Goal: Information Seeking & Learning: Check status

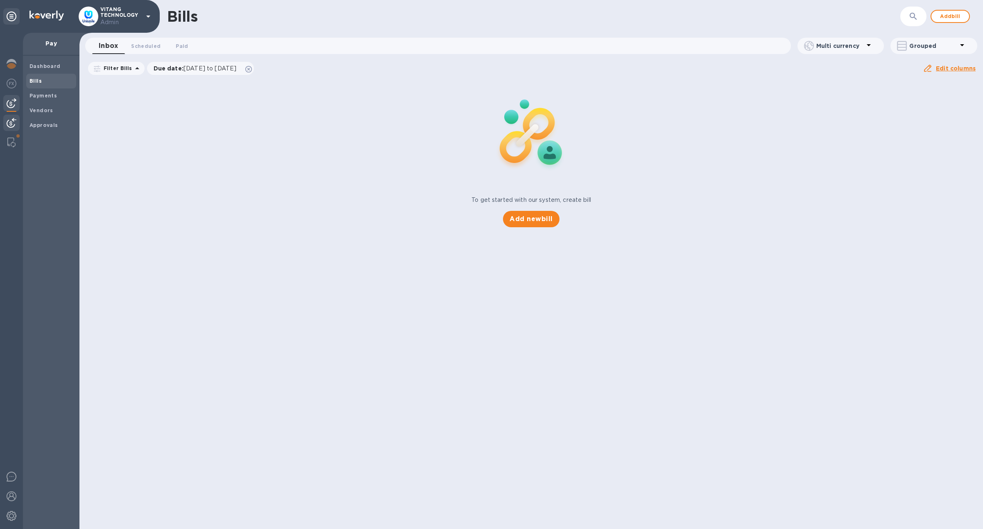
click at [10, 119] on img at bounding box center [12, 123] width 10 height 10
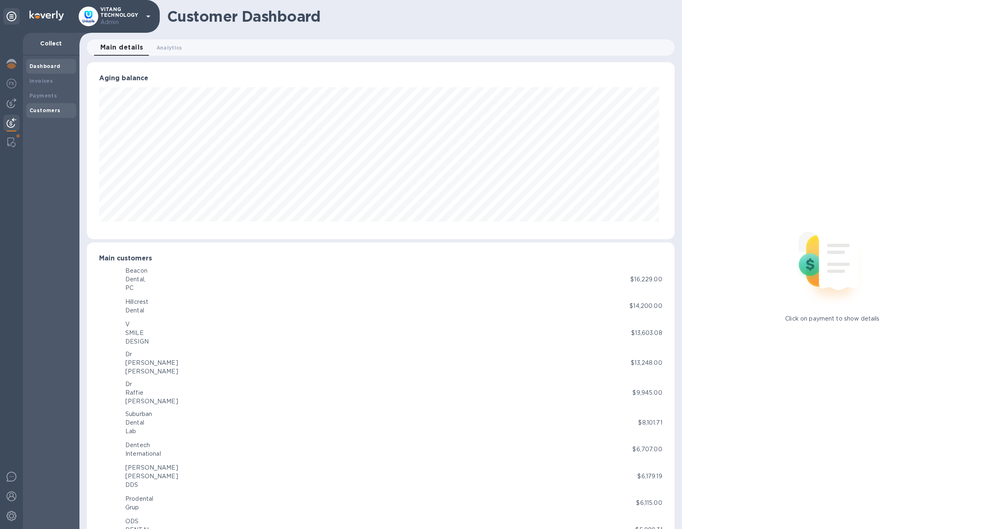
scroll to position [409228, 408821]
click at [42, 106] on div "Customers" at bounding box center [50, 110] width 43 height 8
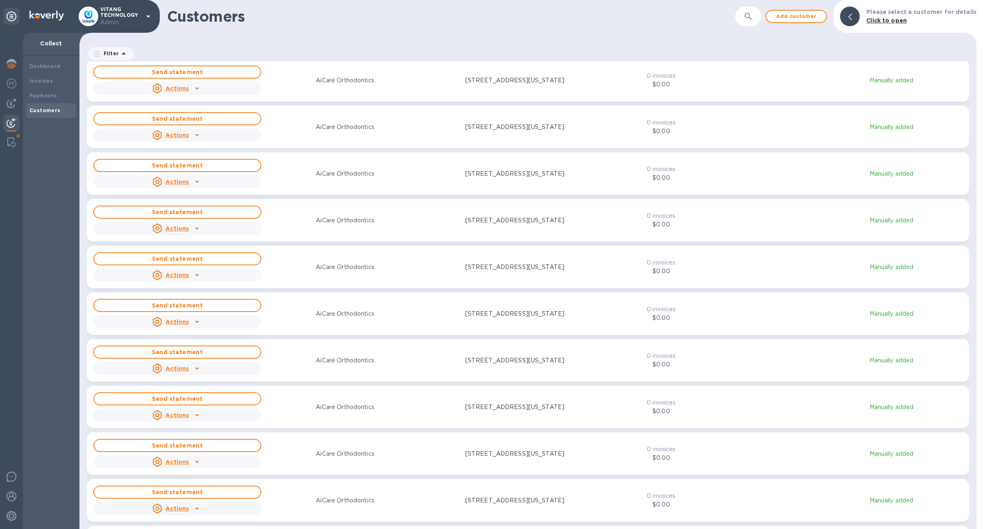
scroll to position [694, 0]
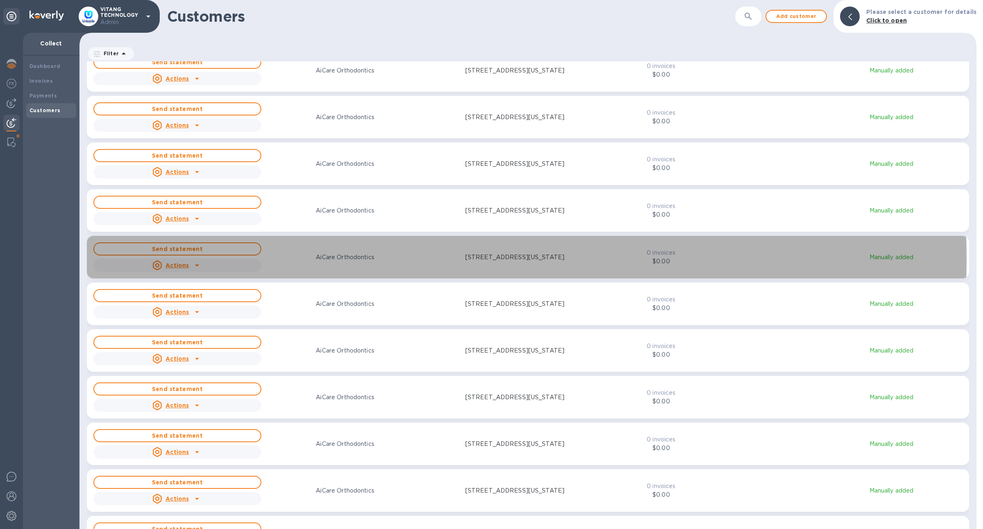
drag, startPoint x: 309, startPoint y: 258, endPoint x: 353, endPoint y: 264, distance: 44.6
click at [353, 264] on div "Send statement Actions AiCare Orthodontics [STREET_ADDRESS][US_STATE]" at bounding box center [346, 257] width 508 height 33
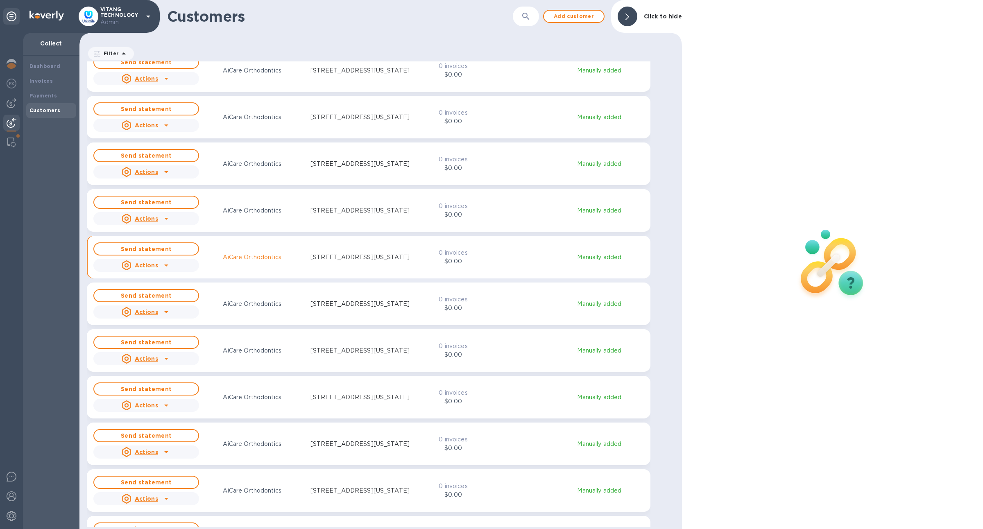
scroll to position [459, 599]
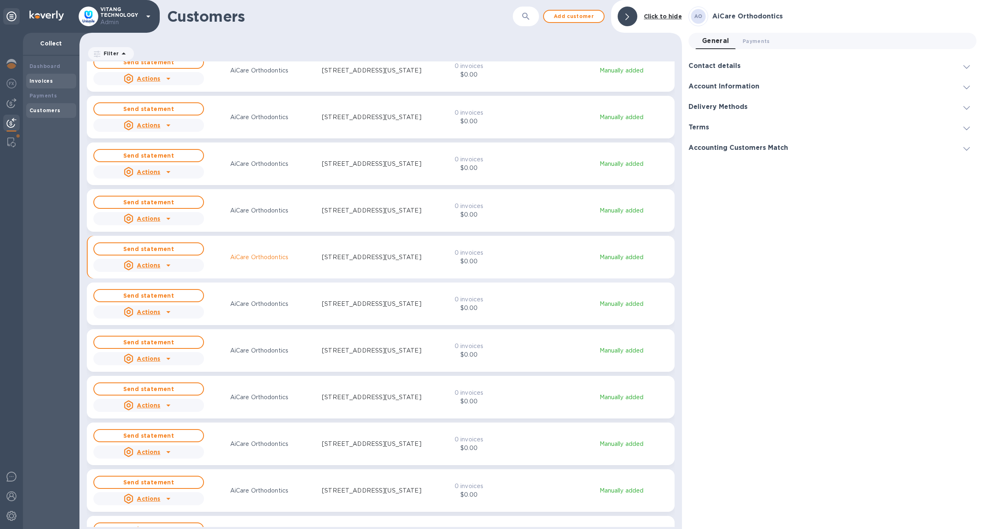
click at [50, 87] on div "Invoices" at bounding box center [51, 81] width 50 height 15
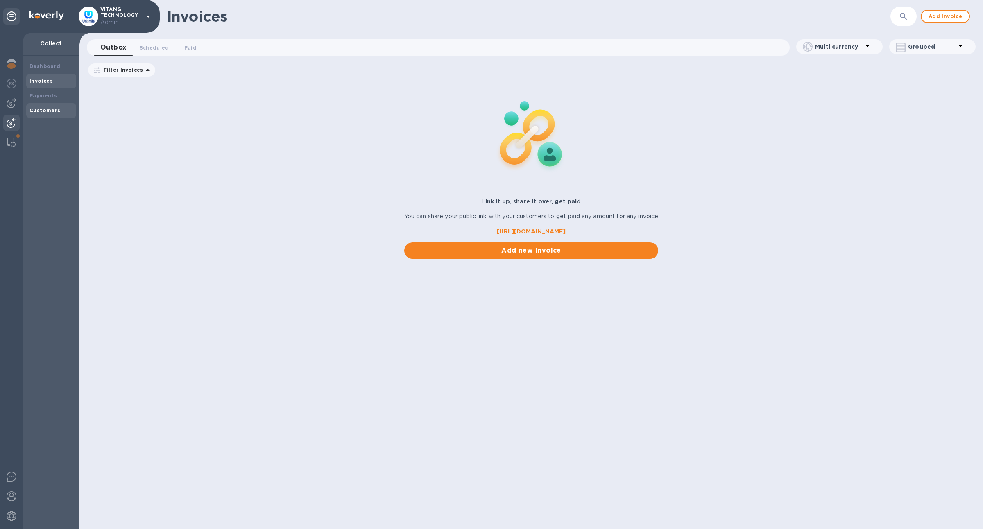
click at [49, 107] on div "Customers" at bounding box center [50, 110] width 43 height 8
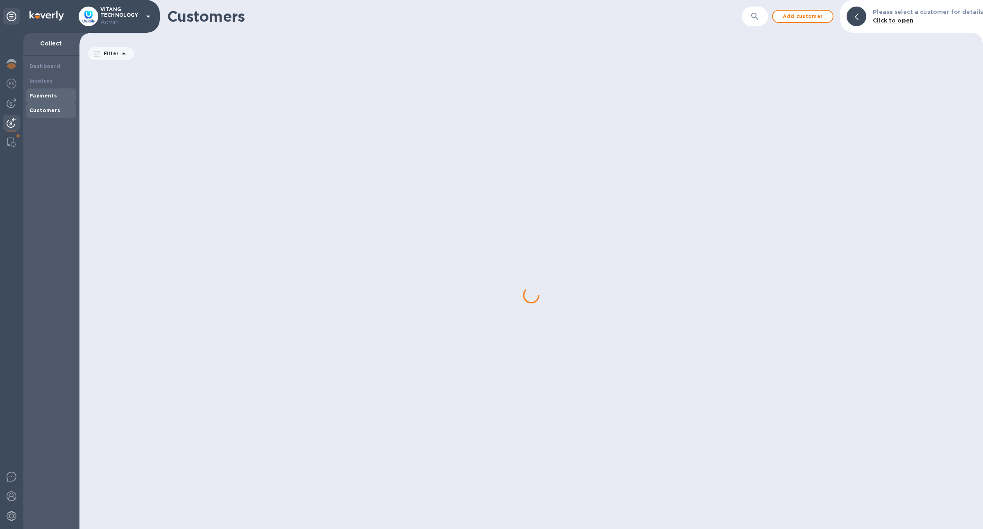
click at [50, 98] on div "Payments" at bounding box center [50, 96] width 43 height 8
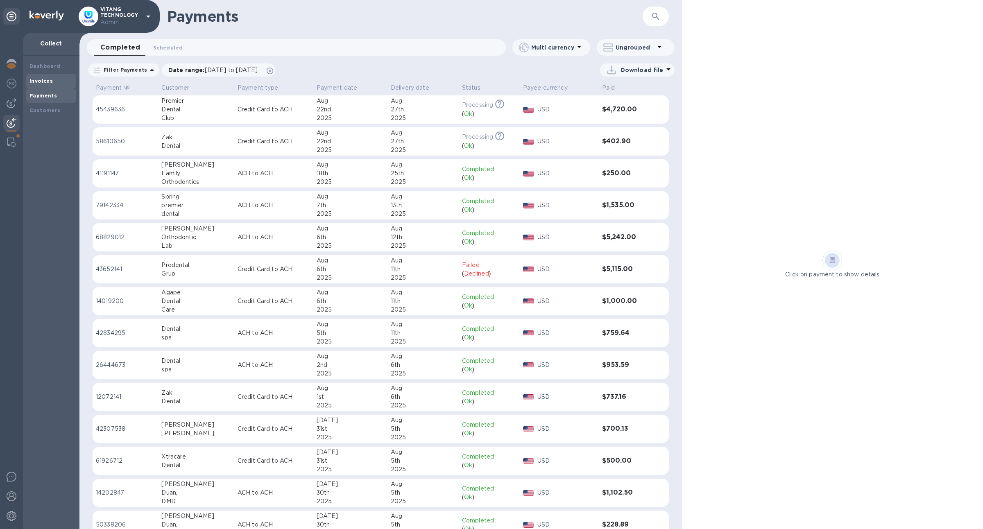
click at [62, 74] on div "Invoices" at bounding box center [51, 81] width 50 height 15
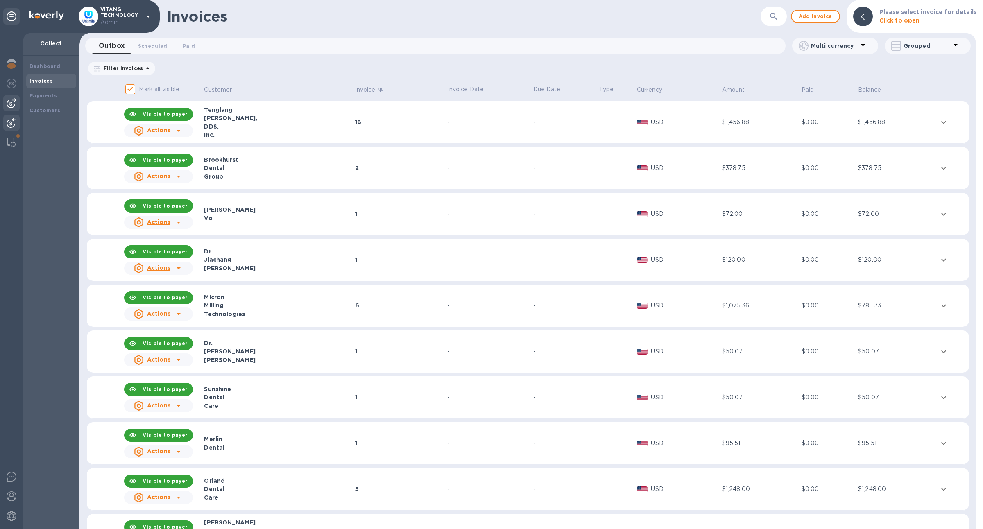
click at [18, 100] on div at bounding box center [11, 103] width 16 height 16
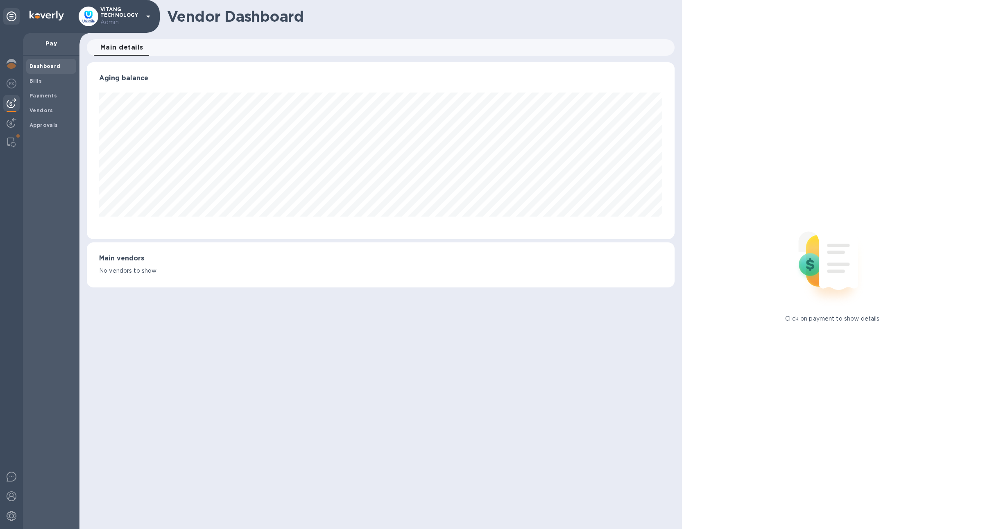
scroll to position [177, 587]
click at [7, 90] on div at bounding box center [11, 84] width 16 height 18
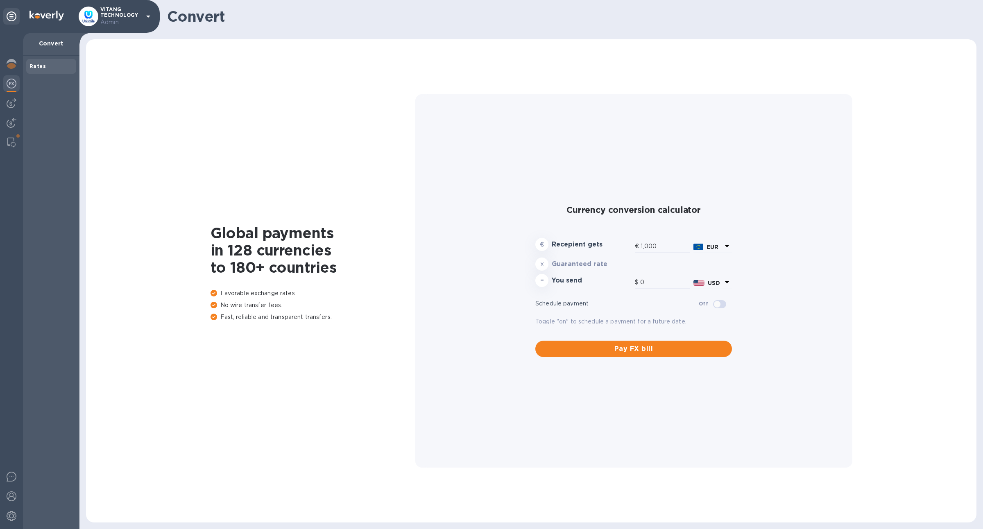
type input "1,169.43"
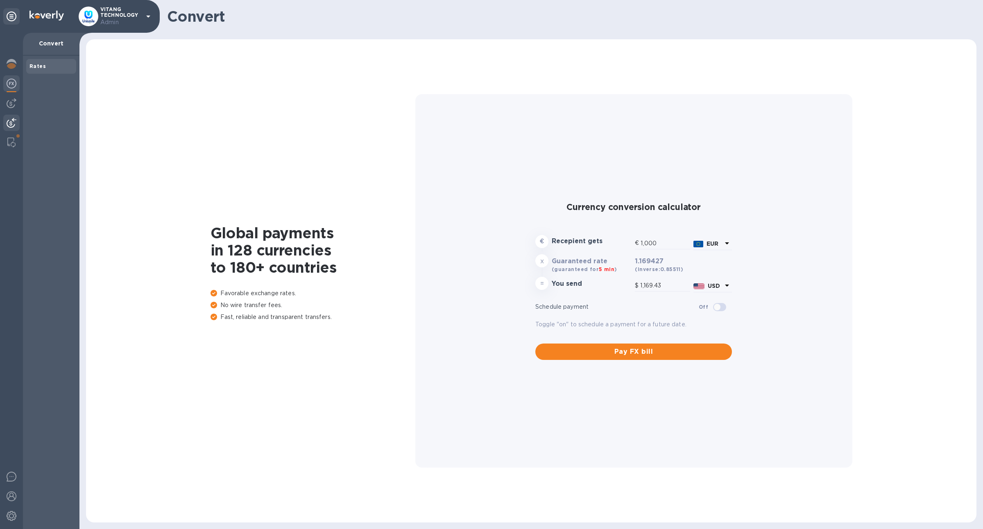
click at [9, 122] on img at bounding box center [12, 123] width 10 height 10
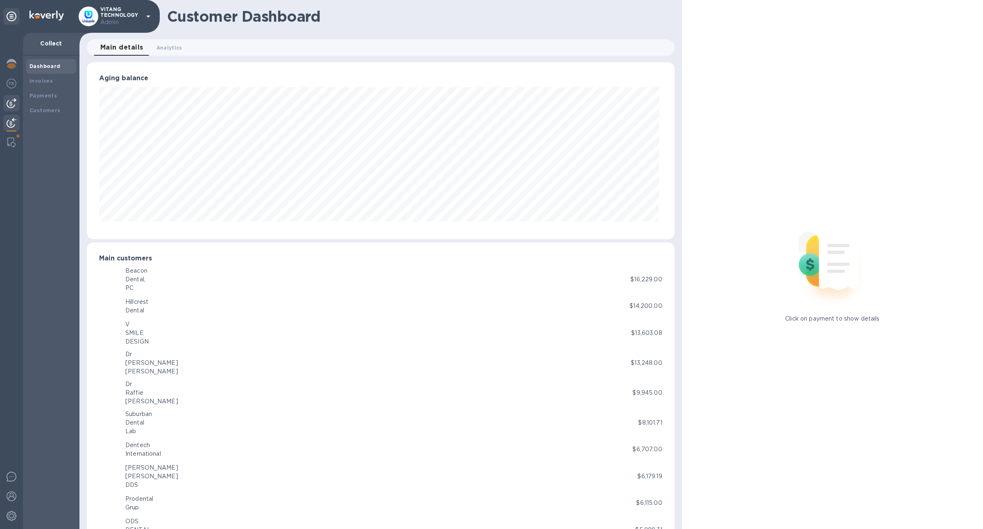
scroll to position [409228, 408821]
click at [11, 107] on img at bounding box center [12, 103] width 10 height 10
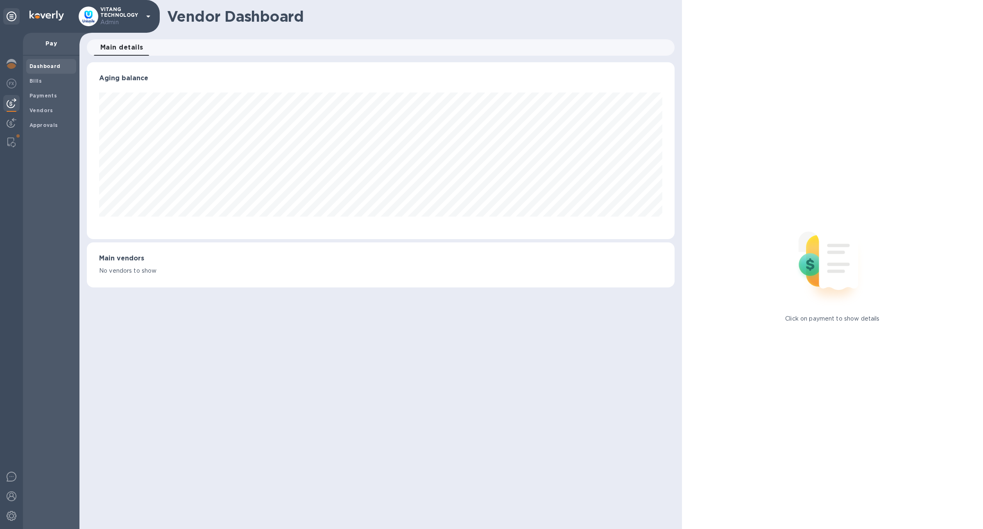
scroll to position [177, 587]
click at [14, 124] on img at bounding box center [12, 123] width 10 height 10
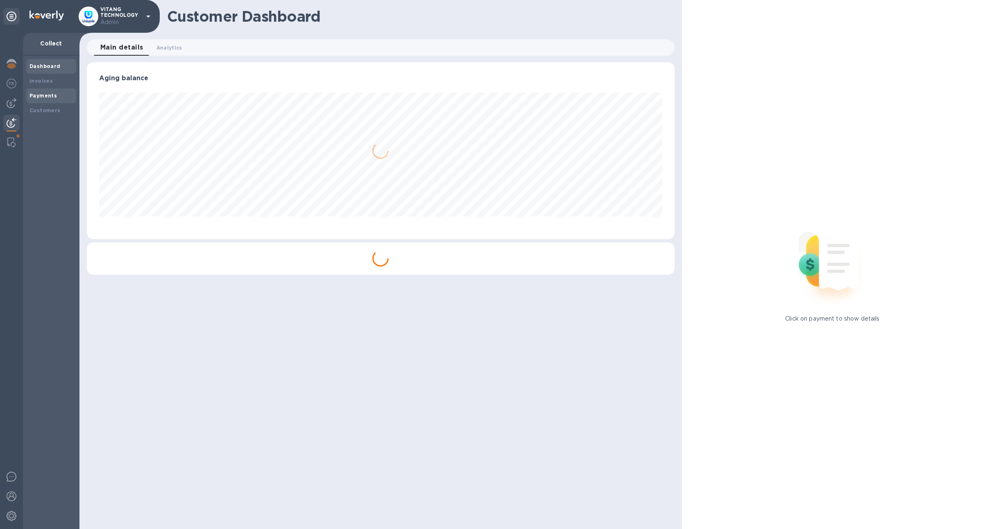
scroll to position [409228, 408821]
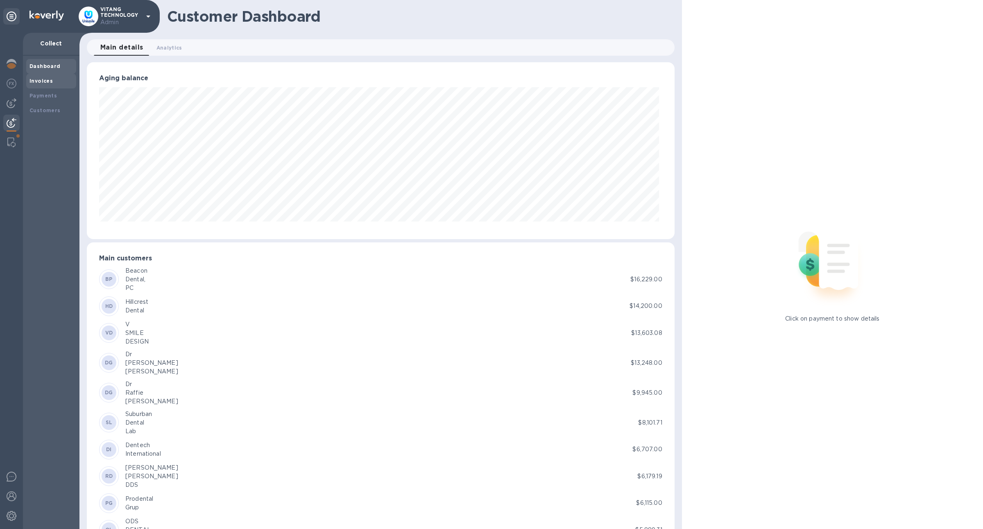
click at [58, 85] on div "Invoices" at bounding box center [51, 81] width 50 height 15
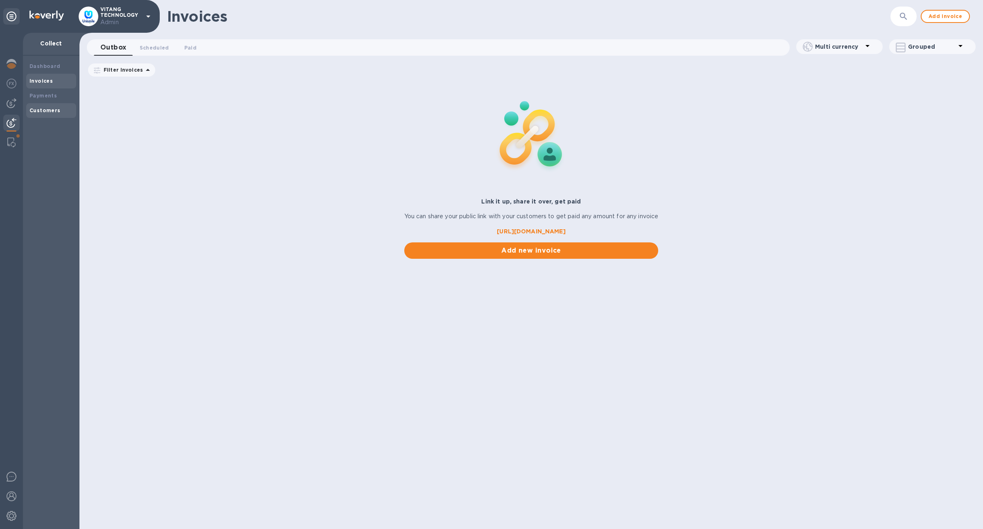
click at [61, 109] on div "Customers" at bounding box center [50, 110] width 43 height 8
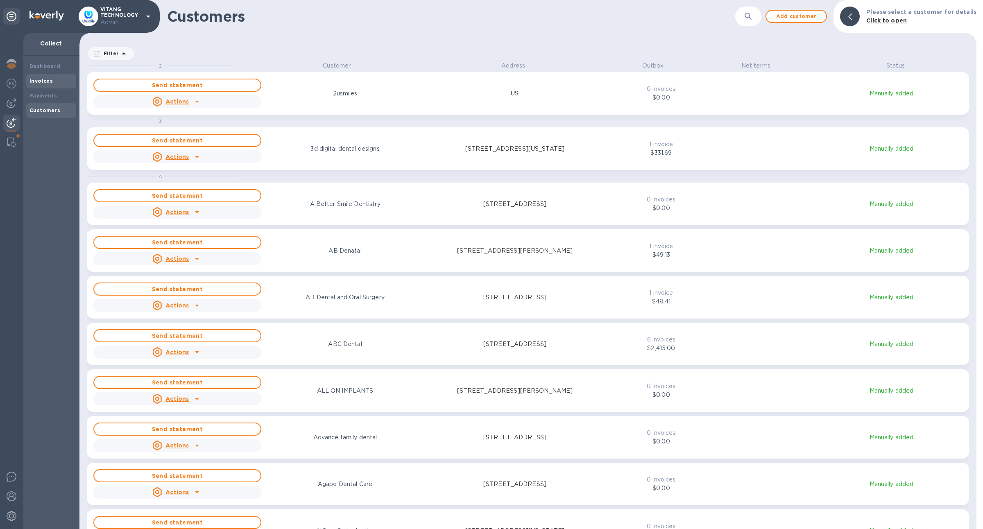
scroll to position [459, 893]
click at [56, 85] on div "Invoices" at bounding box center [50, 81] width 43 height 8
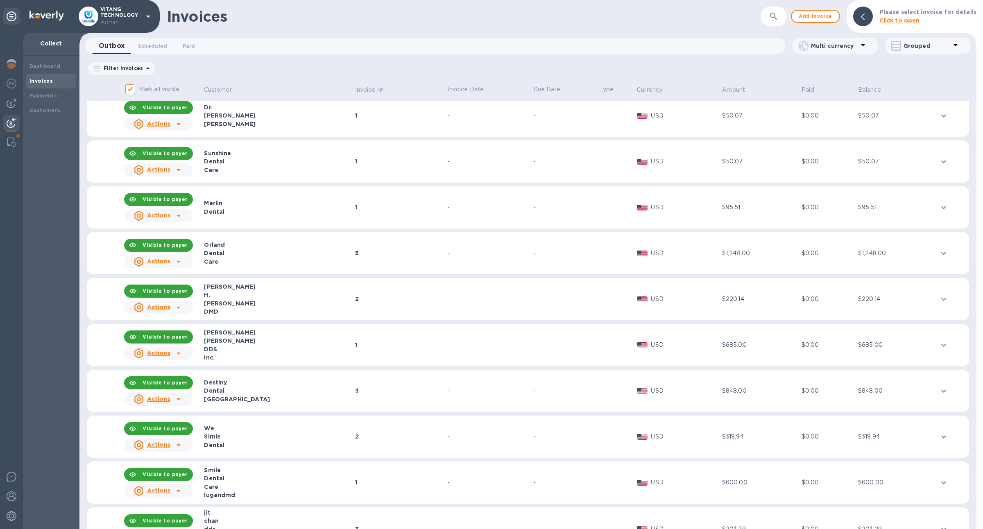
scroll to position [236, 0]
click at [52, 105] on div "Customers" at bounding box center [51, 110] width 50 height 15
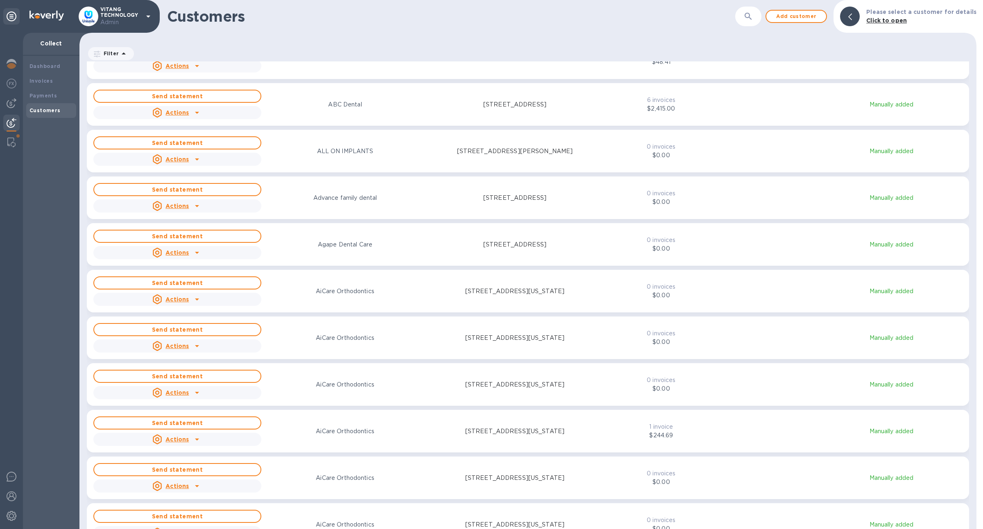
scroll to position [242, 0]
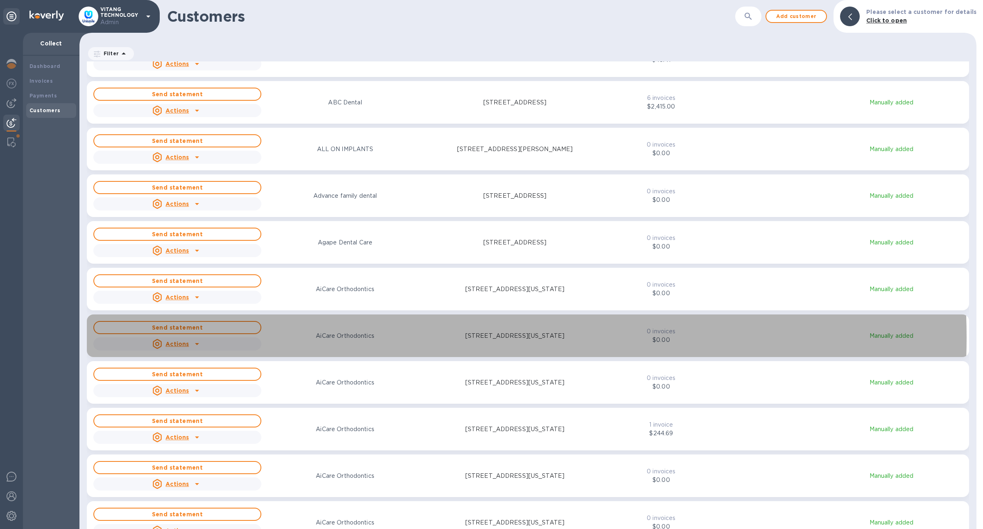
drag, startPoint x: 383, startPoint y: 337, endPoint x: 317, endPoint y: 337, distance: 65.5
click at [317, 337] on div "AiCare Orthodontics" at bounding box center [345, 336] width 171 height 12
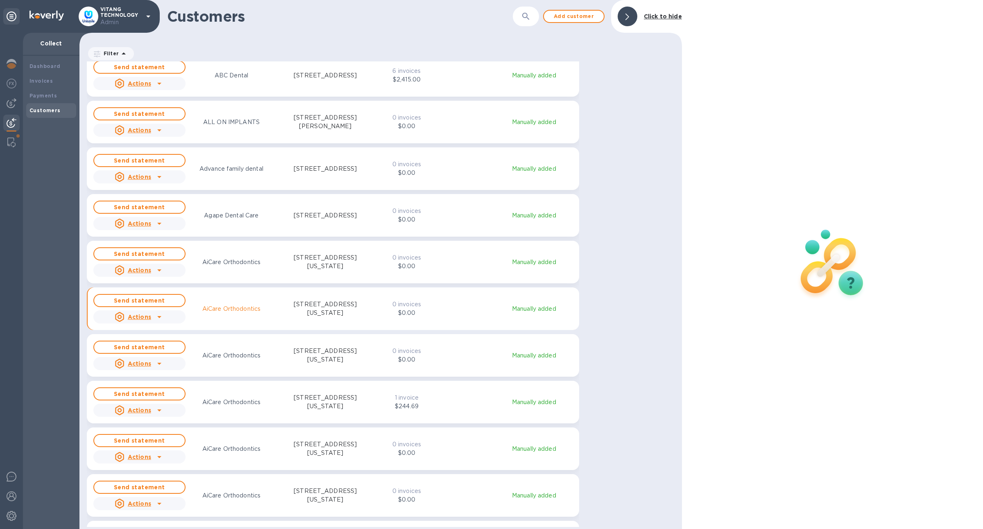
scroll to position [9, 4]
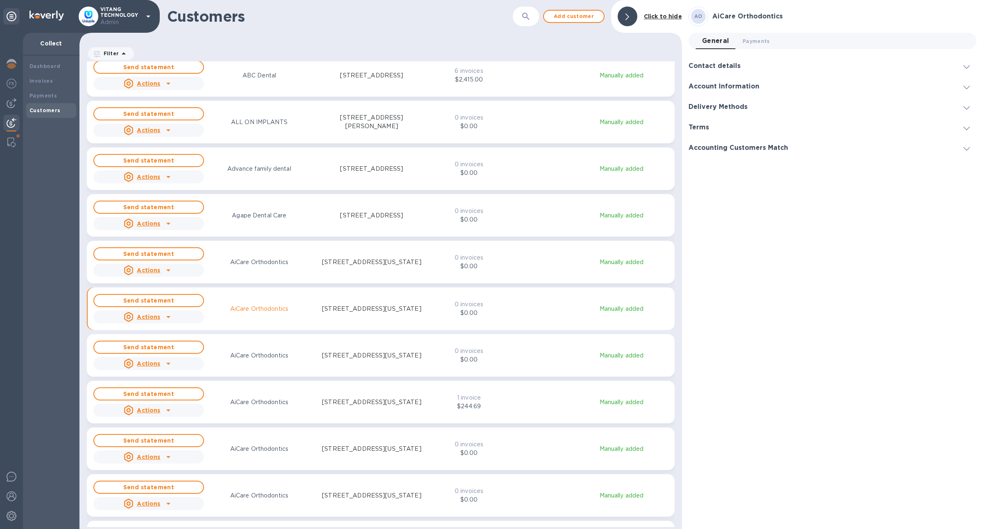
click at [758, 8] on div "AO AiCare Orthodontics" at bounding box center [832, 17] width 288 height 20
click at [758, 9] on div "AO AiCare Orthodontics" at bounding box center [832, 17] width 288 height 20
click at [757, 16] on h3 "AiCare Orthodontics" at bounding box center [844, 17] width 264 height 8
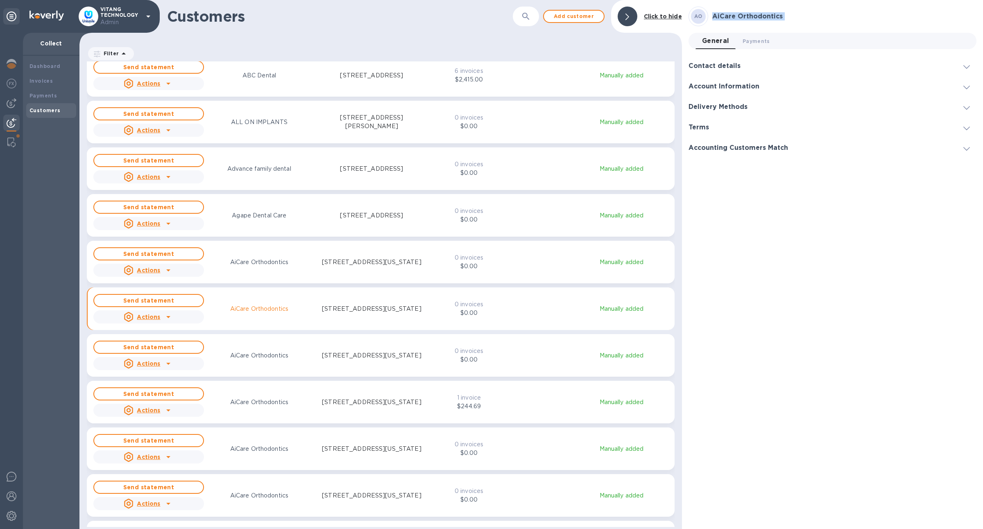
copy div "AiCare Orthodontics General 0 Payments 0"
click at [44, 81] on b "Invoices" at bounding box center [40, 81] width 23 height 6
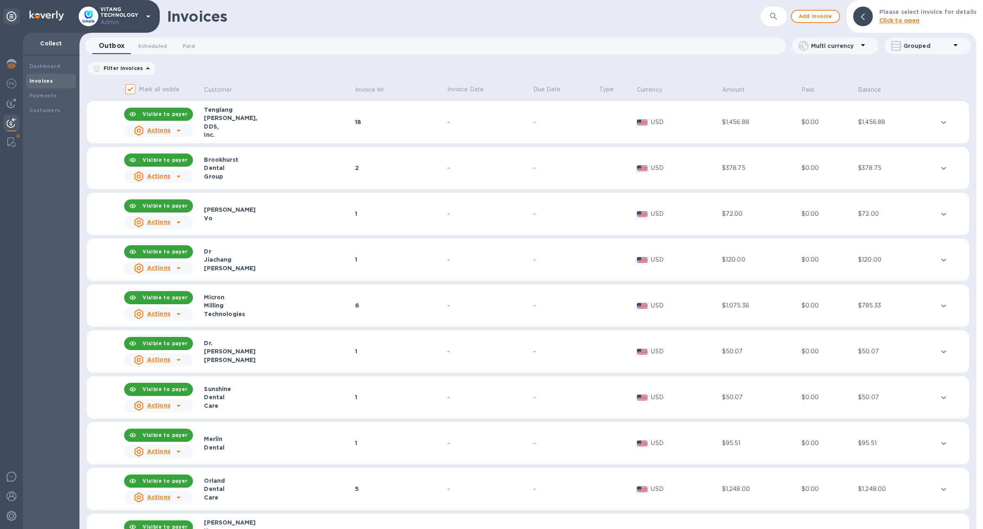
click at [899, 22] on b "Click to open" at bounding box center [899, 20] width 41 height 7
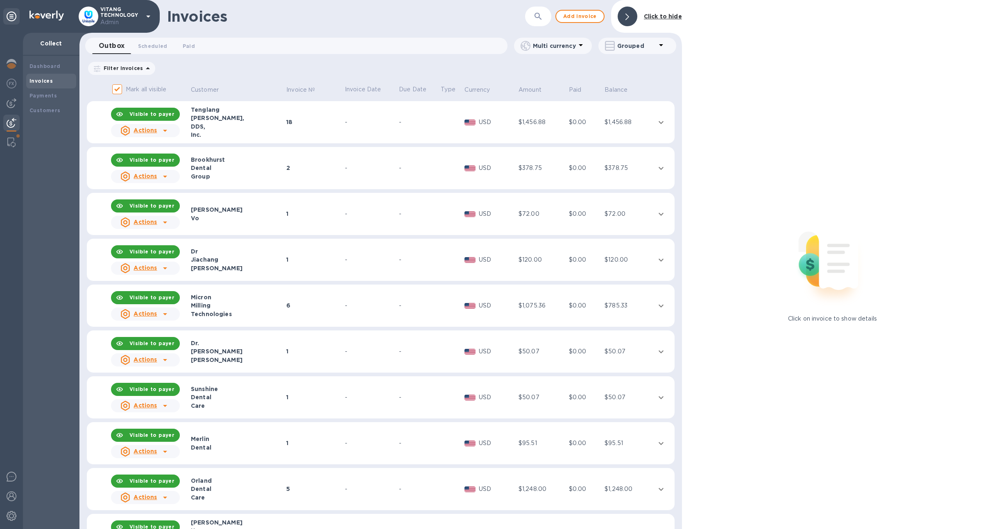
click at [531, 28] on div "Invoices ​ Add invoice Click to hide" at bounding box center [380, 16] width 602 height 33
click at [533, 19] on button "button" at bounding box center [538, 17] width 20 height 20
paste input "AiCare Orthodontics"
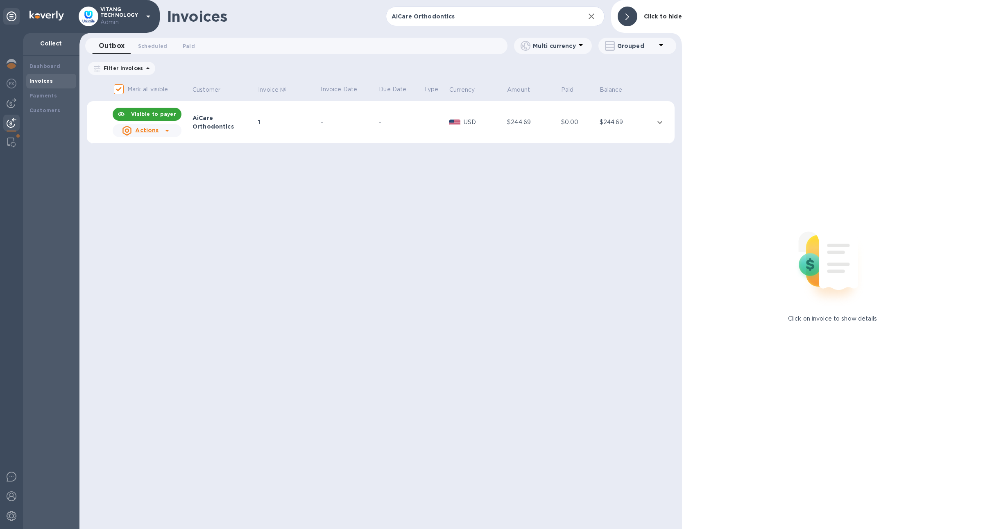
click at [321, 124] on div "-" at bounding box center [349, 122] width 56 height 9
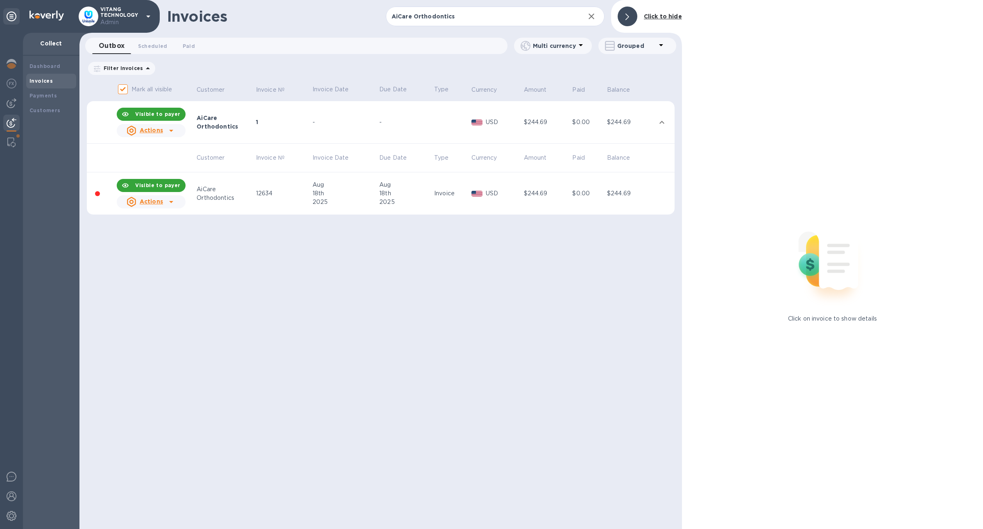
click at [330, 181] on div "Aug" at bounding box center [344, 185] width 64 height 9
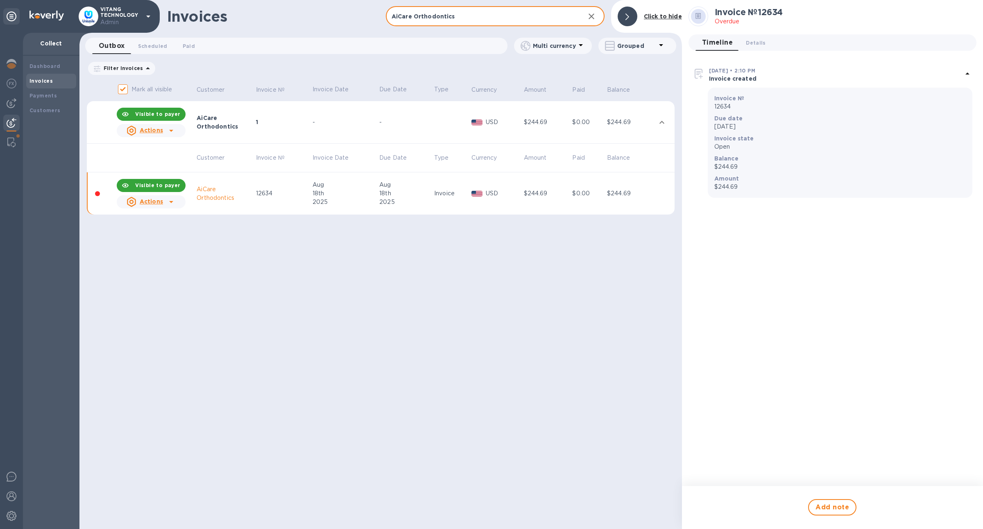
click at [416, 11] on input "AiCare Orthodontics" at bounding box center [482, 17] width 192 height 20
paste input "Manchester Dental Group"
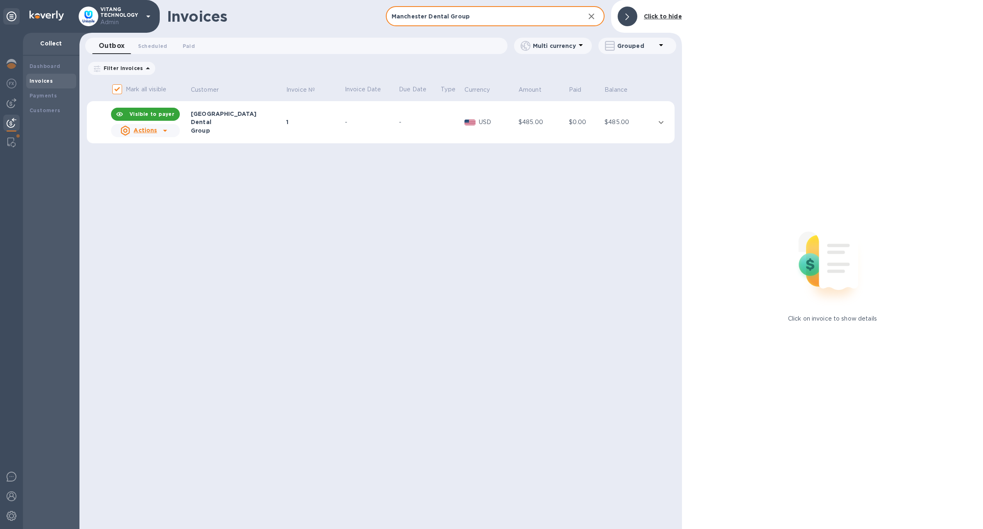
click at [439, 118] on td at bounding box center [451, 122] width 24 height 43
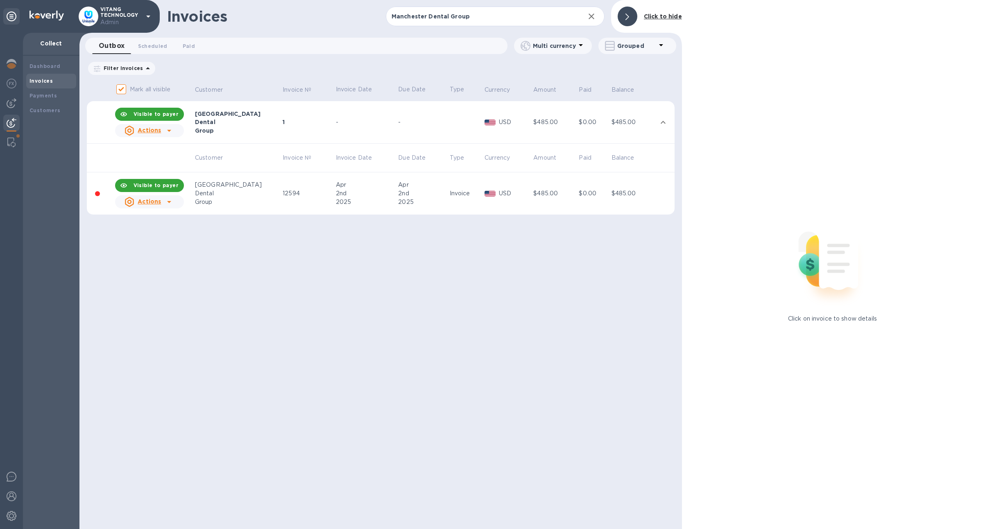
click at [281, 184] on td "12594" at bounding box center [307, 193] width 53 height 43
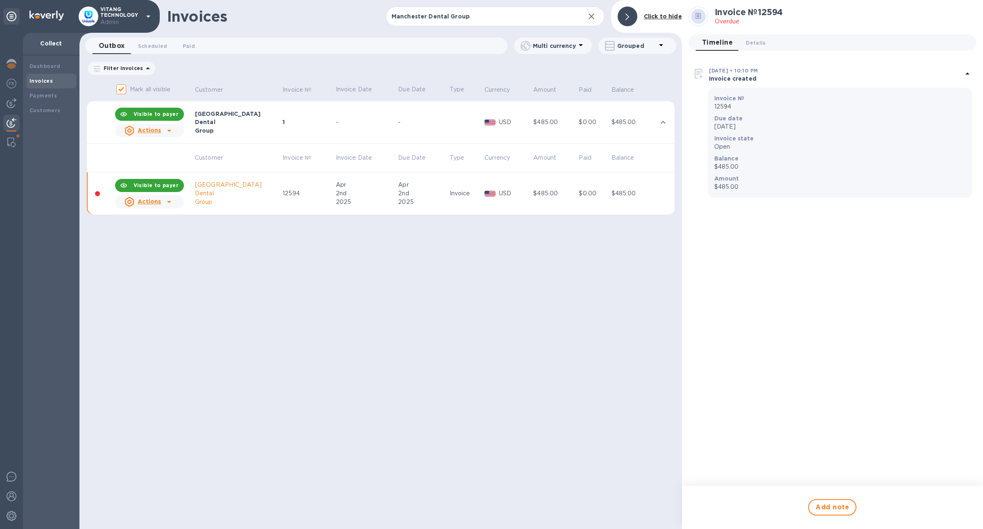
click at [336, 189] on div "Apr" at bounding box center [366, 185] width 60 height 9
drag, startPoint x: 229, startPoint y: 209, endPoint x: 196, endPoint y: 187, distance: 40.2
click at [196, 187] on td "Manchester Dental Group" at bounding box center [238, 193] width 88 height 43
copy div "Manchester Dental Group"
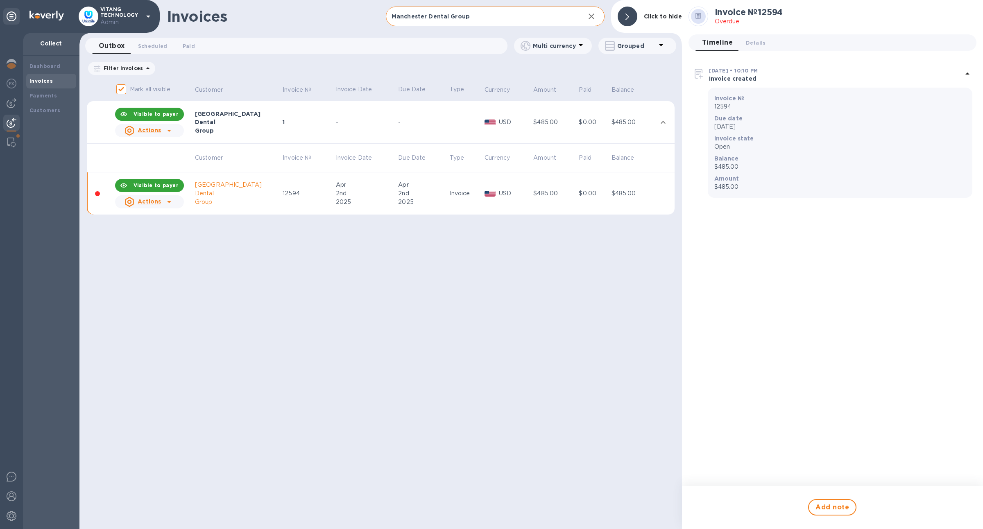
click at [472, 15] on input "Manchester Dental Group" at bounding box center [482, 17] width 192 height 20
paste input "Oral Family Dental"
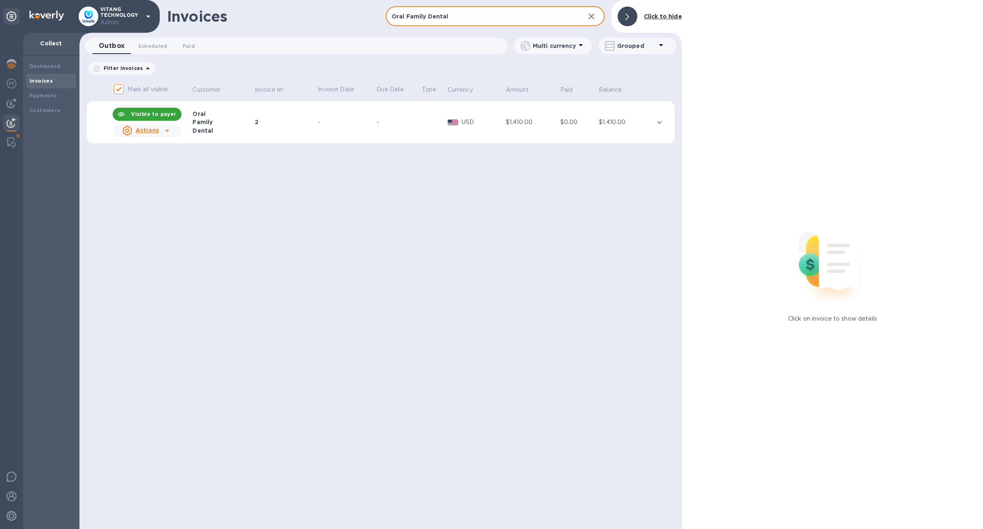
click at [288, 122] on div "2" at bounding box center [285, 122] width 61 height 8
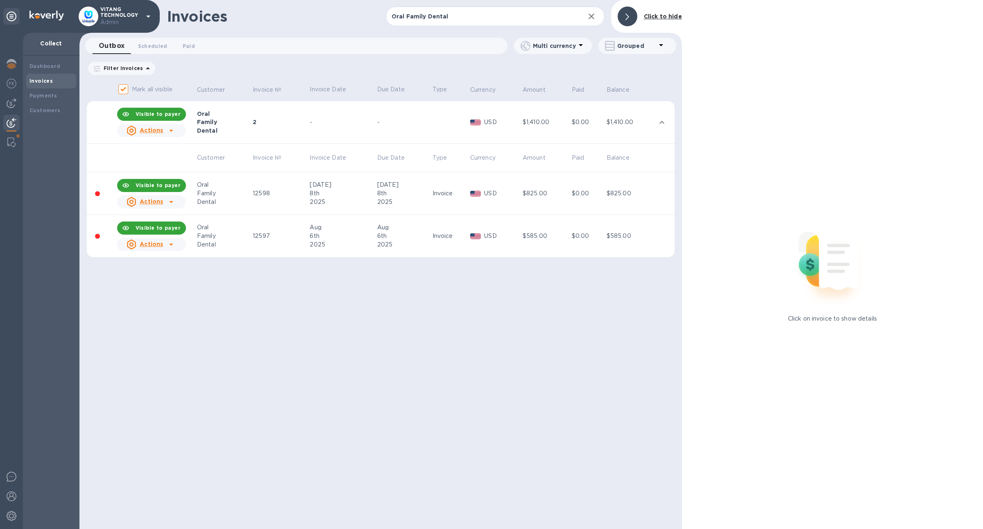
click at [314, 206] on div "2025" at bounding box center [342, 202] width 65 height 9
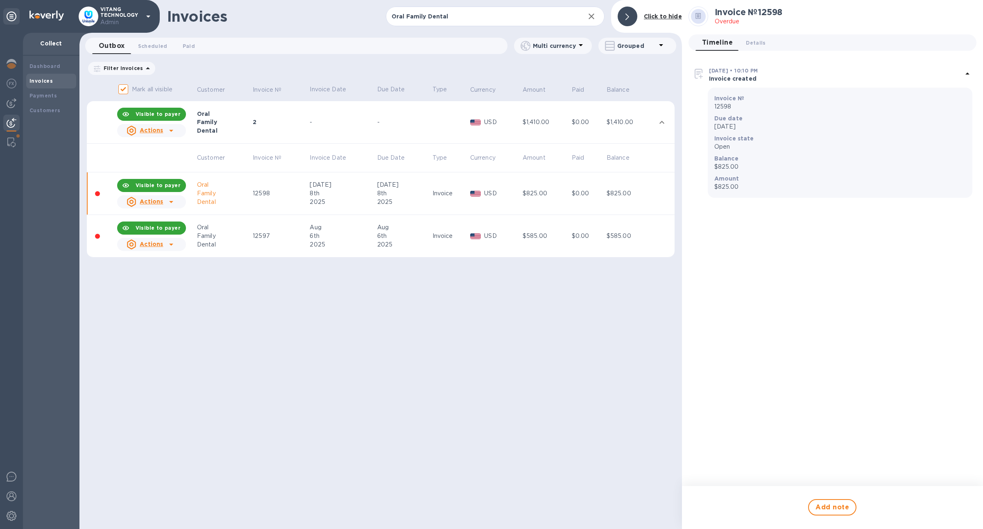
click at [597, 235] on div "$0.00" at bounding box center [588, 236] width 32 height 9
click at [433, 17] on input "Oral Family Dental" at bounding box center [482, 17] width 192 height 20
paste input "Manchester Dental Group"
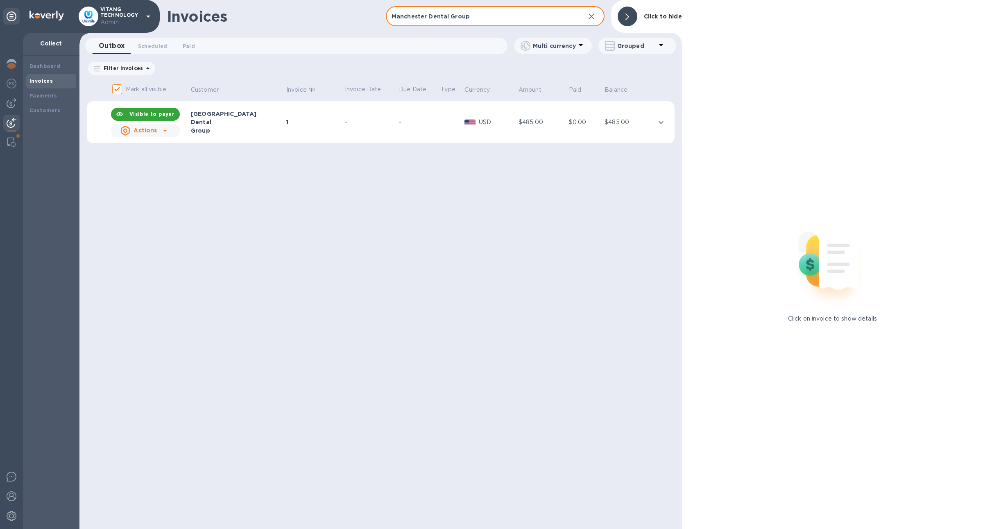
type input "Manchester Dental Group"
click at [299, 140] on td "1" at bounding box center [314, 122] width 59 height 43
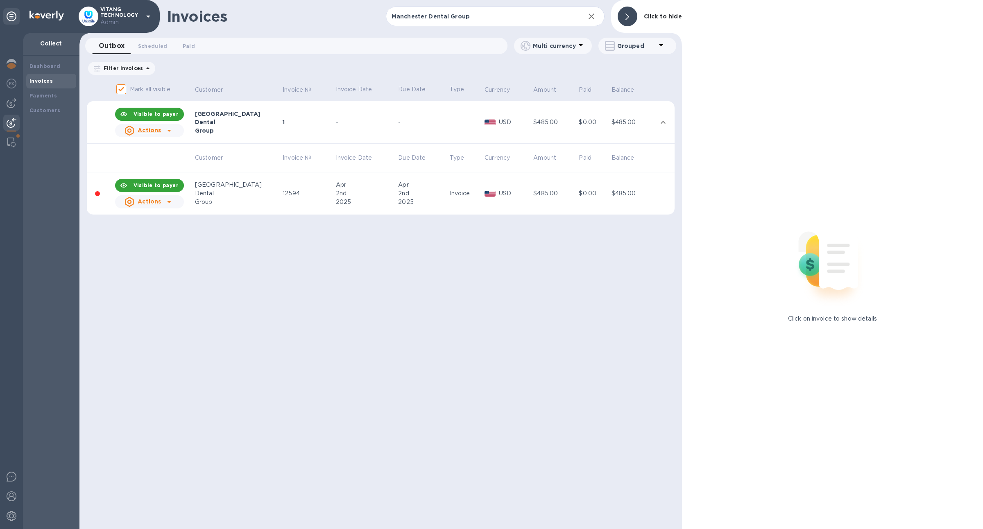
click at [305, 185] on td "12594" at bounding box center [307, 193] width 53 height 43
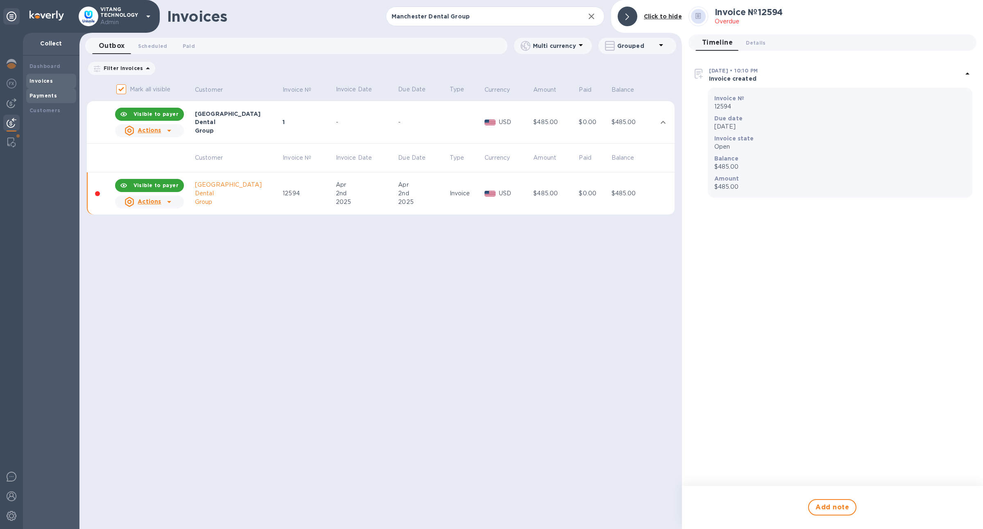
click at [46, 92] on div "Payments" at bounding box center [50, 96] width 43 height 8
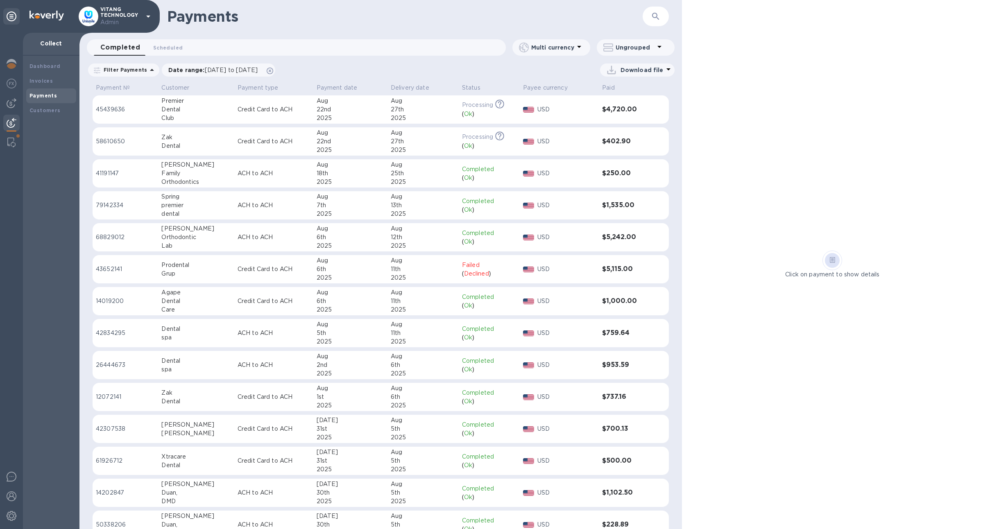
click at [660, 22] on button "button" at bounding box center [656, 17] width 20 height 20
paste input "59f9d70c-3de9-4ef7-8251-19494b062942"
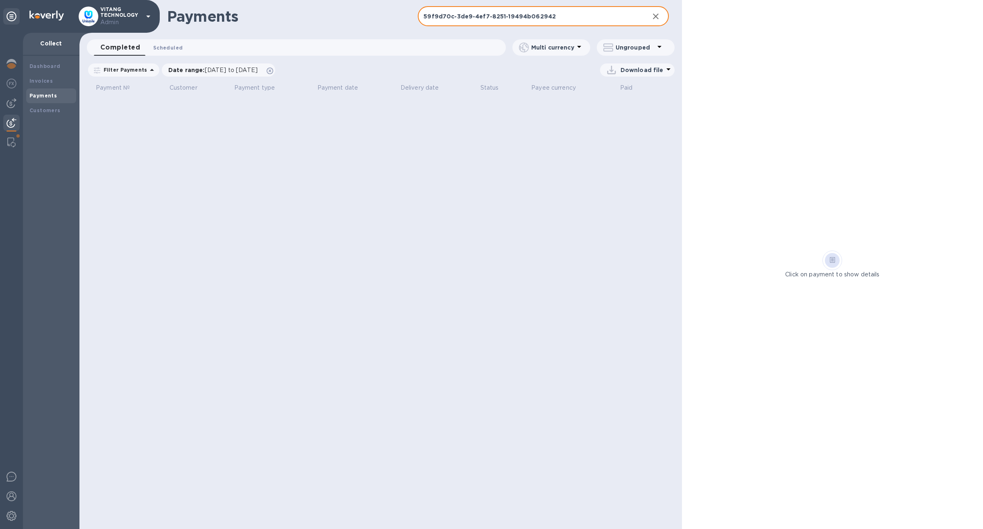
type input "59f9d70c-3de9-4ef7-8251-19494b062942"
click at [163, 41] on button "Scheduled 0" at bounding box center [168, 47] width 43 height 16
click at [273, 71] on icon at bounding box center [270, 71] width 7 height 7
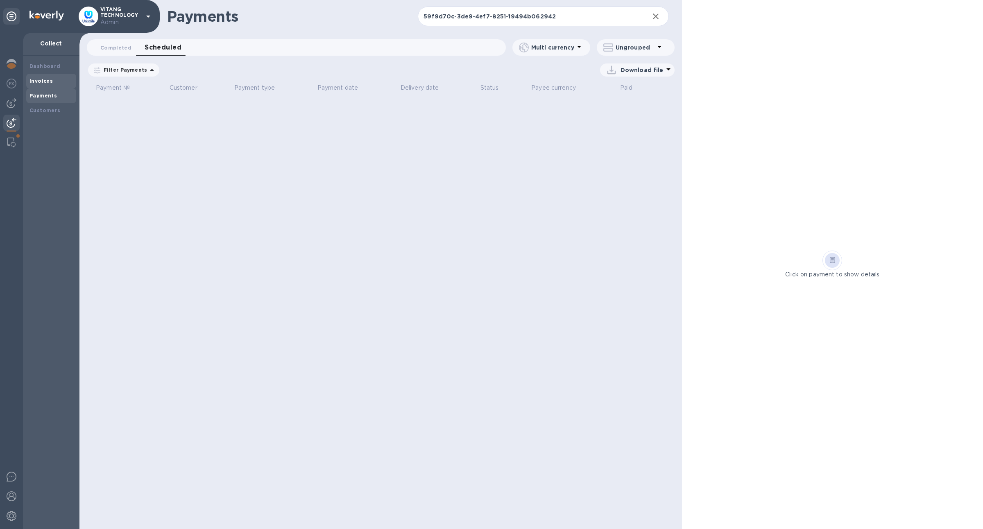
click at [46, 80] on b "Invoices" at bounding box center [40, 81] width 23 height 6
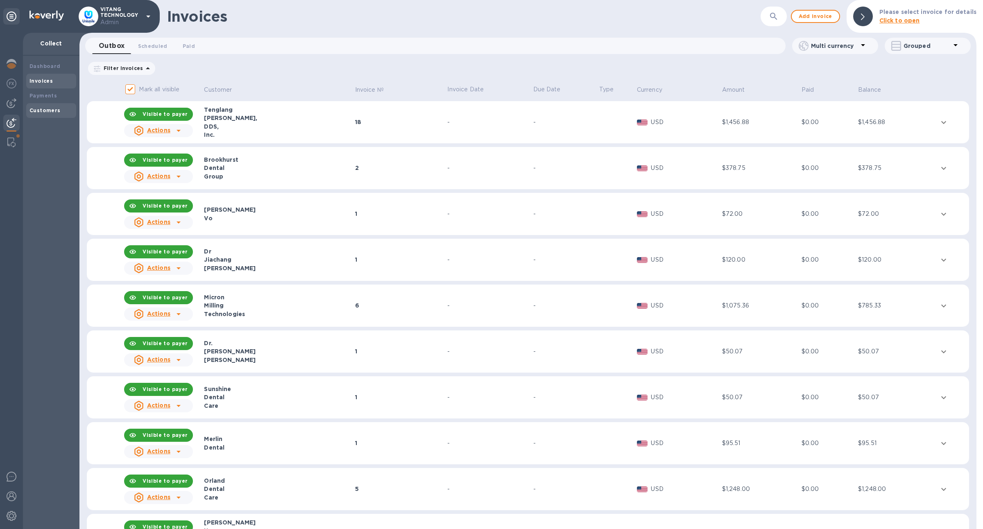
click at [48, 109] on b "Customers" at bounding box center [44, 110] width 31 height 6
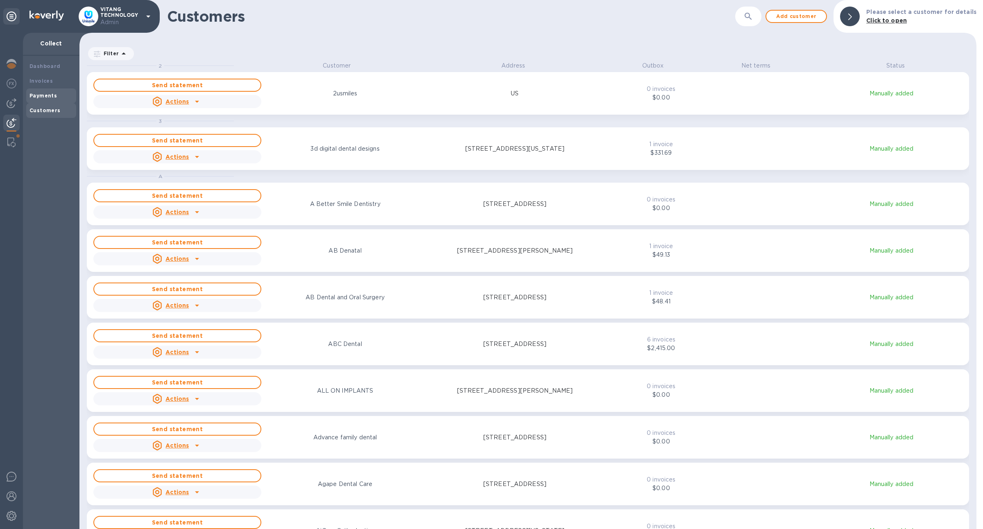
click at [50, 93] on b "Payments" at bounding box center [42, 96] width 27 height 6
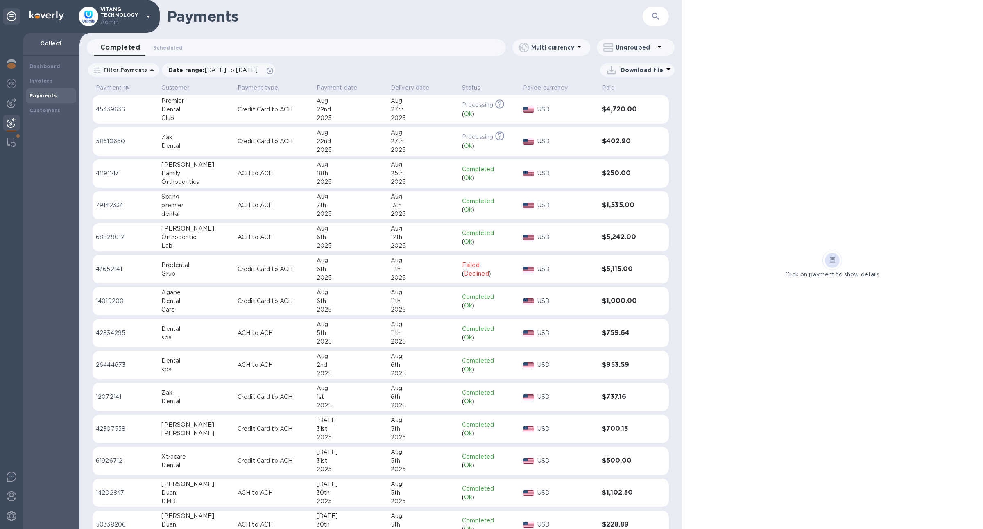
click at [58, 102] on div "Payments" at bounding box center [51, 95] width 50 height 15
click at [59, 106] on div "Customers" at bounding box center [50, 110] width 43 height 8
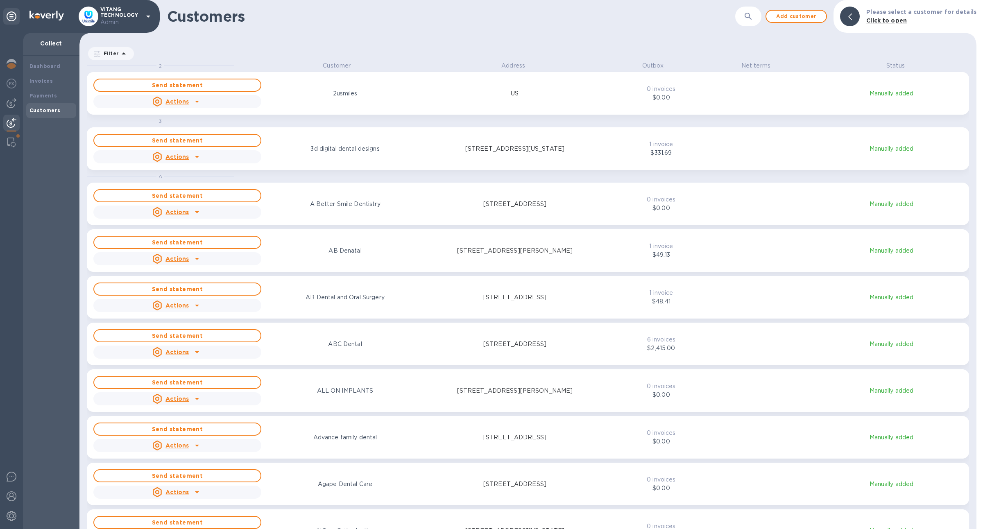
scroll to position [459, 893]
click at [750, 24] on button "button" at bounding box center [748, 17] width 20 height 20
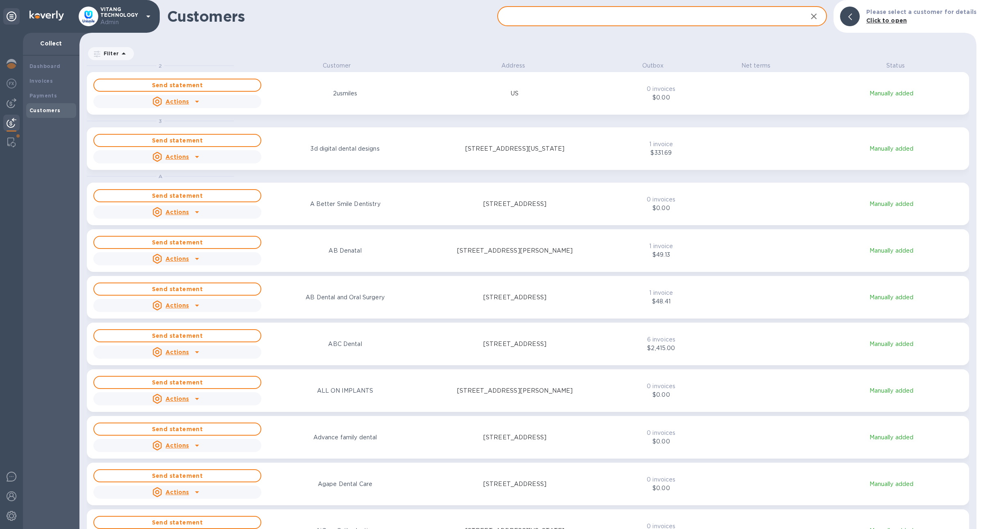
paste input "Manchester Dental Group"
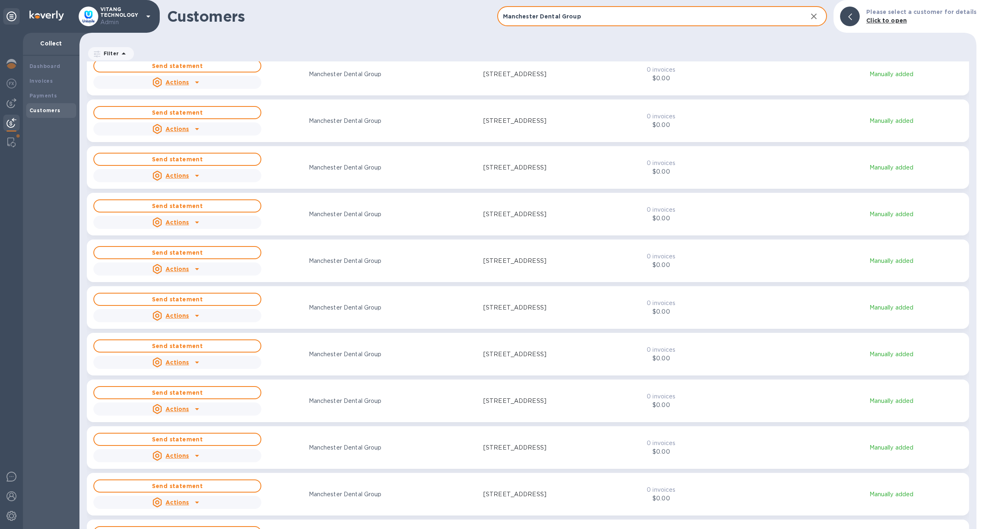
scroll to position [1189, 0]
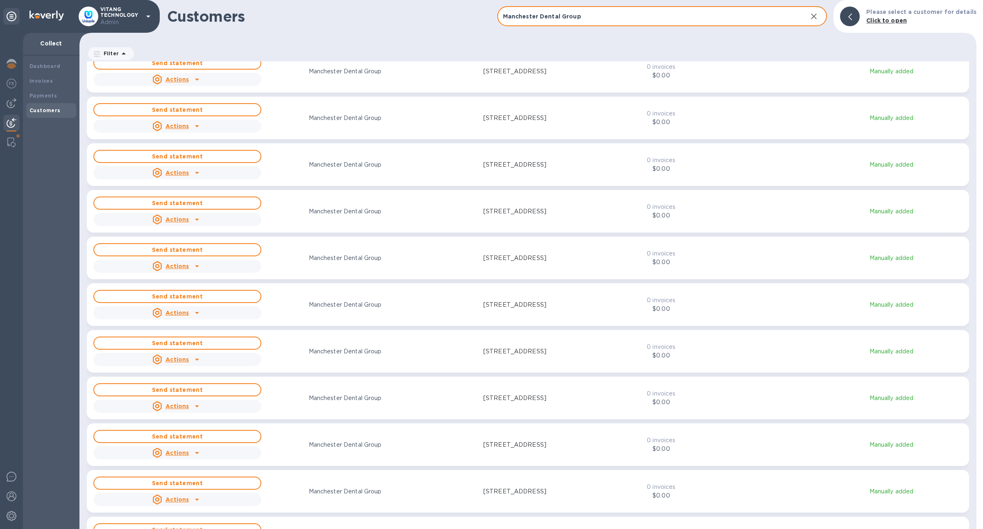
type input "Manchester Dental Group"
click at [54, 94] on b "Payments" at bounding box center [42, 96] width 27 height 6
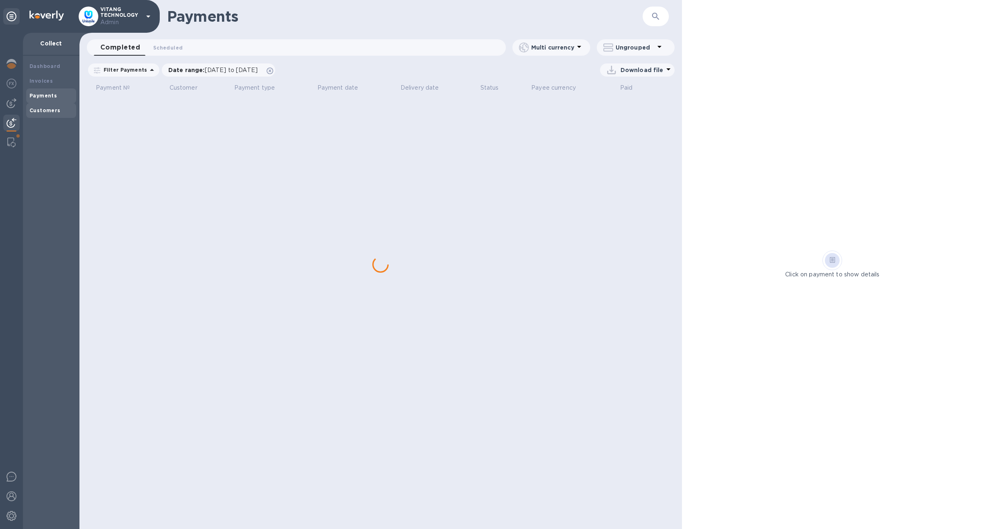
click at [59, 108] on div "Customers" at bounding box center [50, 110] width 43 height 8
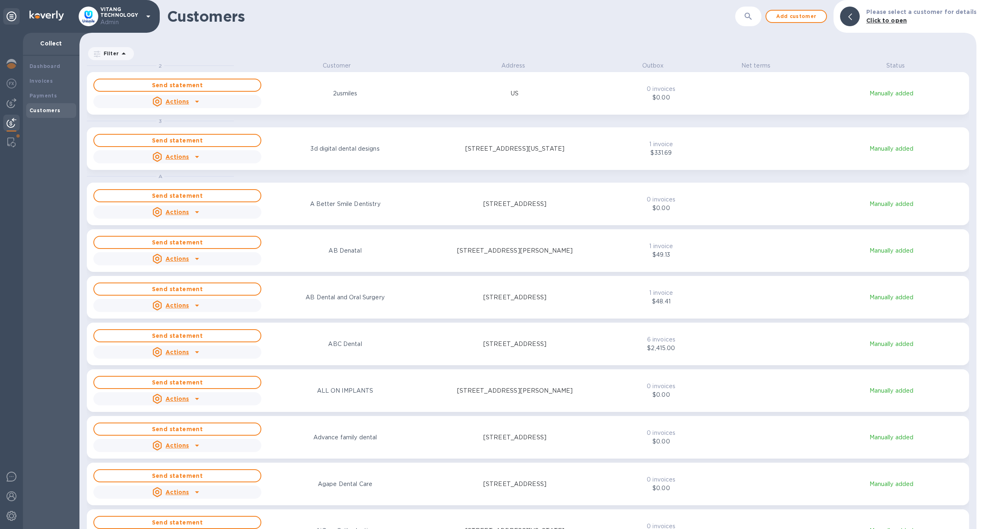
scroll to position [459, 893]
click at [742, 19] on div "​" at bounding box center [748, 17] width 26 height 20
click at [747, 19] on button "button" at bounding box center [748, 17] width 20 height 20
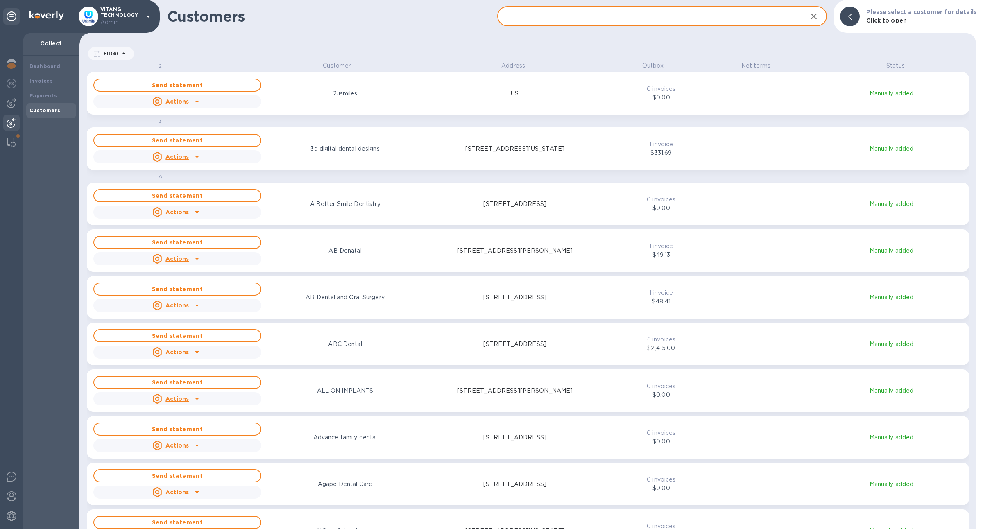
paste input "Manchester Dental Group"
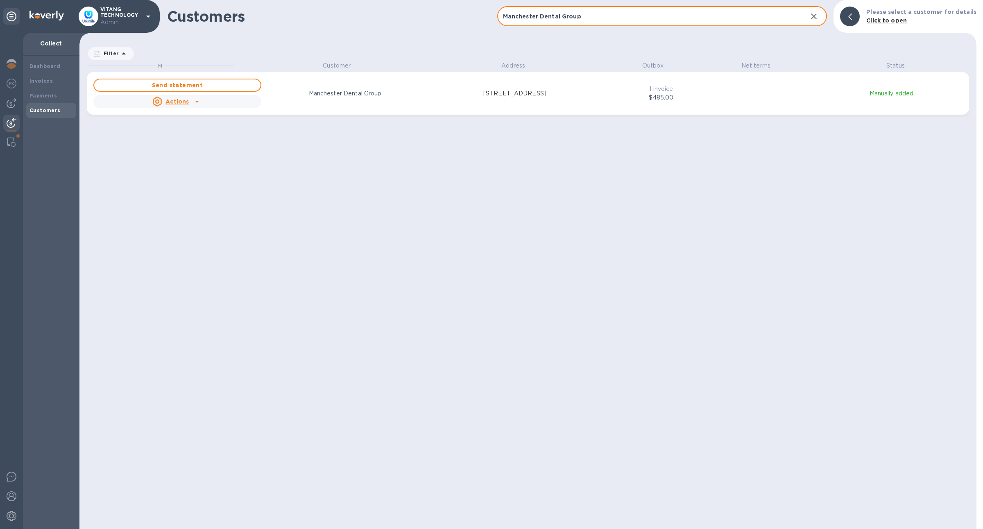
type input "Manchester Dental Group"
click at [442, 106] on div "Send statement Actions Manchester Dental Group [STREET_ADDRESS]" at bounding box center [346, 93] width 508 height 33
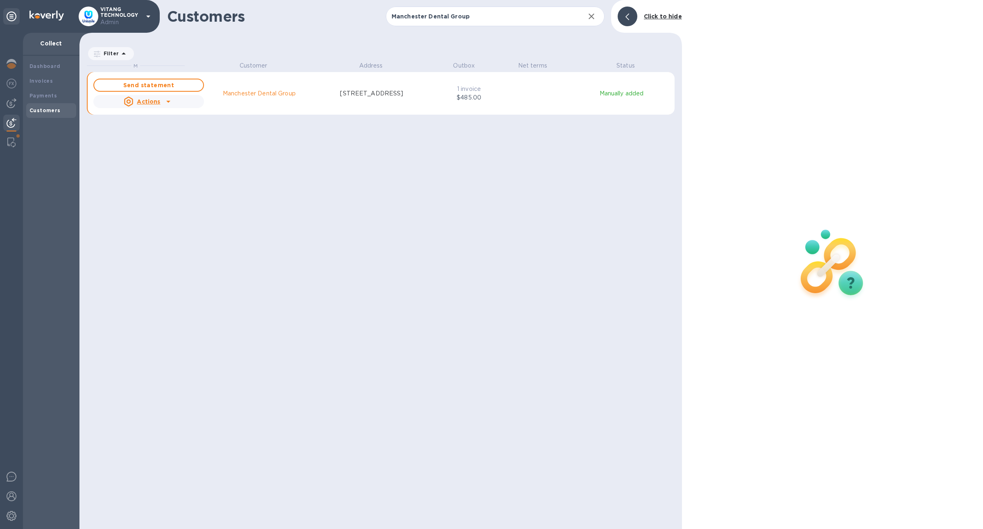
scroll to position [9, 4]
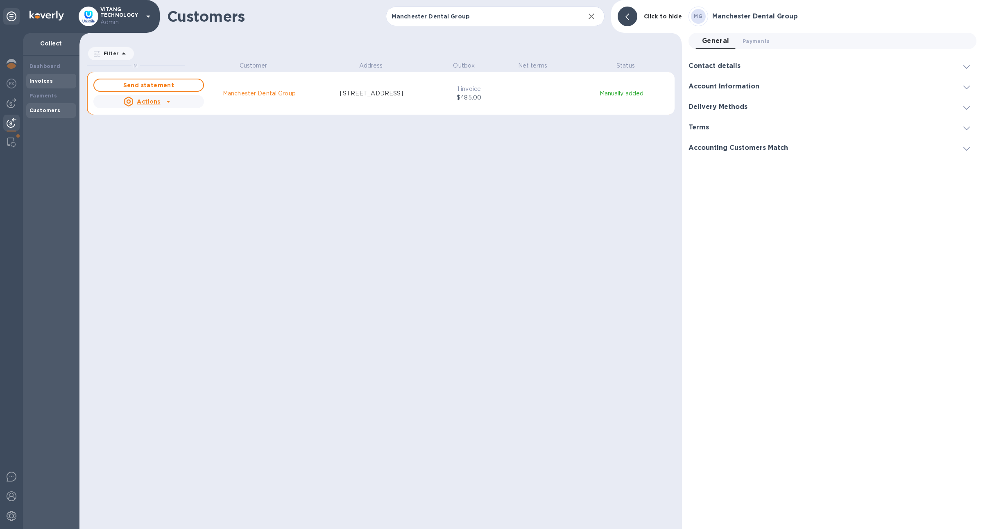
click at [64, 84] on div "Invoices" at bounding box center [50, 81] width 43 height 8
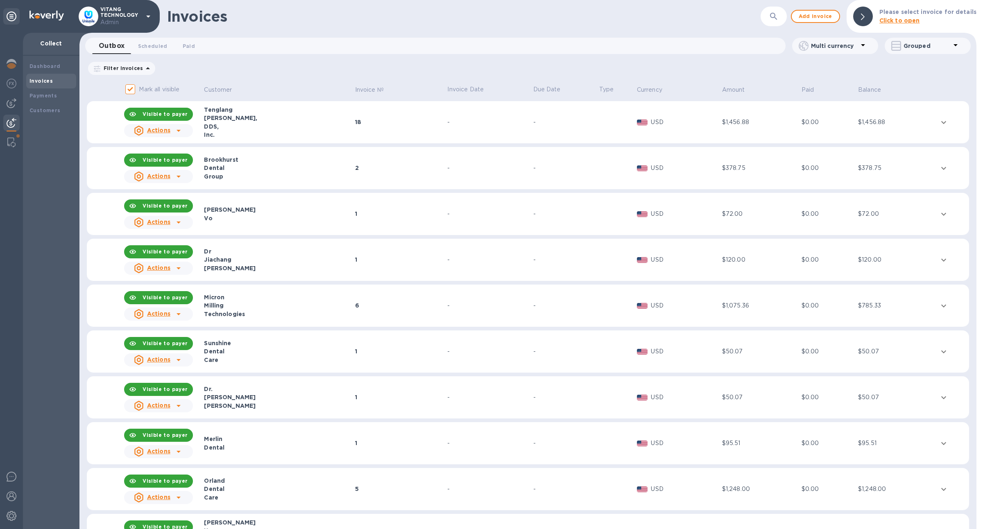
click at [772, 16] on icon "button" at bounding box center [773, 16] width 10 height 10
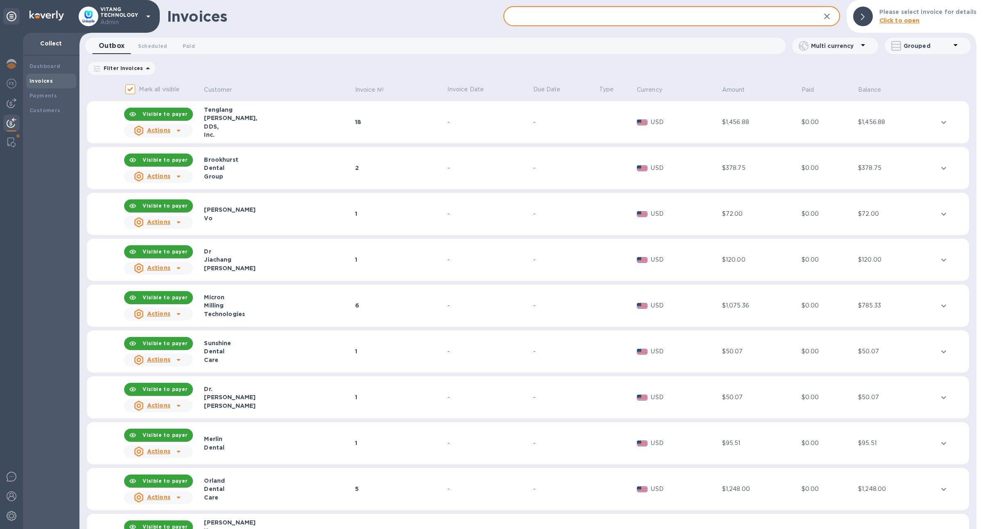
paste input "Tree House Ortho"
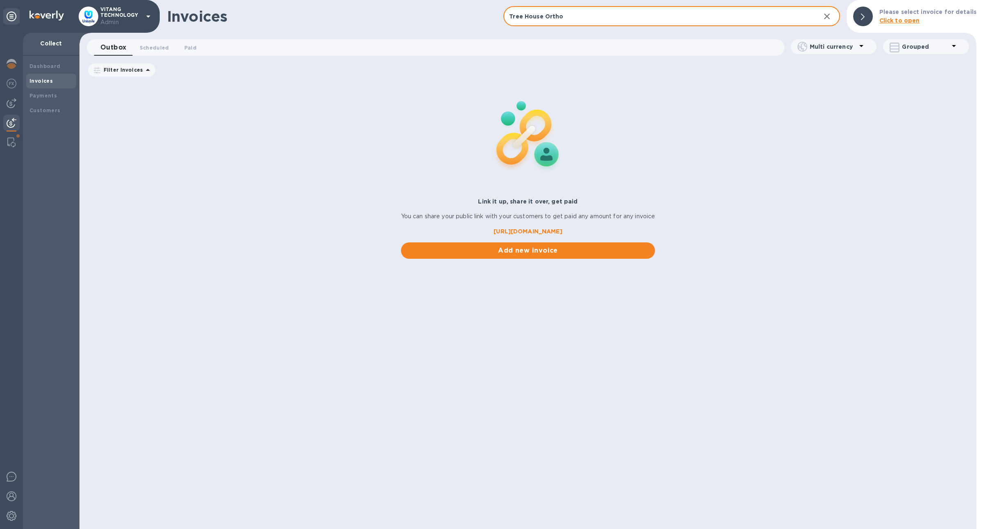
click at [533, 19] on input "Tree House Ortho" at bounding box center [658, 17] width 310 height 20
paste input "text"
click at [540, 15] on input "Tree House Ortho" at bounding box center [658, 17] width 310 height 20
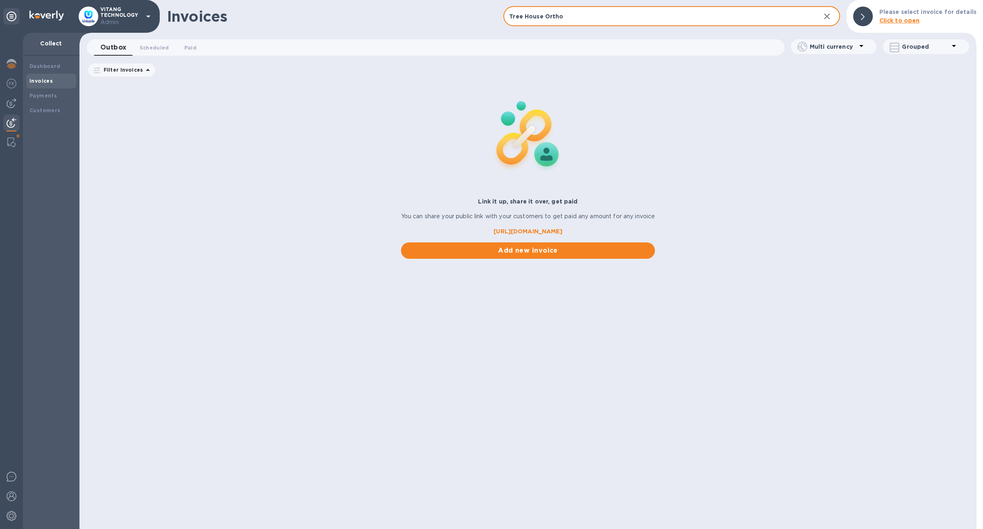
click at [540, 15] on input "Tree House Ortho" at bounding box center [658, 17] width 310 height 20
click at [541, 29] on div "Invoices Tree House Ortho ​ Add invoice Please select invoice for details Click…" at bounding box center [527, 16] width 897 height 33
click at [544, 10] on input "Tree House Ortho" at bounding box center [658, 17] width 310 height 20
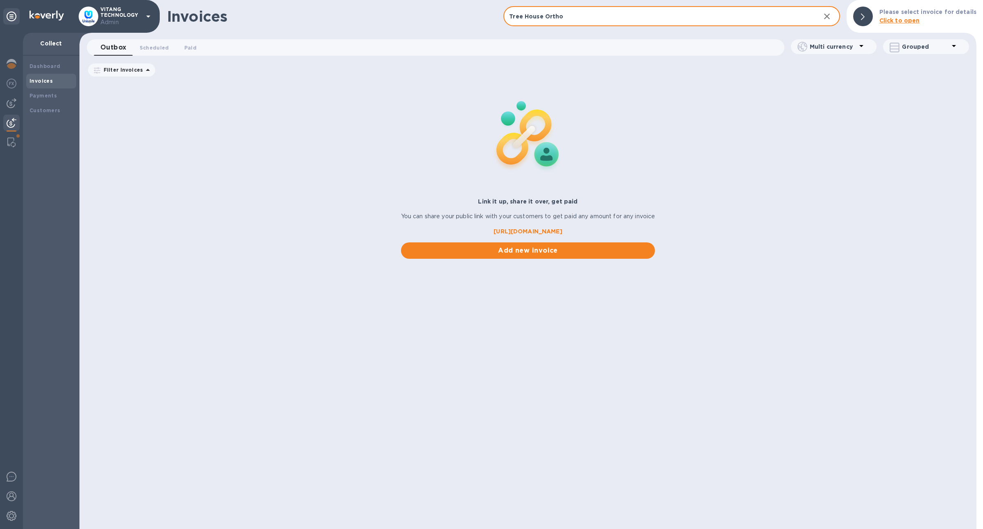
click at [544, 10] on input "Tree House Ortho" at bounding box center [658, 17] width 310 height 20
paste input "[PERSON_NAME] Dental"
click at [538, 14] on input "[PERSON_NAME] Dental" at bounding box center [658, 17] width 310 height 20
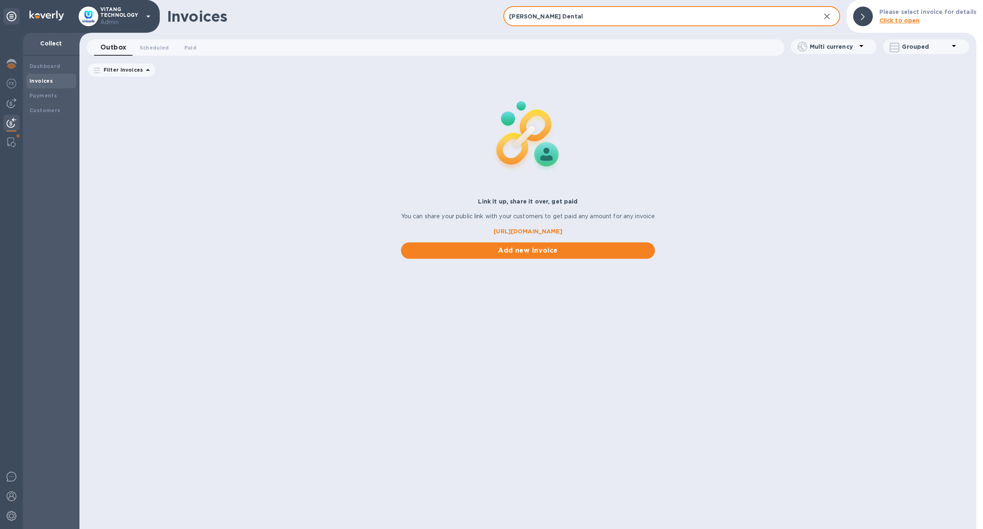
click at [569, 15] on input "[PERSON_NAME] Dental" at bounding box center [658, 17] width 310 height 20
click at [558, 16] on input "[PERSON_NAME]" at bounding box center [658, 17] width 310 height 20
type input "[PERSON_NAME]"
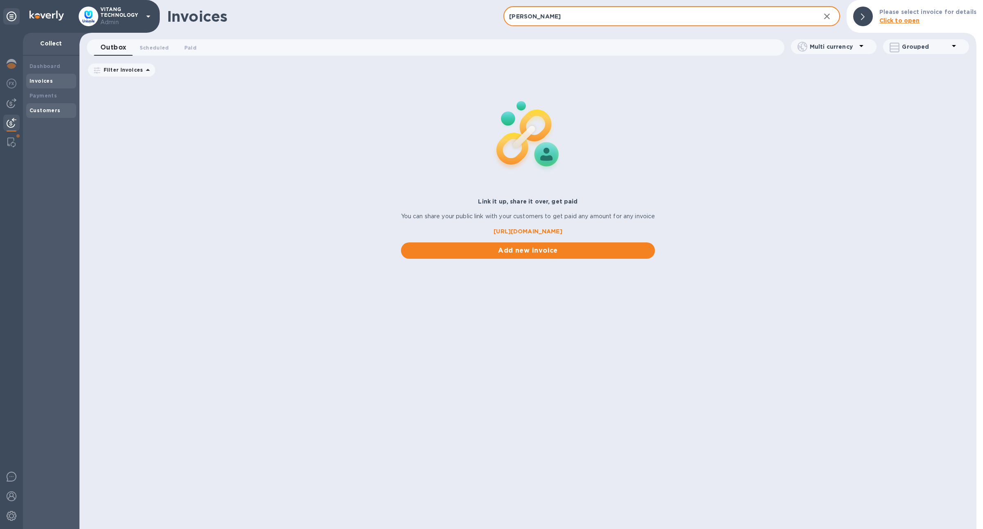
click at [51, 106] on div "Customers" at bounding box center [50, 110] width 43 height 8
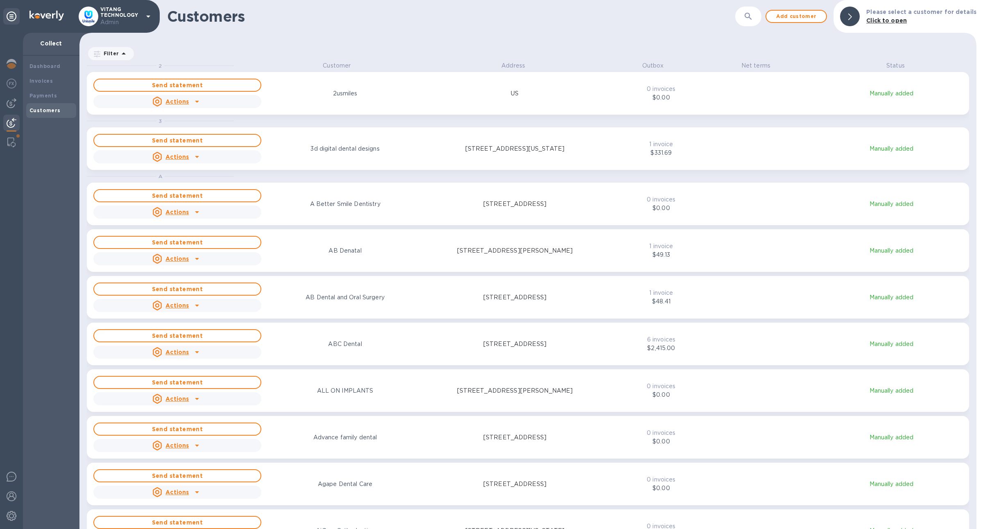
scroll to position [459, 893]
click at [753, 18] on icon "button" at bounding box center [748, 16] width 10 height 10
paste input "[PERSON_NAME]"
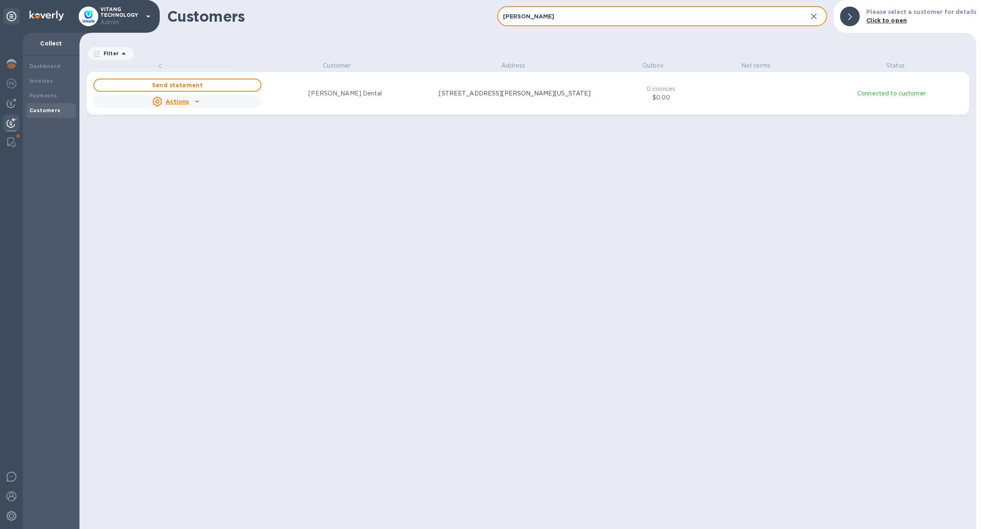
click at [560, 8] on input "[PERSON_NAME]" at bounding box center [649, 17] width 304 height 20
paste input "AiCare Orthodontics"
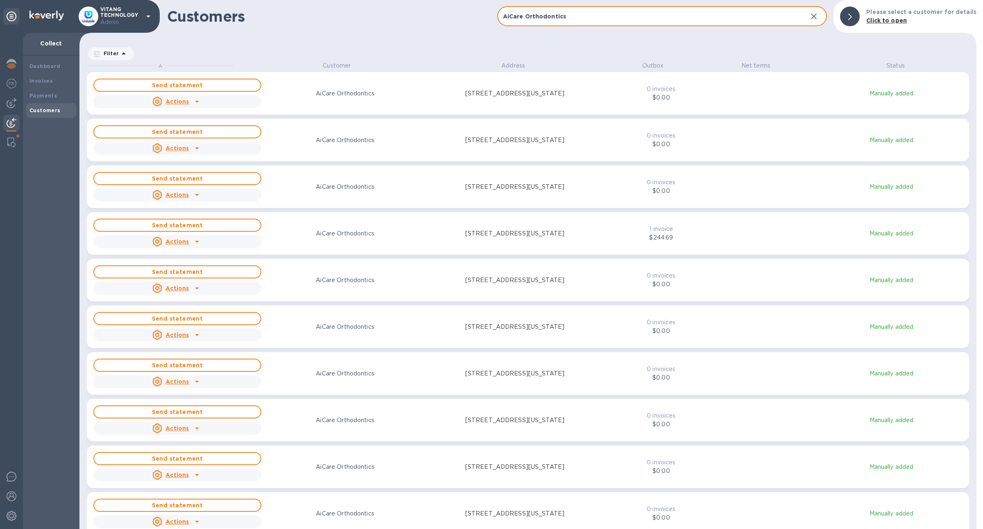
type input "AiCare Orthodontics"
click at [54, 84] on div "Invoices" at bounding box center [50, 81] width 43 height 8
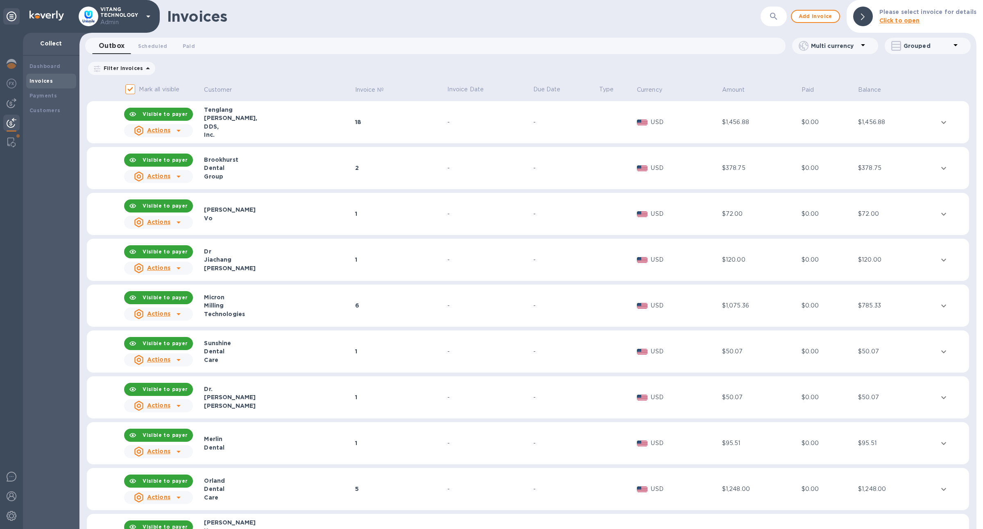
click at [763, 22] on form "​" at bounding box center [724, 17] width 124 height 20
click at [768, 22] on div "​" at bounding box center [773, 17] width 26 height 20
click at [776, 23] on button "button" at bounding box center [774, 17] width 20 height 20
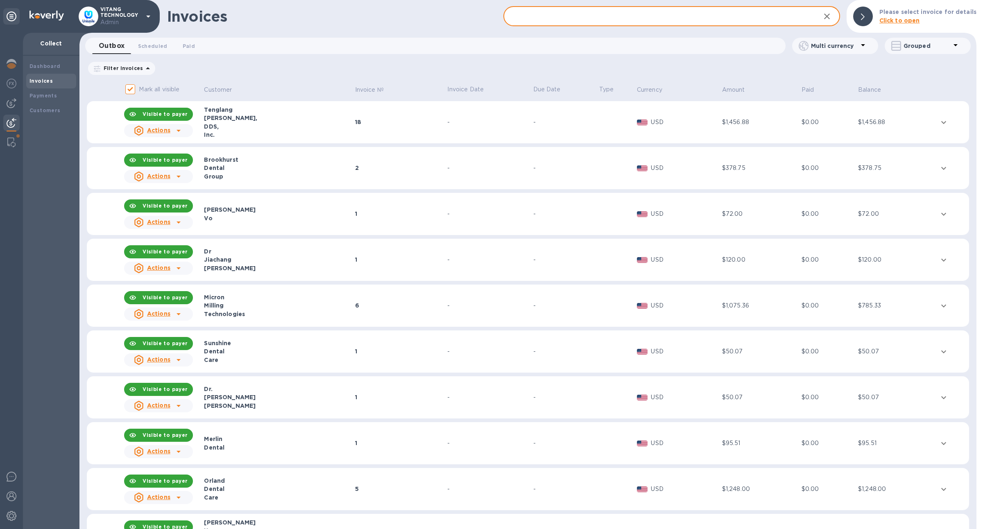
paste input "AiCare Orthodontics"
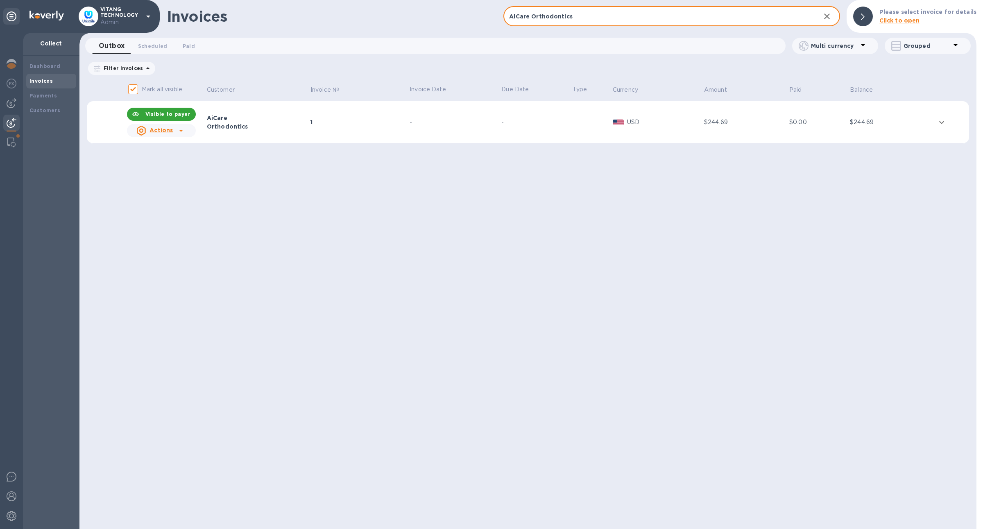
type input "AiCare Orthodontics"
click at [395, 123] on div "1" at bounding box center [358, 122] width 97 height 8
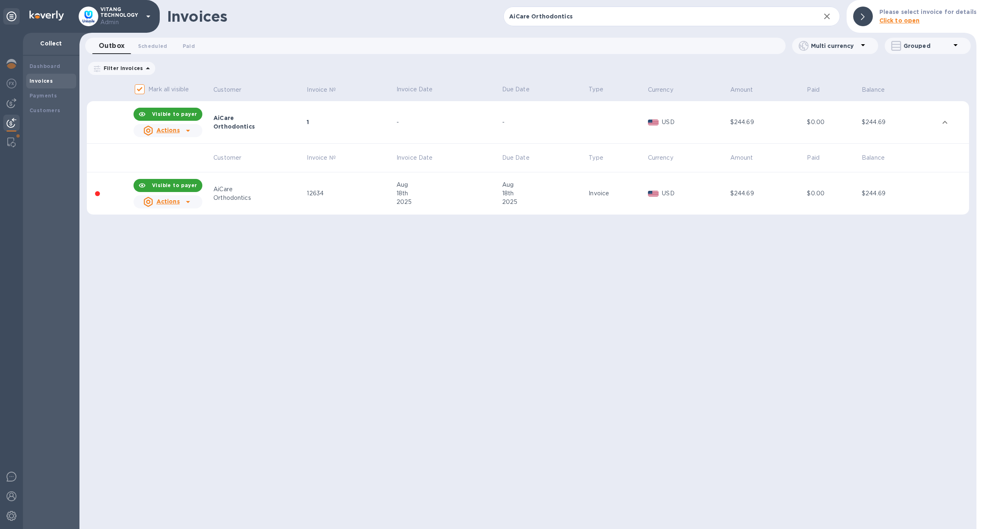
click at [408, 188] on div "Aug" at bounding box center [447, 185] width 103 height 9
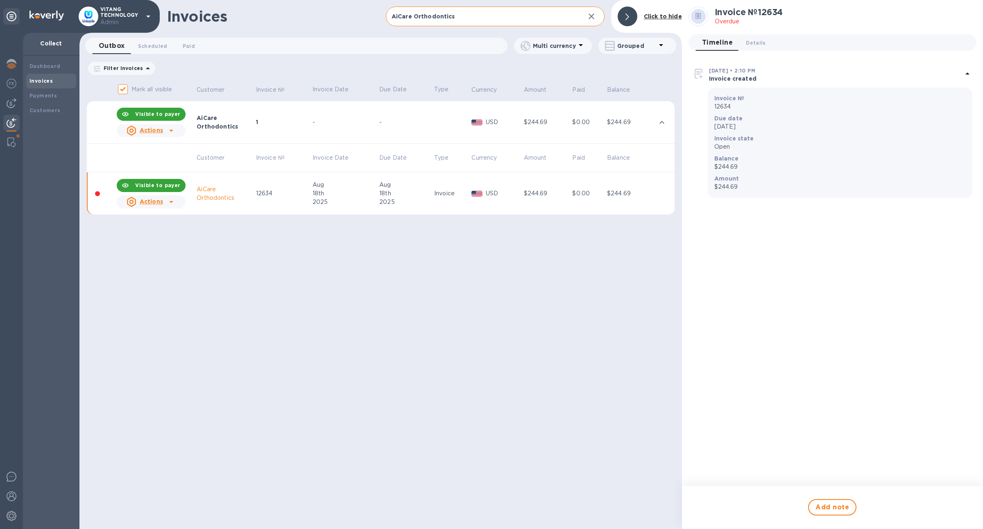
click at [429, 16] on input "AiCare Orthodontics" at bounding box center [482, 17] width 192 height 20
click at [408, 13] on input "AiCare Orthodontics" at bounding box center [482, 17] width 192 height 20
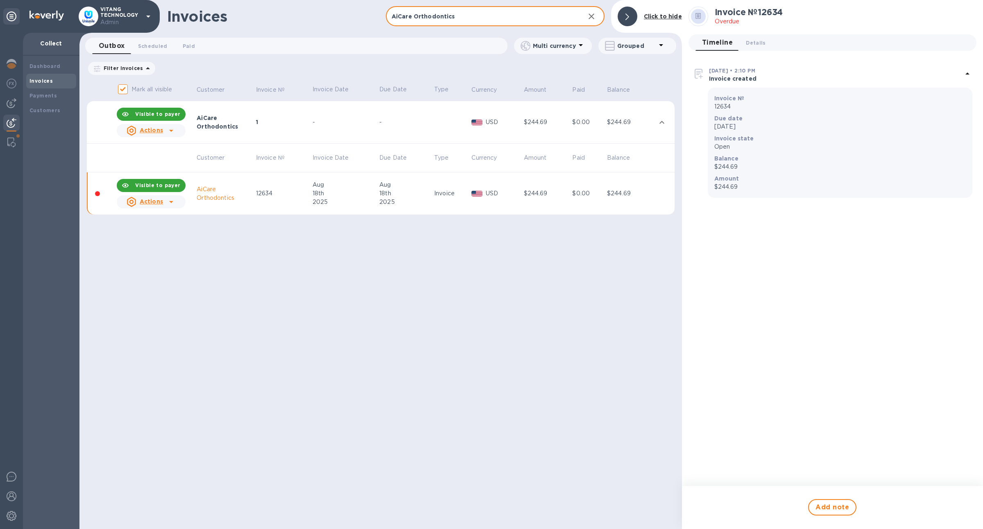
click at [408, 13] on input "AiCare Orthodontics" at bounding box center [482, 17] width 192 height 20
click at [50, 108] on b "Customers" at bounding box center [44, 110] width 31 height 6
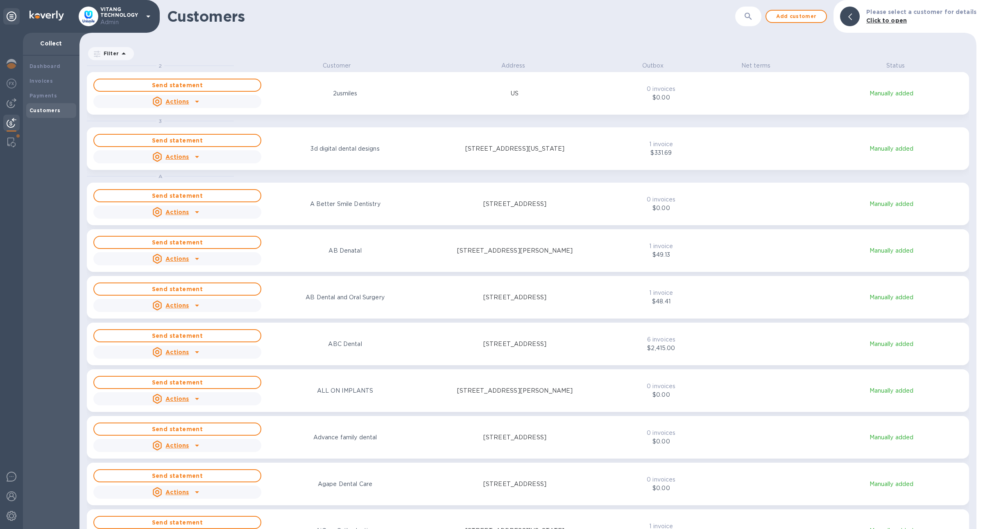
scroll to position [459, 893]
click at [753, 20] on icon "button" at bounding box center [748, 16] width 10 height 10
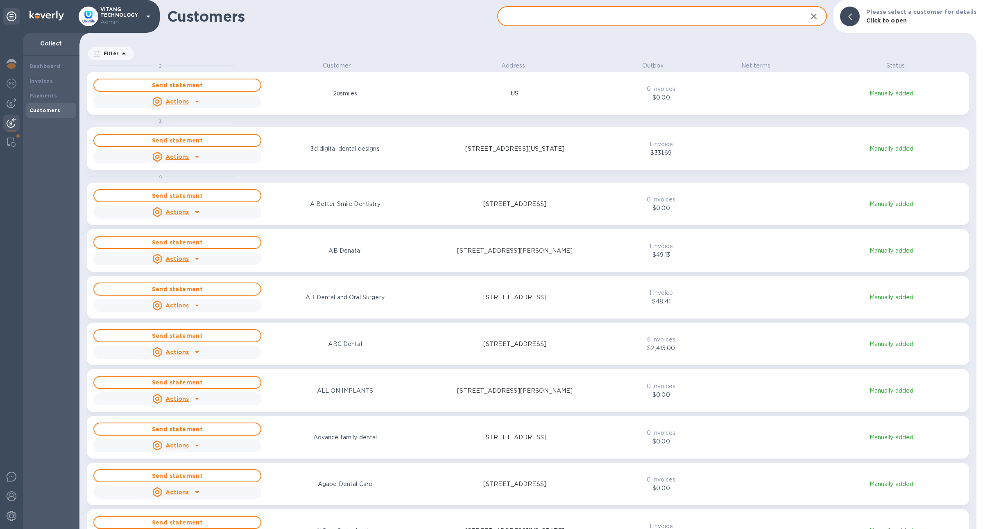
paste input "AiCare Orthodontics"
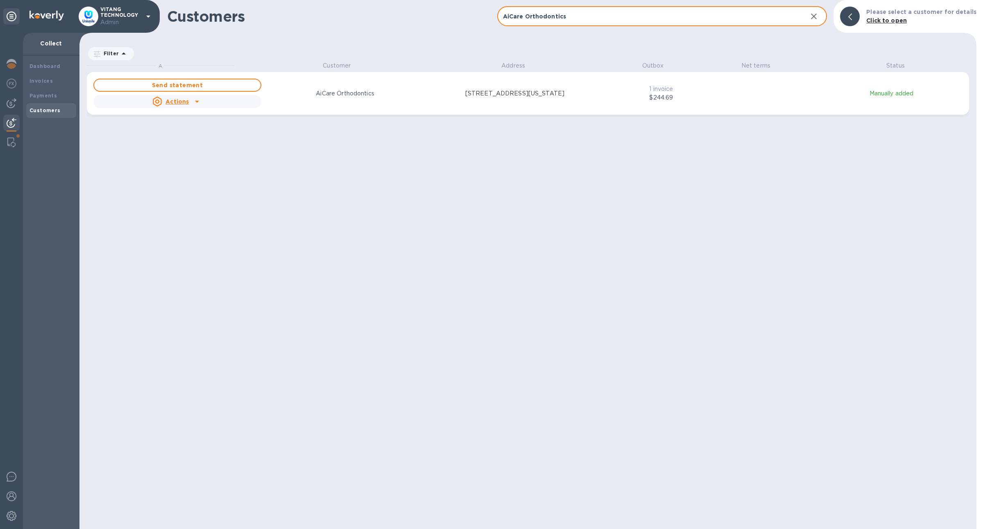
click at [563, 10] on input "AiCare Orthodontics" at bounding box center [649, 17] width 304 height 20
paste input "[PERSON_NAME] DDS INC"
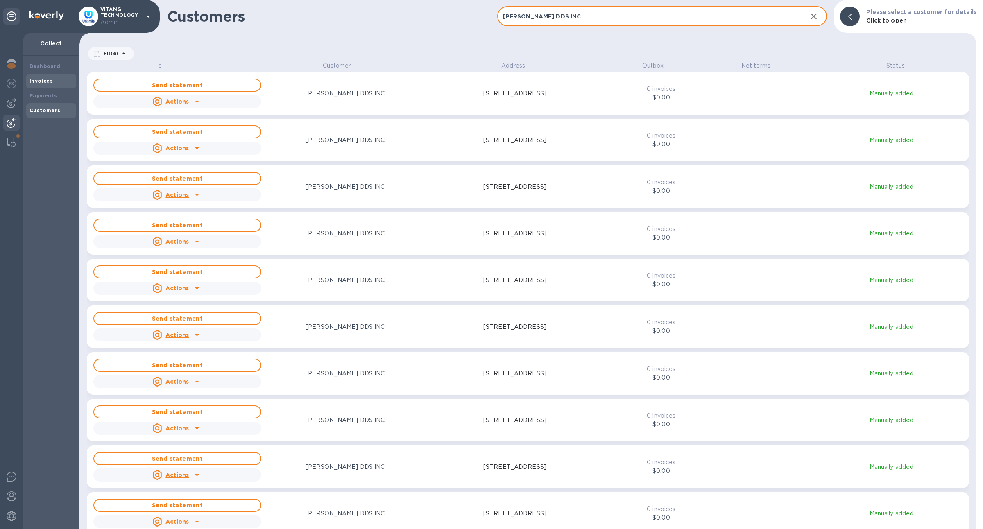
type input "[PERSON_NAME] DDS INC"
click at [55, 83] on div "Invoices" at bounding box center [50, 81] width 43 height 8
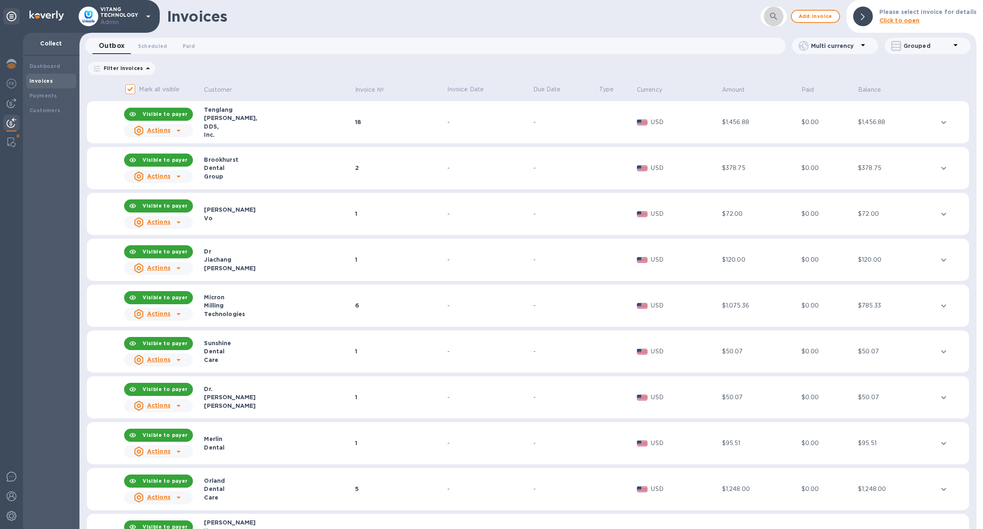
click at [775, 20] on icon "button" at bounding box center [773, 16] width 10 height 10
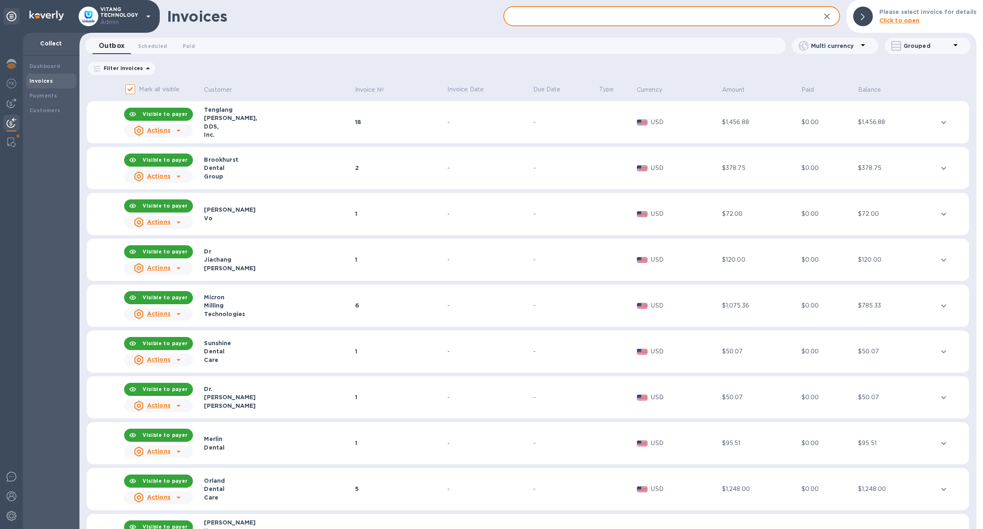
paste input "[PERSON_NAME] DDS INC"
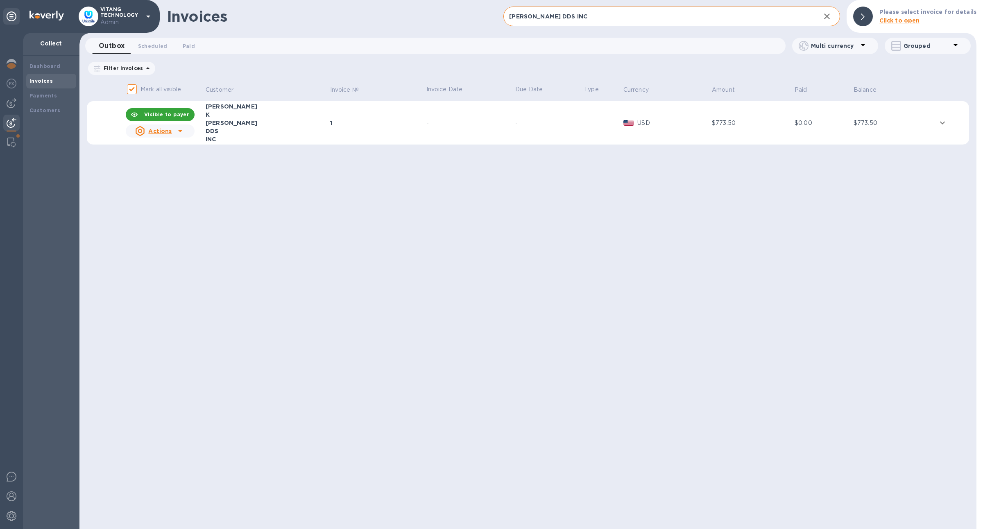
click at [515, 124] on div "-" at bounding box center [548, 123] width 66 height 9
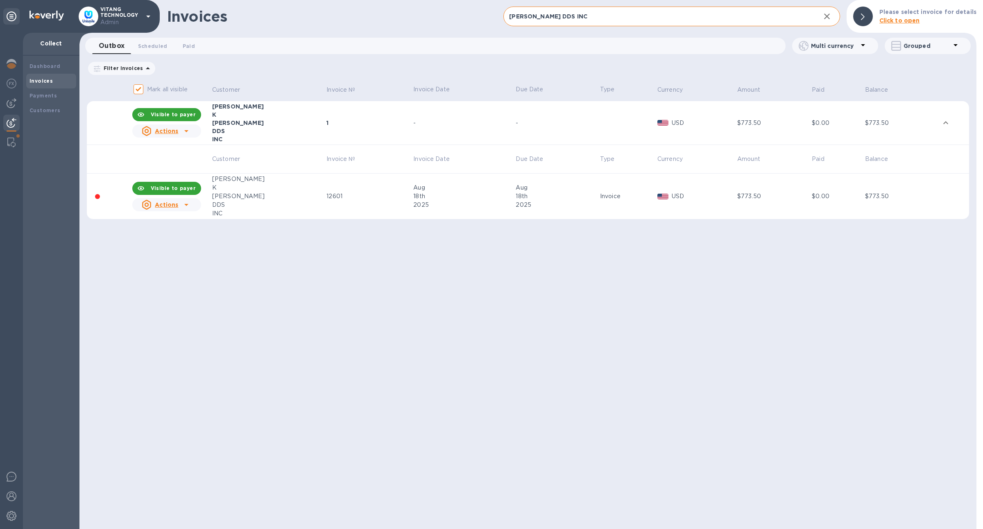
click at [515, 190] on div "Aug" at bounding box center [555, 187] width 81 height 9
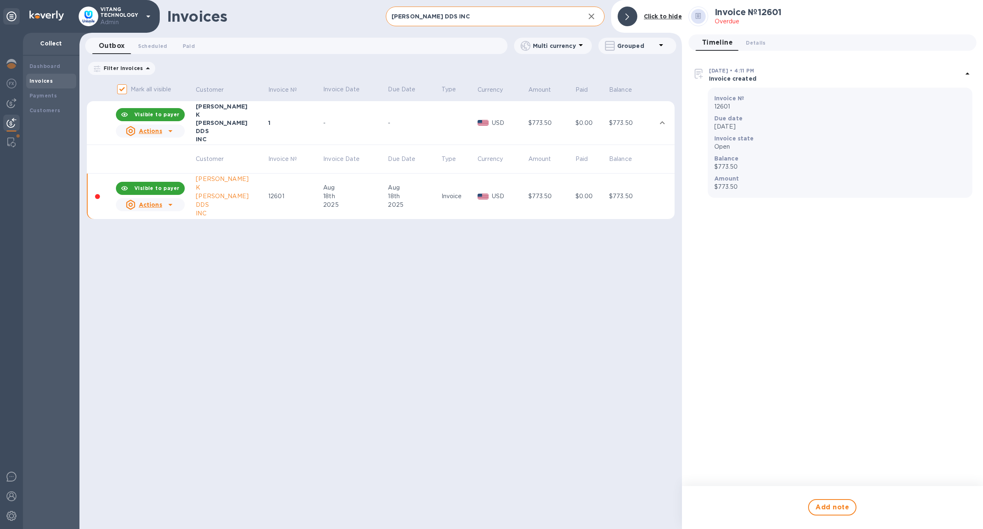
click at [439, 16] on input "[PERSON_NAME] DDS INC" at bounding box center [482, 17] width 192 height 20
paste input "Doctor Direct Smiles"
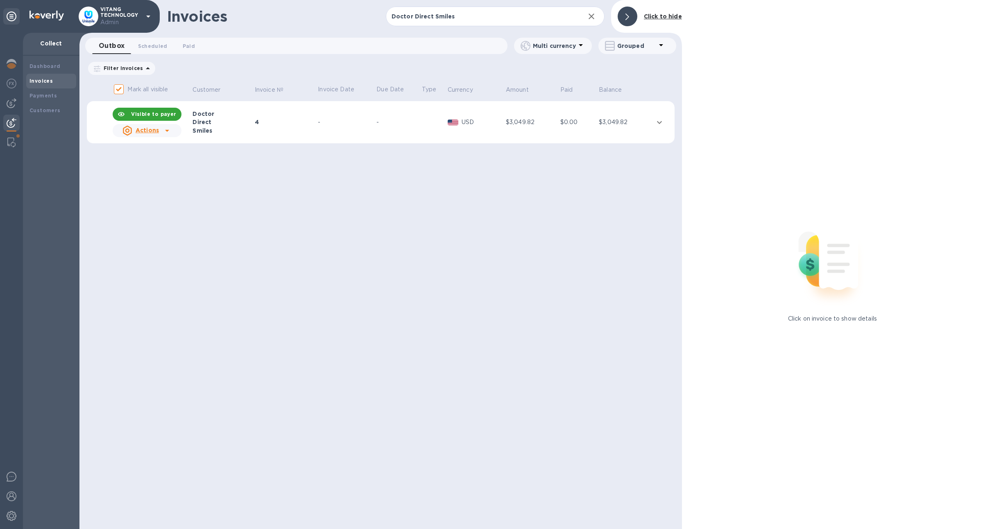
click at [536, 94] on th "Amount" at bounding box center [531, 90] width 54 height 22
click at [515, 120] on div "$3,049.82" at bounding box center [532, 122] width 52 height 9
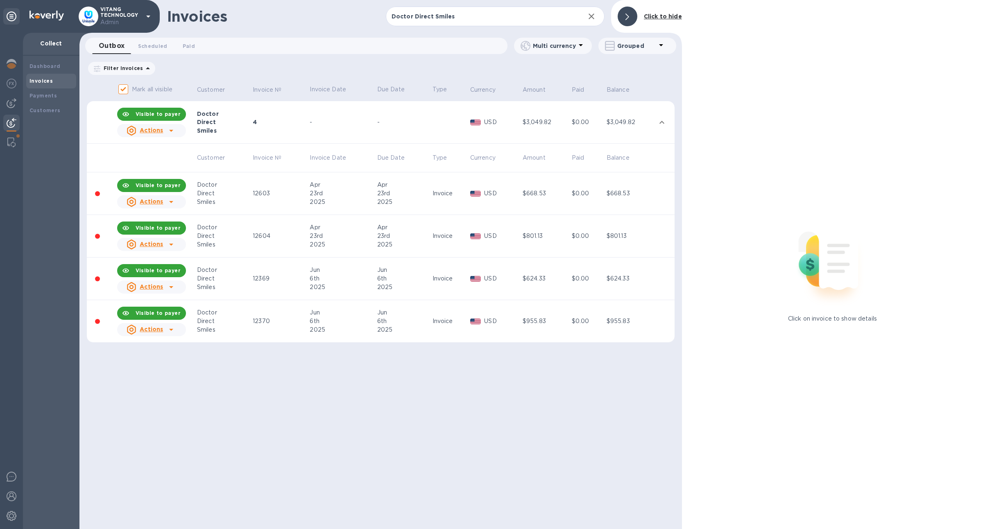
click at [382, 112] on td "-" at bounding box center [403, 122] width 55 height 43
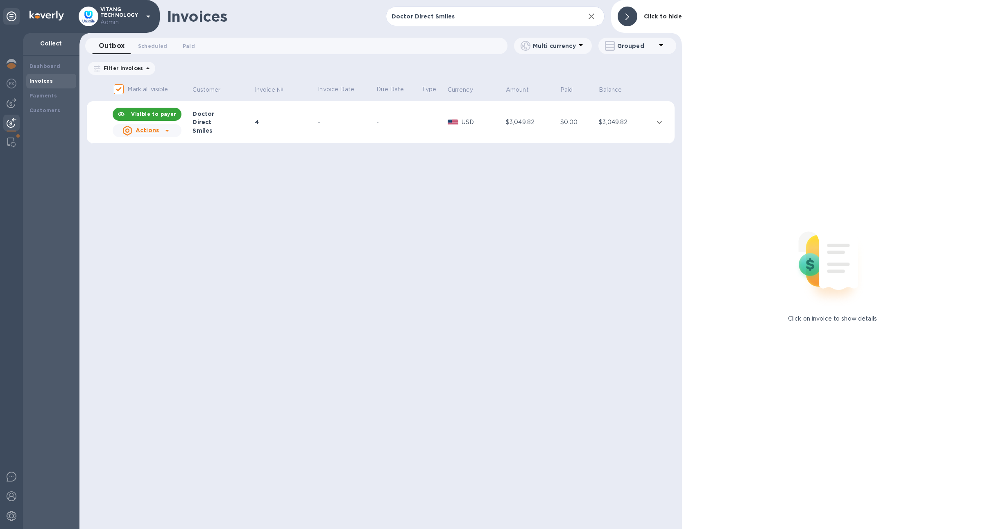
click at [255, 112] on td "4" at bounding box center [284, 122] width 63 height 43
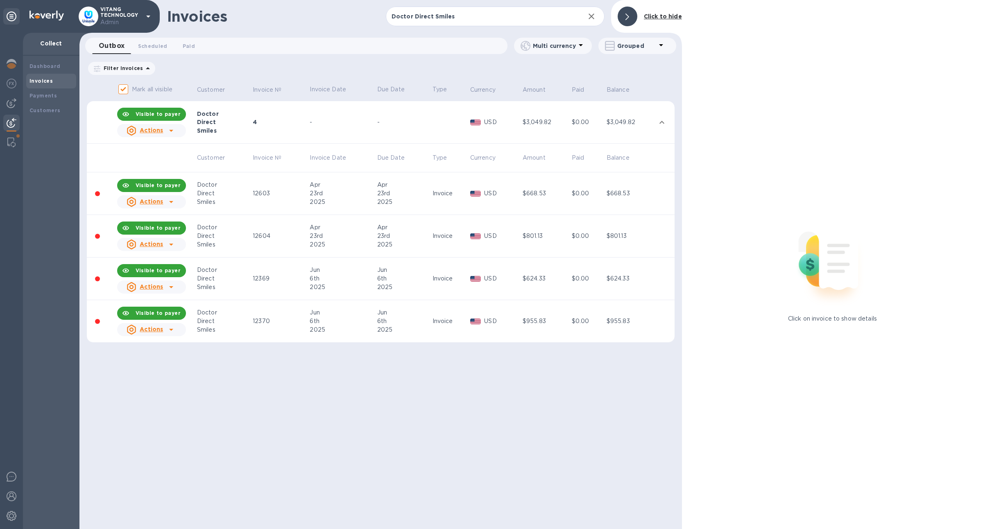
click at [264, 183] on td "12603" at bounding box center [279, 193] width 57 height 43
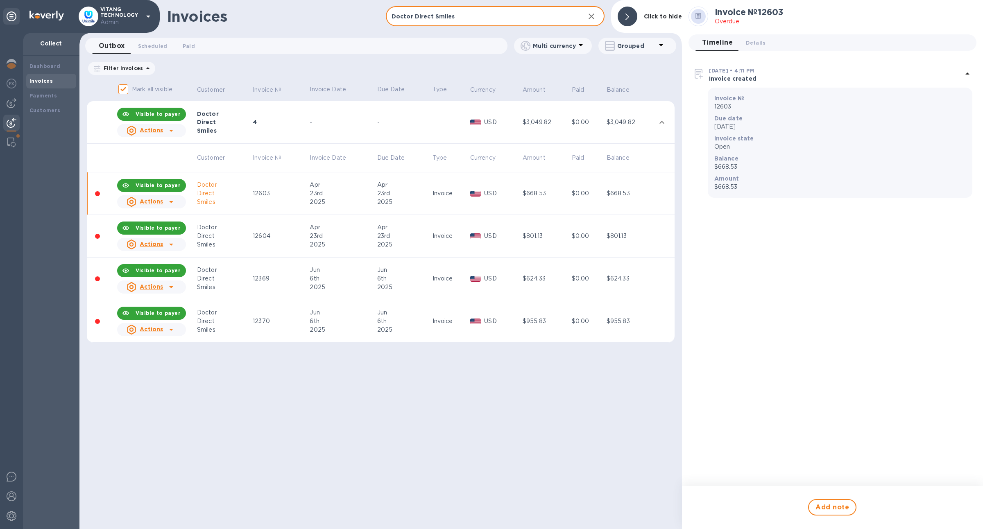
click at [413, 15] on input "Doctor Direct Smiles" at bounding box center [482, 17] width 192 height 20
paste input "Zak Dental"
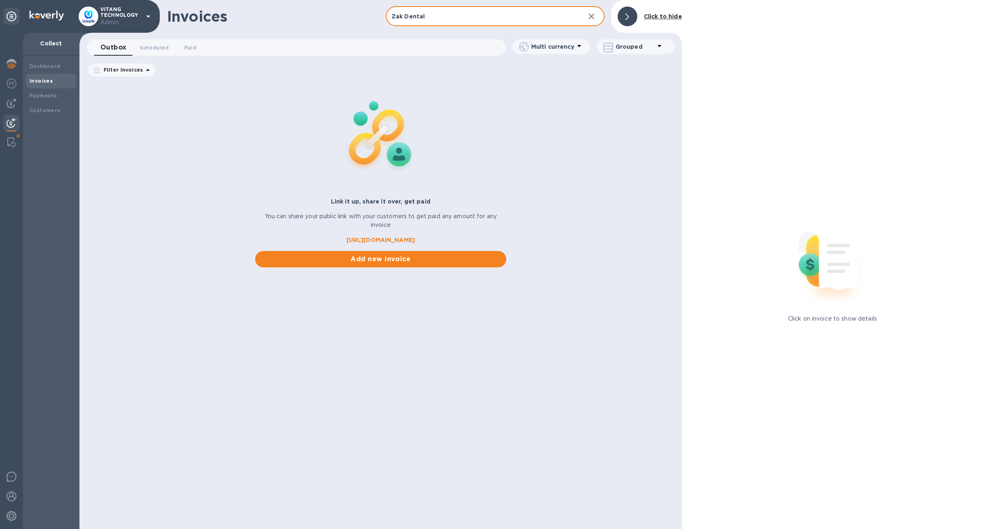
click at [413, 11] on input "Zak Dental" at bounding box center [482, 17] width 192 height 20
paste input "North County Dental Arts"
type input "North County Dental Arts"
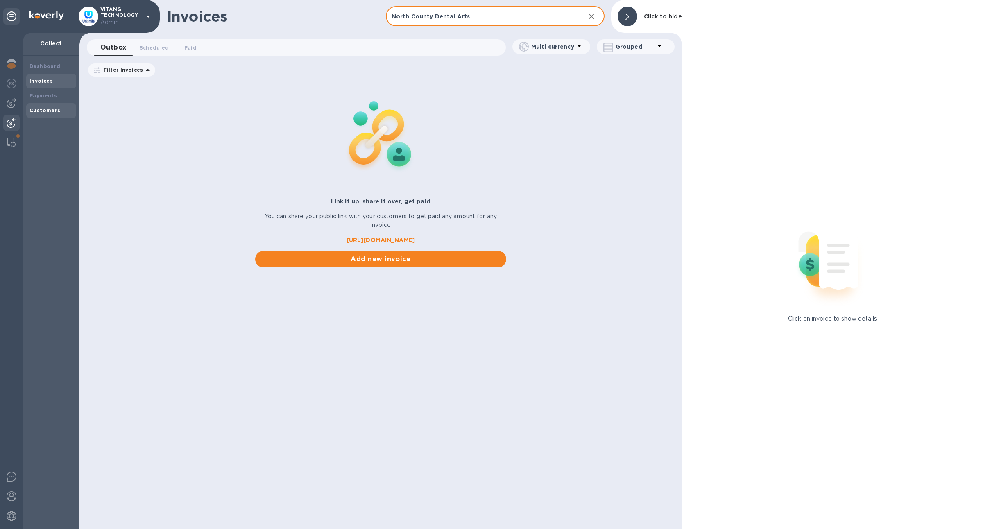
click at [57, 109] on b "Customers" at bounding box center [44, 110] width 31 height 6
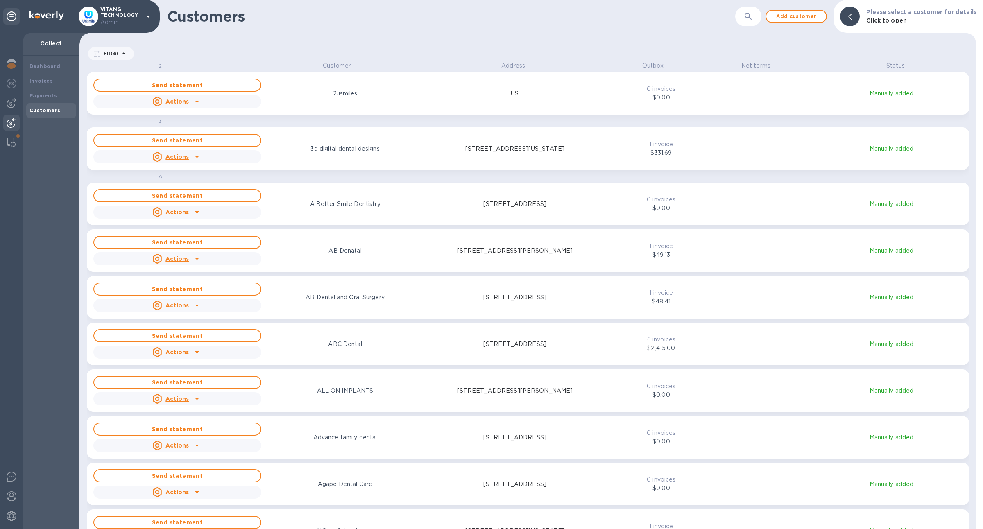
click at [770, 22] on div "Add customer" at bounding box center [795, 16] width 61 height 13
click at [758, 22] on button "button" at bounding box center [748, 17] width 20 height 20
paste input "North County Dental Arts"
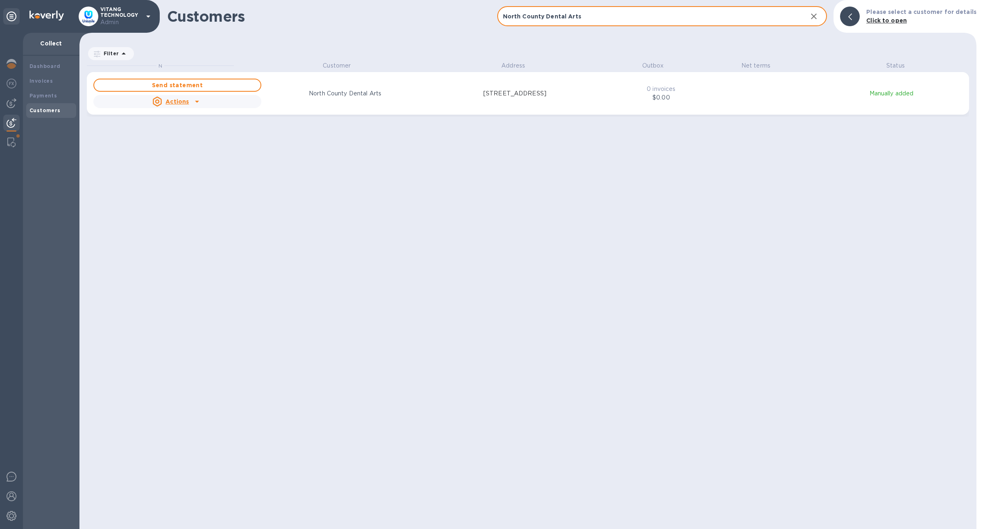
type input "North County Dental Arts"
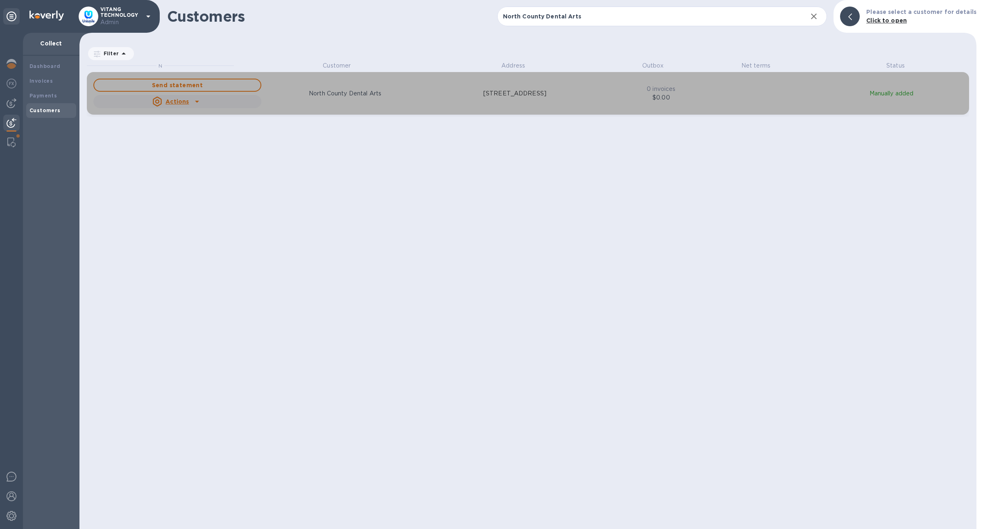
click at [601, 87] on div "Send statement Actions North County Dental Arts [STREET_ADDRESS] 0 invoices $0.…" at bounding box center [528, 93] width 872 height 33
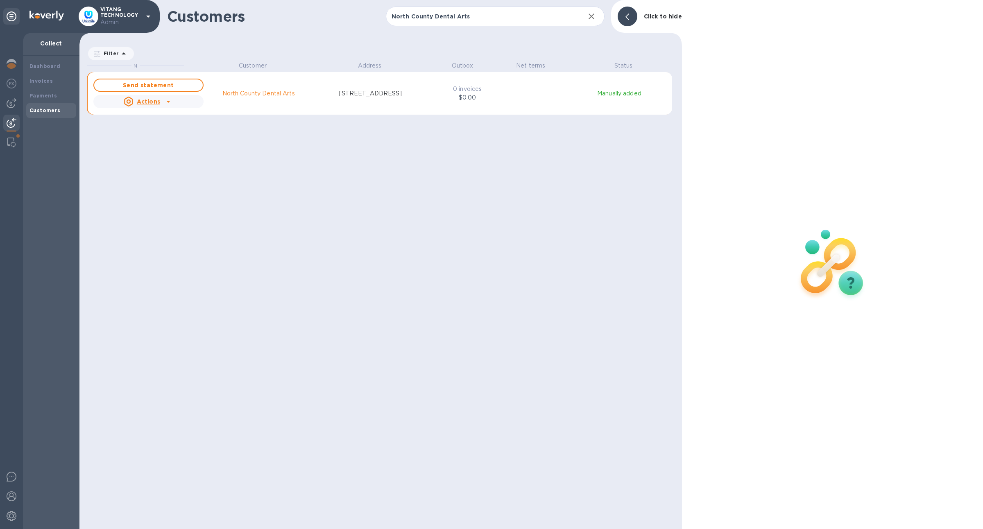
scroll to position [9, 4]
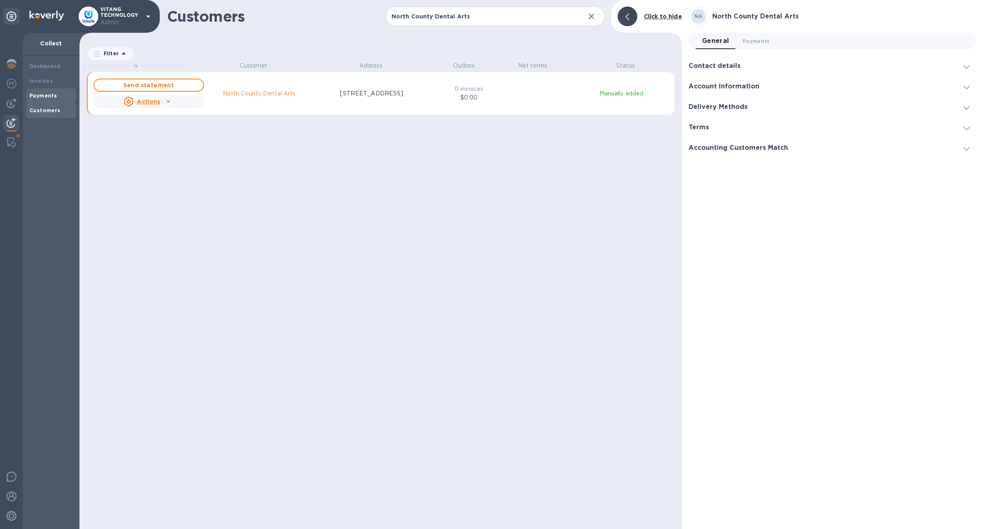
click at [57, 95] on div "Payments" at bounding box center [50, 96] width 43 height 8
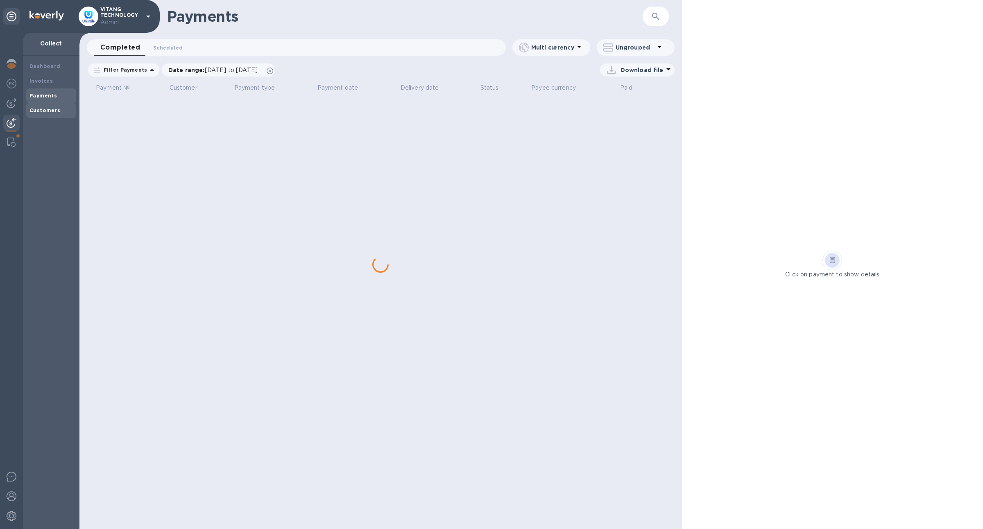
click at [56, 108] on b "Customers" at bounding box center [44, 110] width 31 height 6
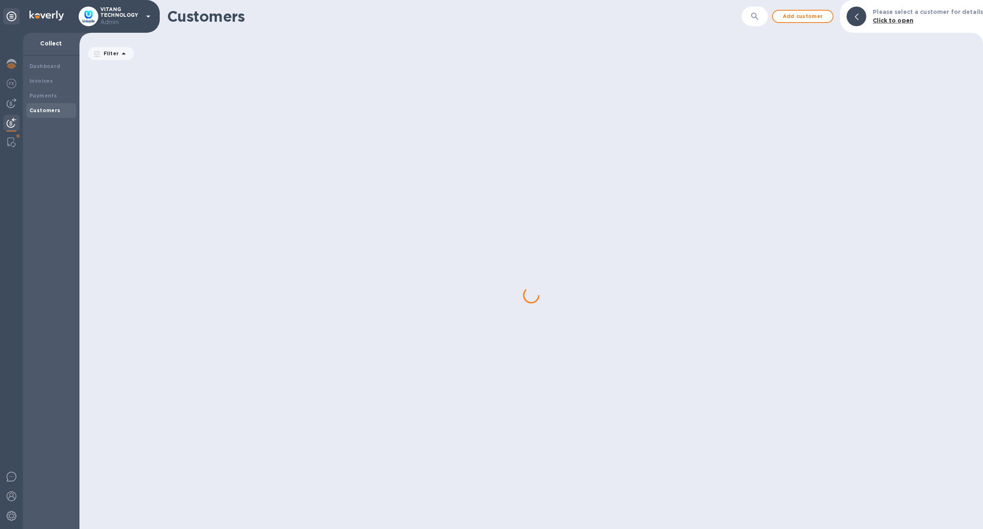
click at [753, 22] on button "button" at bounding box center [755, 17] width 20 height 20
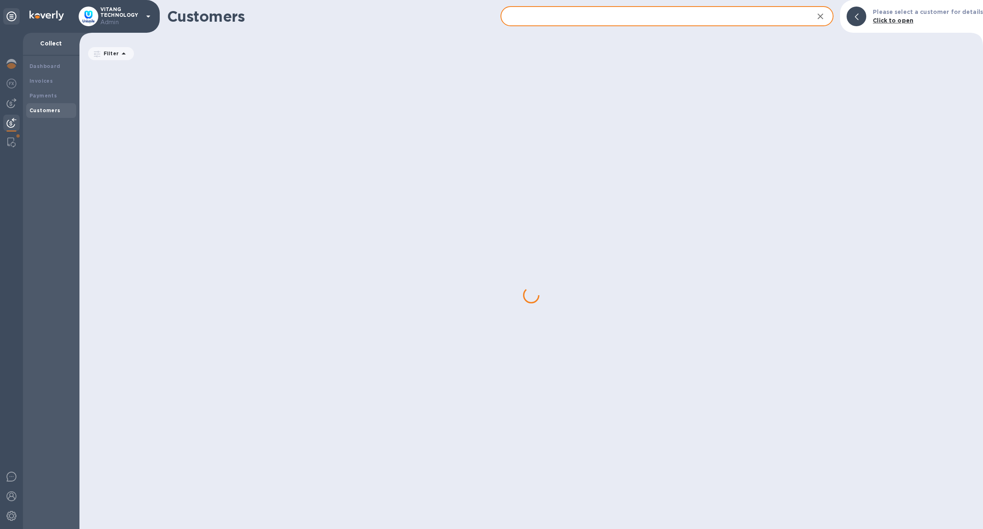
paste input "North County Dental Arts"
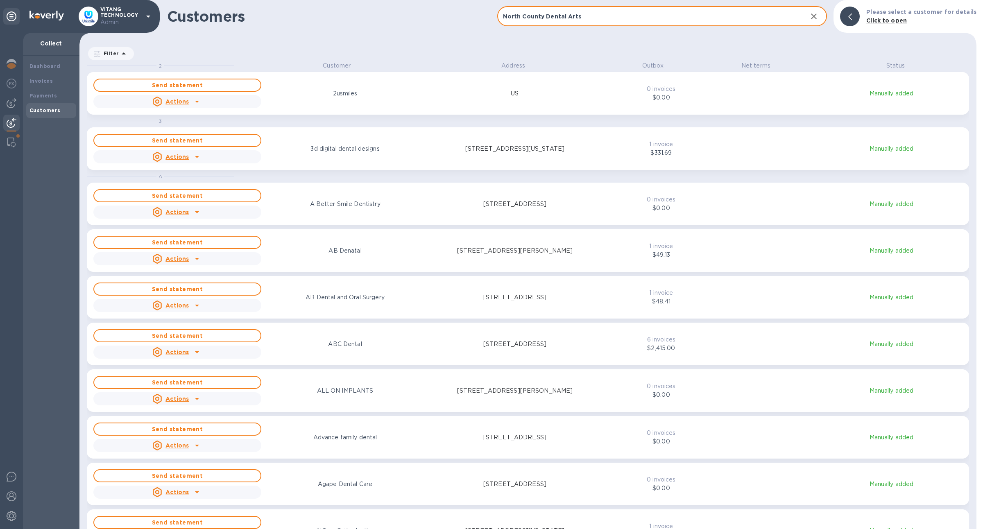
scroll to position [459, 893]
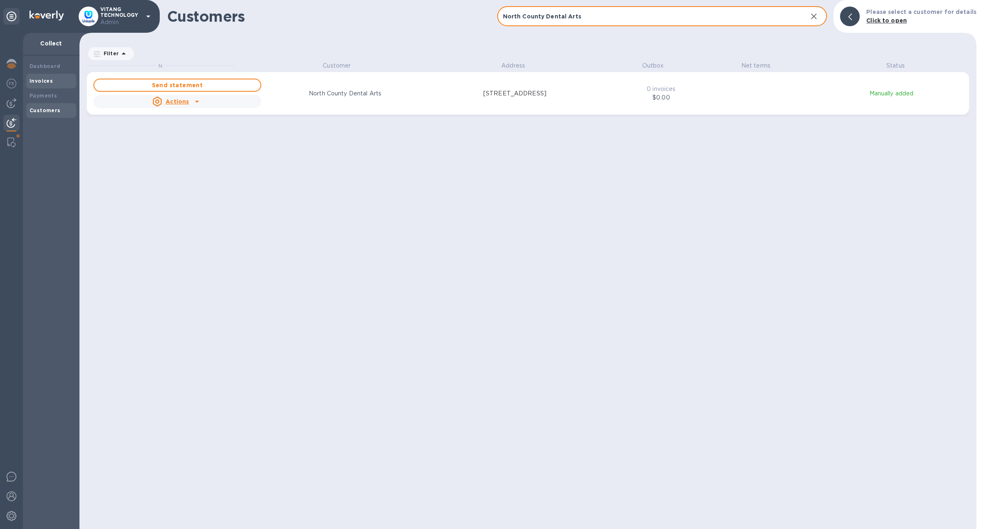
type input "North County Dental Arts"
click at [46, 79] on b "Invoices" at bounding box center [40, 81] width 23 height 6
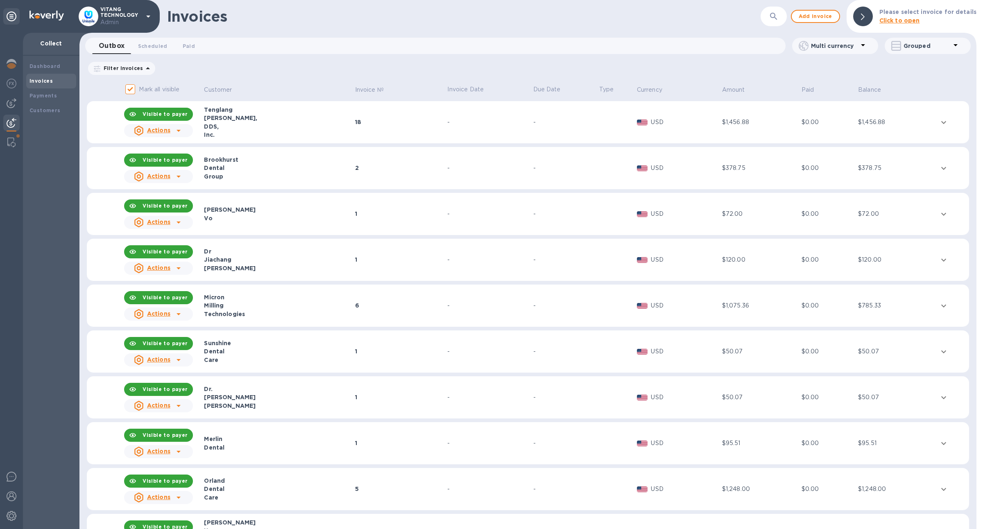
click at [776, 22] on button "button" at bounding box center [774, 17] width 20 height 20
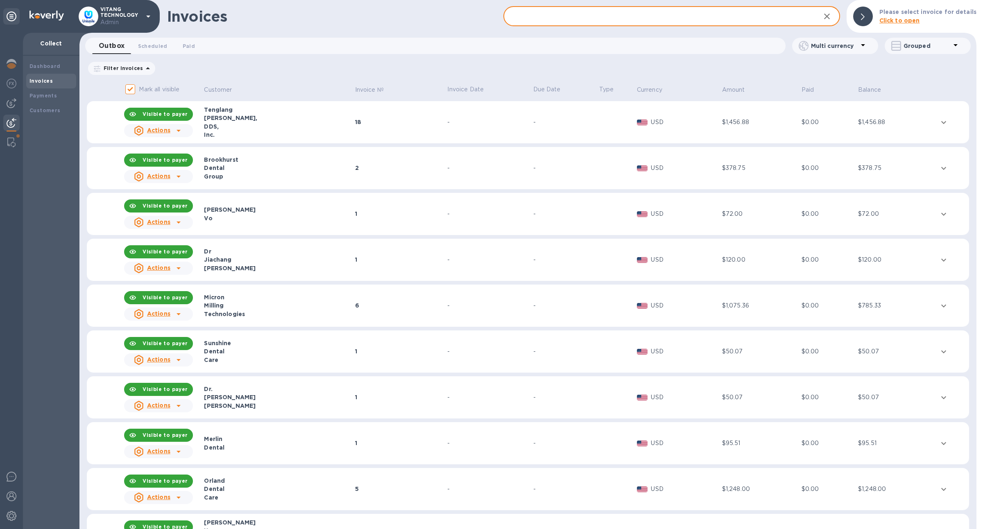
paste input "North County Dental Arts"
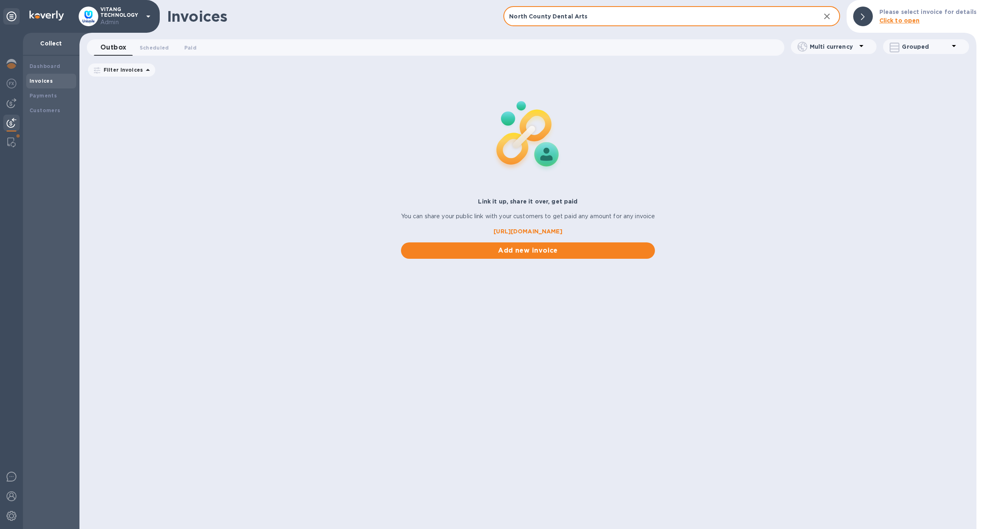
click at [575, 16] on input "North County Dental Arts" at bounding box center [658, 17] width 310 height 20
paste input "[PERSON_NAME]"
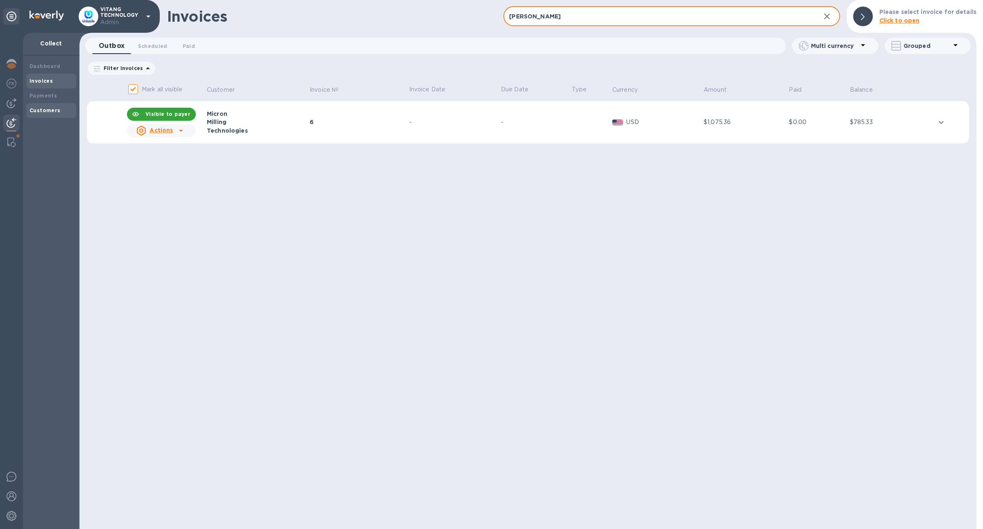
type input "[PERSON_NAME]"
click at [68, 115] on div "Customers" at bounding box center [51, 110] width 50 height 15
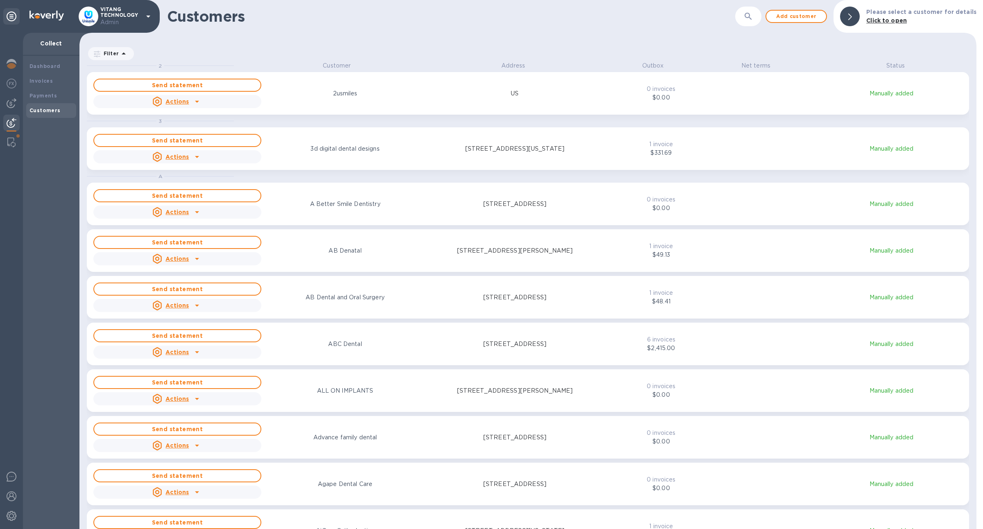
scroll to position [459, 893]
click at [745, 18] on button "button" at bounding box center [748, 17] width 20 height 20
paste input "[PERSON_NAME]"
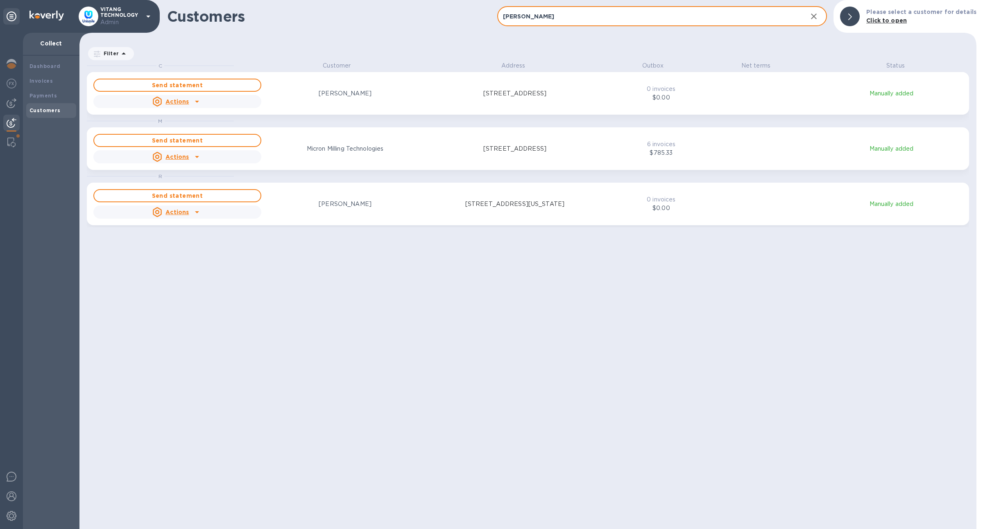
type input "[PERSON_NAME]"
click at [366, 198] on div "[PERSON_NAME]" at bounding box center [345, 204] width 171 height 12
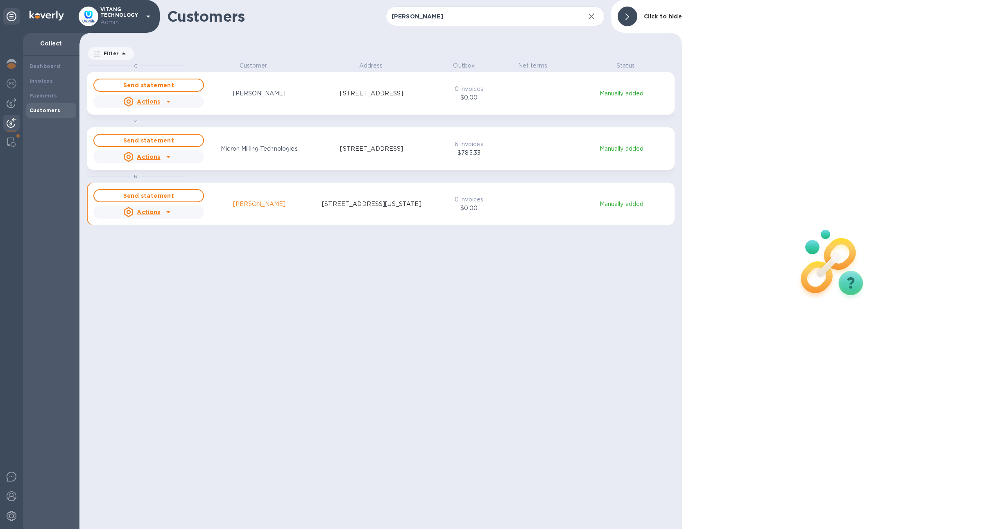
scroll to position [9, 4]
click at [50, 82] on b "Invoices" at bounding box center [40, 81] width 23 height 6
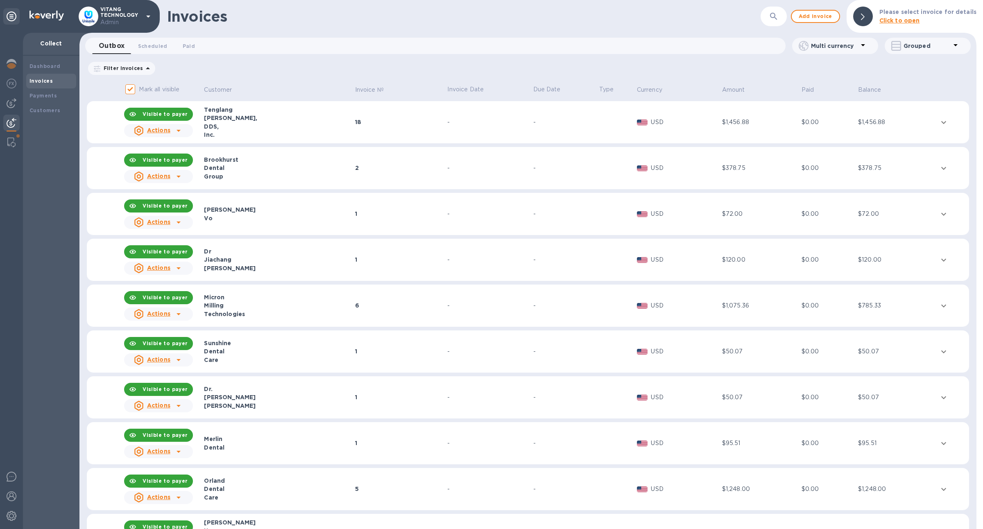
click at [762, 13] on form "​" at bounding box center [724, 17] width 124 height 20
click at [766, 15] on div "​" at bounding box center [773, 17] width 26 height 20
click at [772, 23] on button "button" at bounding box center [774, 17] width 20 height 20
paste input "[PERSON_NAME]"
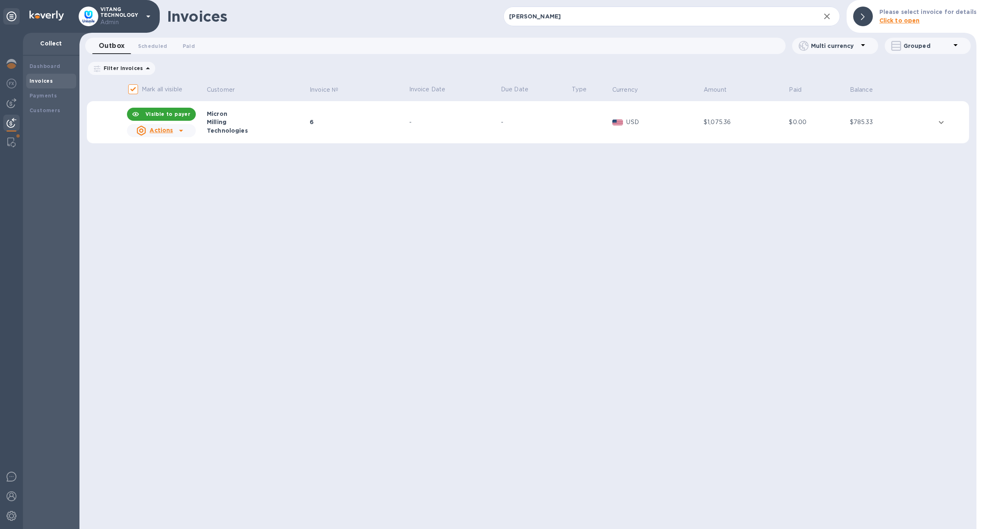
click at [436, 137] on td "-" at bounding box center [454, 122] width 92 height 43
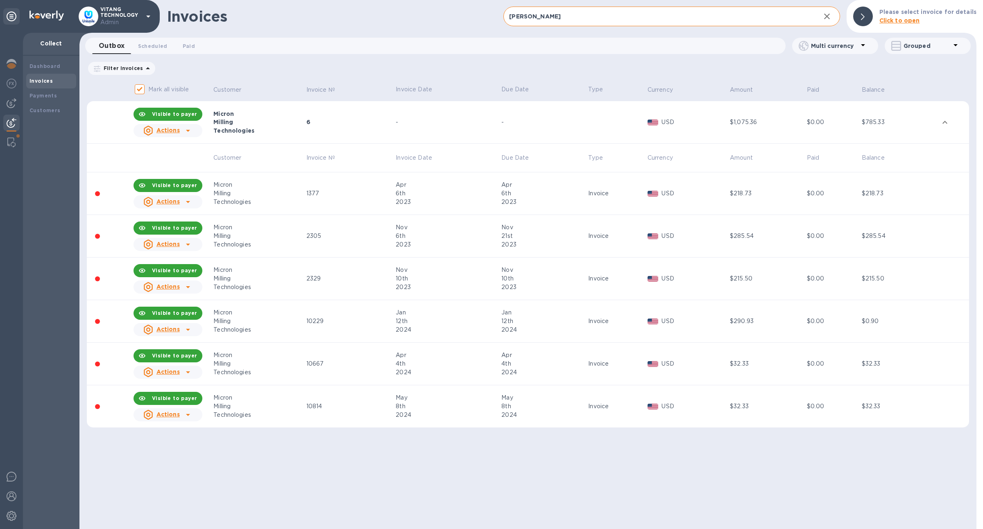
click at [521, 16] on input "[PERSON_NAME]" at bounding box center [658, 17] width 310 height 20
paste input "Butte Dental Care Group"
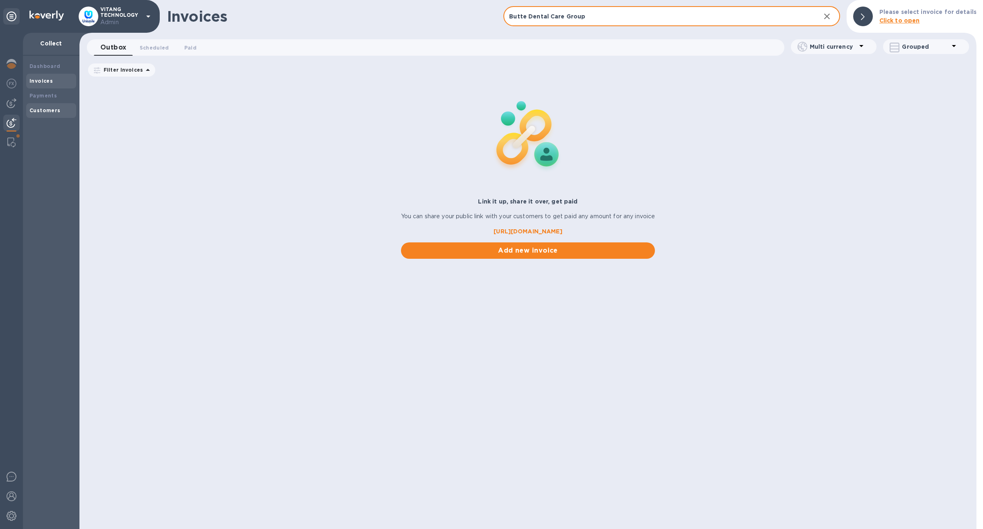
type input "Butte Dental Care Group"
click at [62, 108] on div "Customers" at bounding box center [50, 110] width 43 height 8
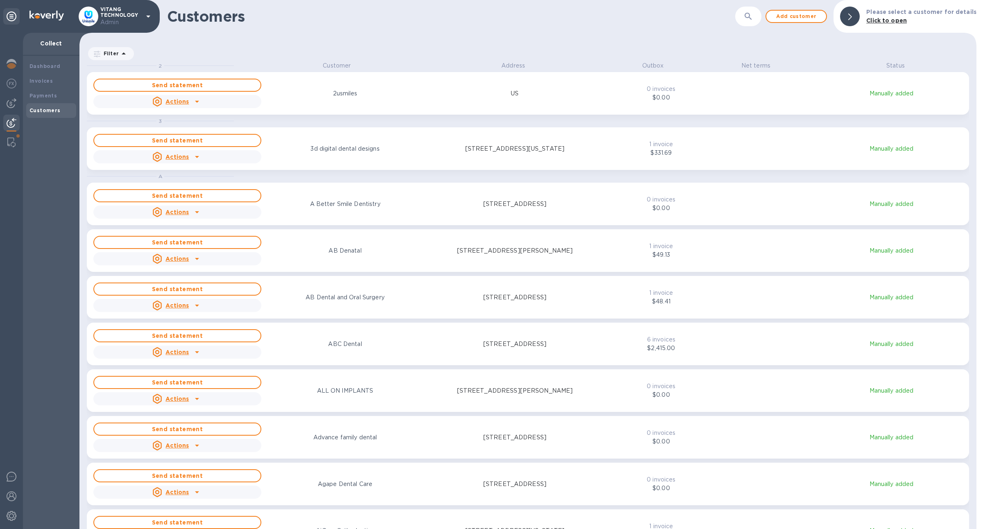
scroll to position [459, 893]
click at [758, 16] on button "button" at bounding box center [748, 17] width 20 height 20
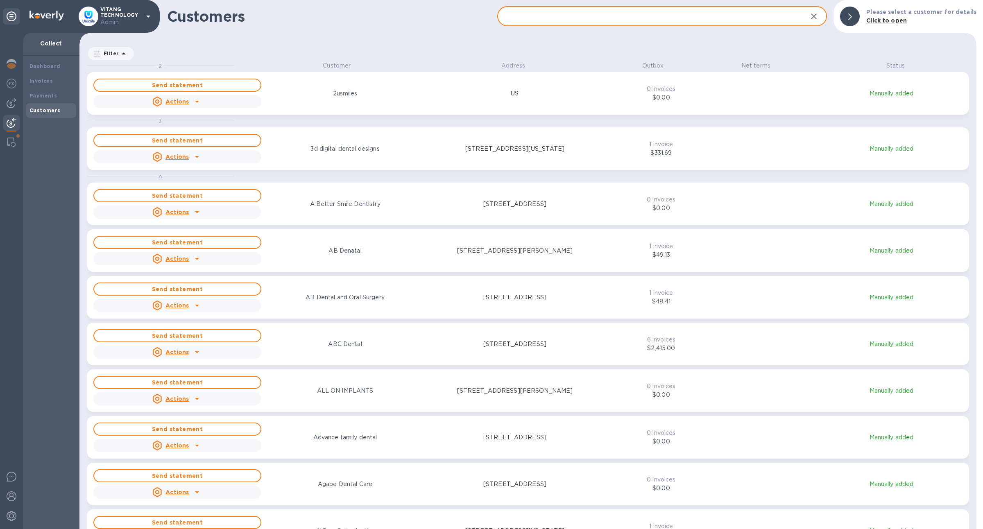
paste input "Butte Dental Care Group"
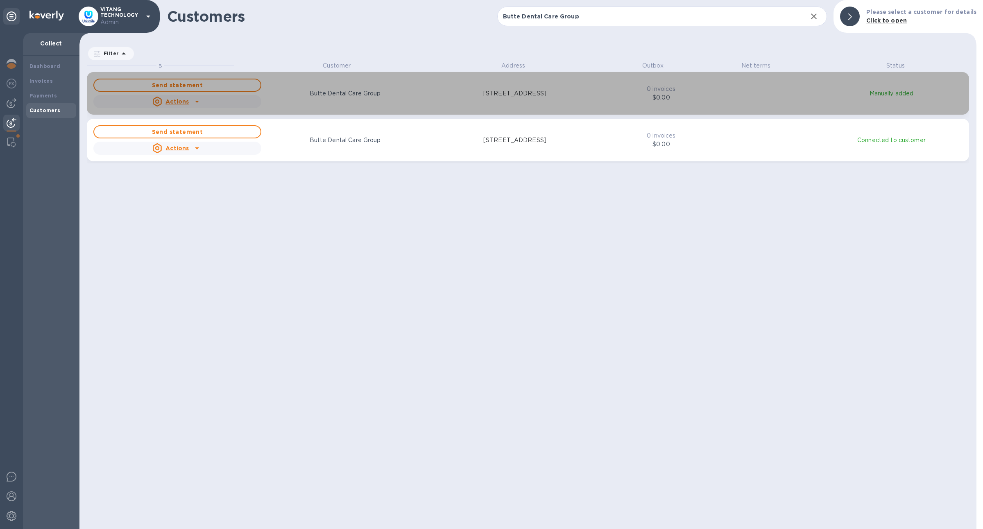
drag, startPoint x: 302, startPoint y: 96, endPoint x: 243, endPoint y: 97, distance: 59.0
click at [243, 97] on div "Send statement Actions Butte Dental Care Group [STREET_ADDRESS]" at bounding box center [346, 93] width 508 height 33
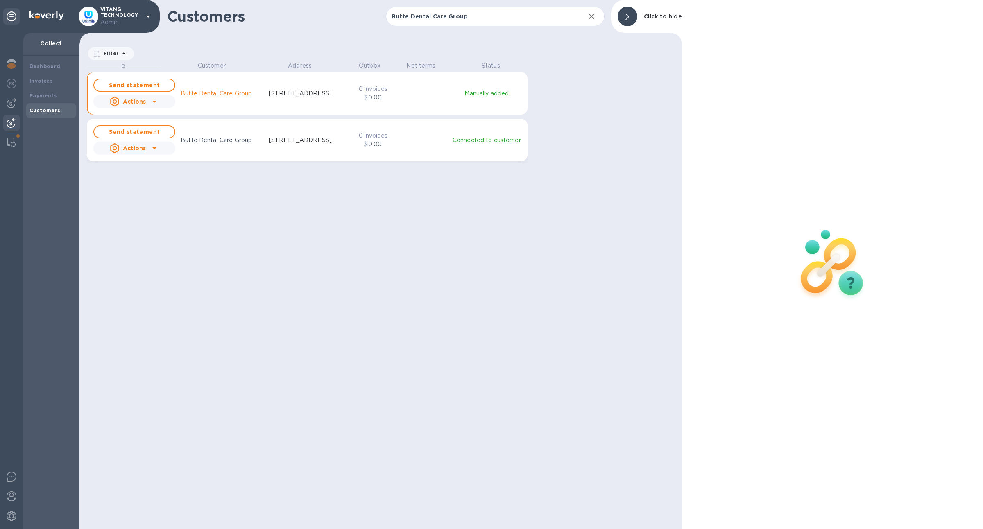
scroll to position [9, 4]
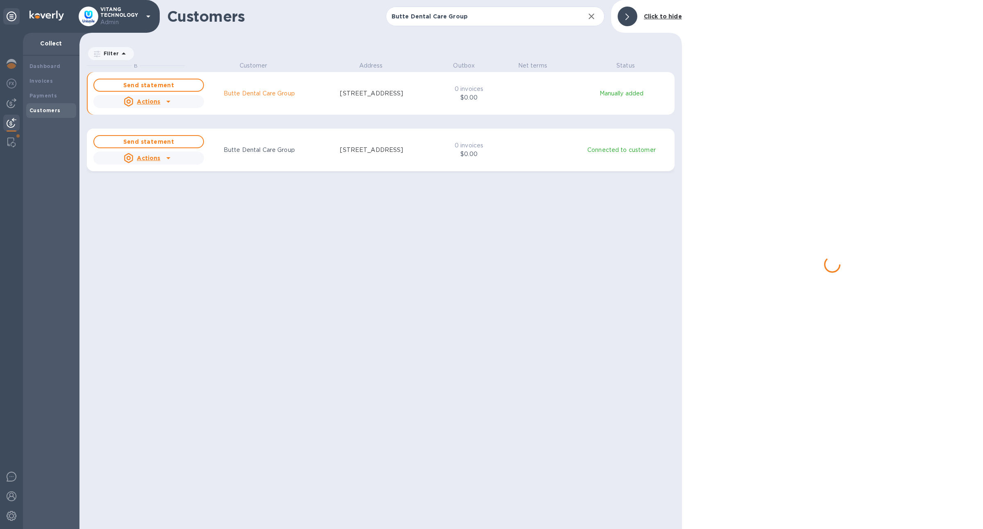
click at [549, 149] on div "grid" at bounding box center [533, 149] width 48 height 3
click at [525, 110] on div "Send statement Actions Butte Dental Care Group [STREET_ADDRESS] 0 invoices $0.0…" at bounding box center [381, 93] width 578 height 33
click at [487, 17] on input "Butte Dental Care Group" at bounding box center [482, 17] width 192 height 20
type input "Butte Dental Care Grou"
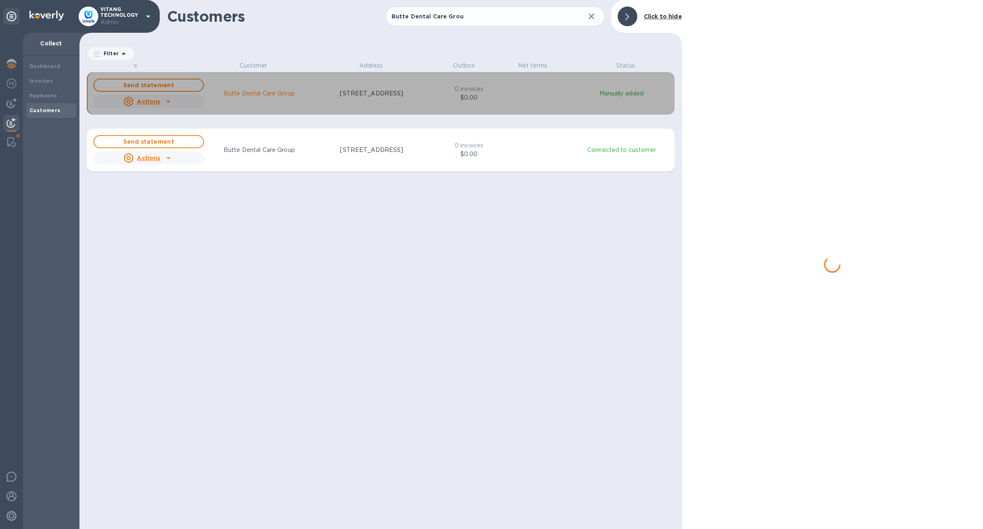
click at [369, 110] on div "Send statement Actions Butte Dental Care Group [STREET_ADDRESS]" at bounding box center [260, 93] width 337 height 33
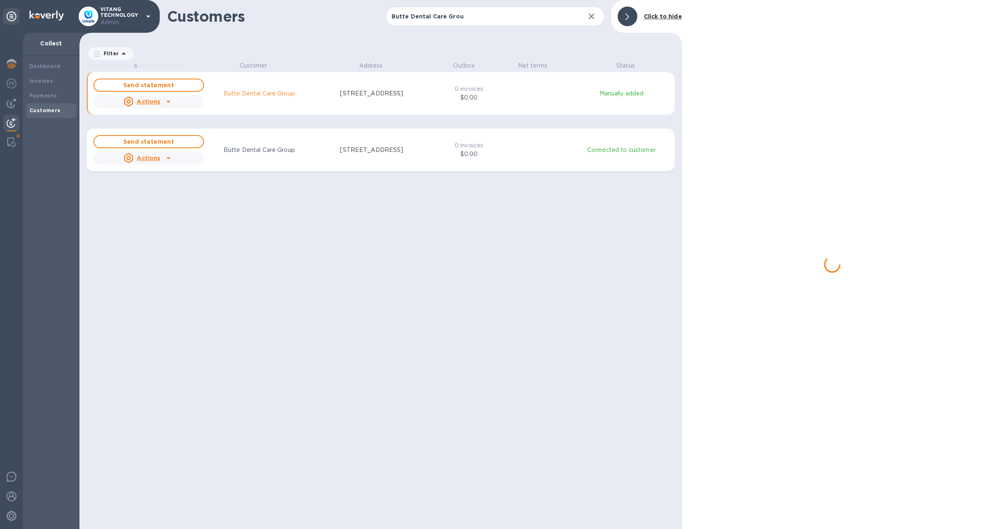
click at [384, 146] on p "[STREET_ADDRESS]" at bounding box center [371, 150] width 63 height 9
click at [591, 20] on icon "button" at bounding box center [591, 16] width 10 height 10
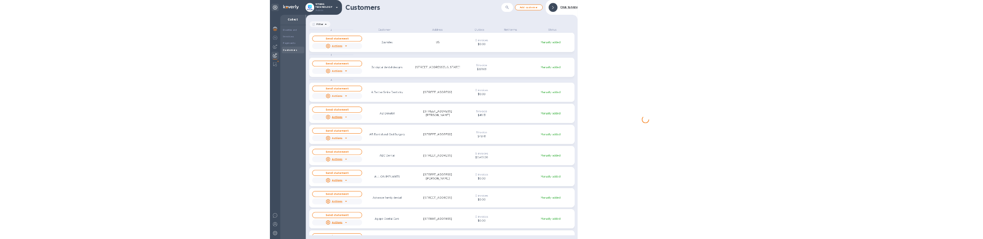
scroll to position [459, 599]
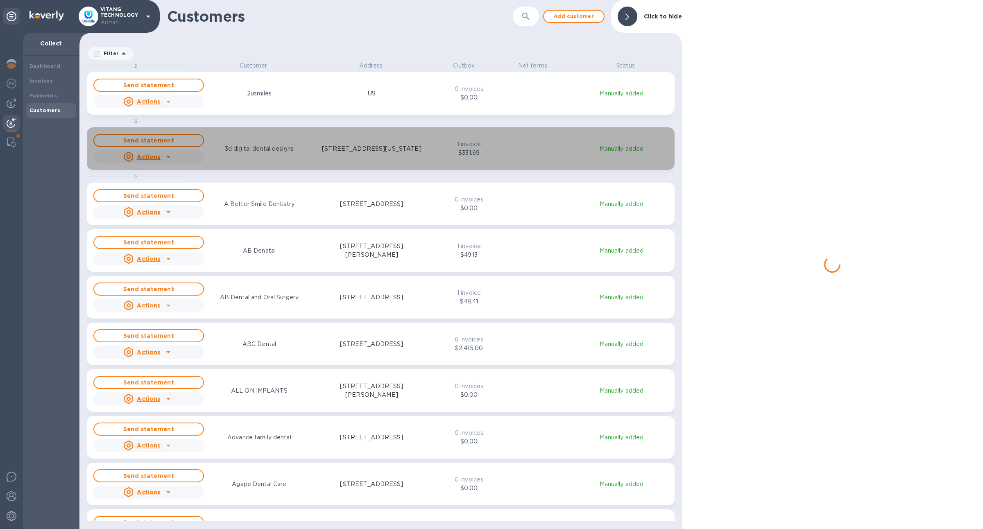
click at [507, 156] on div "Send statement Actions 3d digital dental designs [STREET_ADDRESS][US_STATE] 1 i…" at bounding box center [381, 148] width 578 height 33
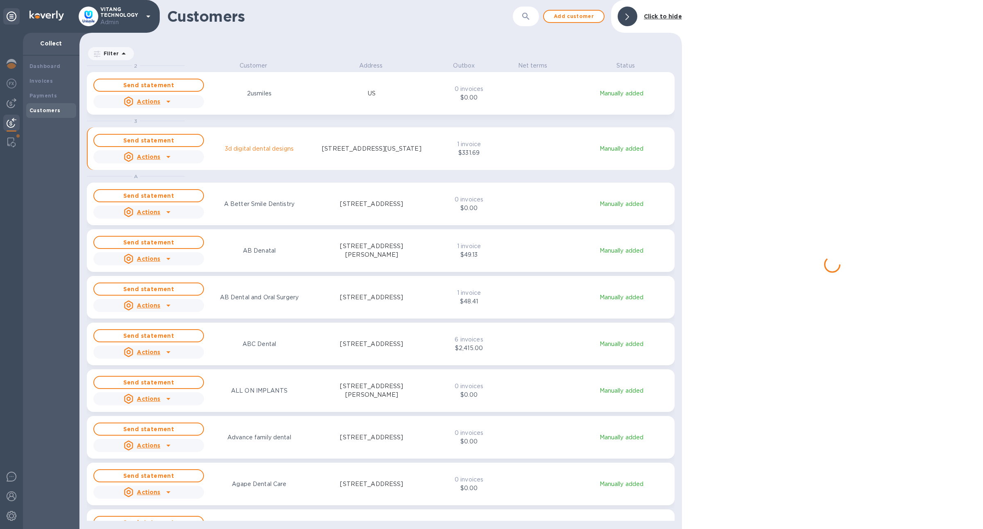
click at [508, 182] on div "Send statement Actions A Better Smile Dentistry [STREET_ADDRESS] 0 invoices $0.…" at bounding box center [380, 204] width 587 height 47
click at [508, 185] on button "Send statement Actions A Better Smile Dentistry [STREET_ADDRESS] 0 invoices $0.…" at bounding box center [380, 204] width 587 height 43
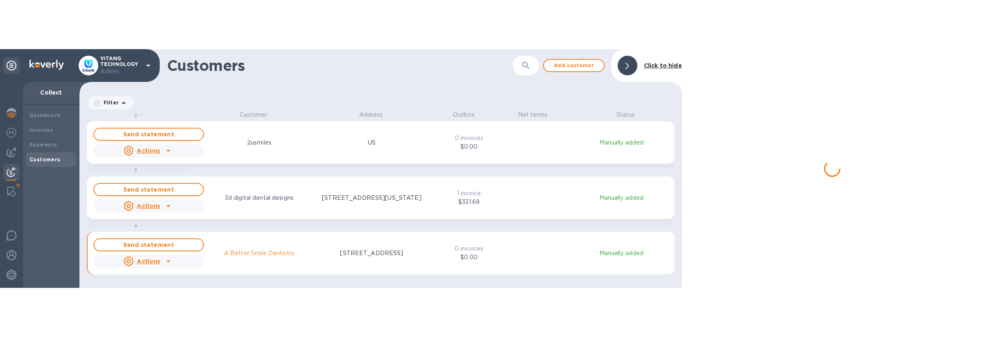
scroll to position [168, 599]
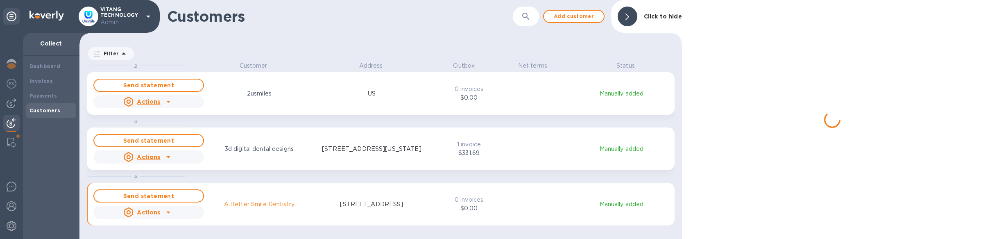
click at [282, 161] on div "Send statement Actions 3d digital dental designs [STREET_ADDRESS][US_STATE]" at bounding box center [260, 148] width 337 height 33
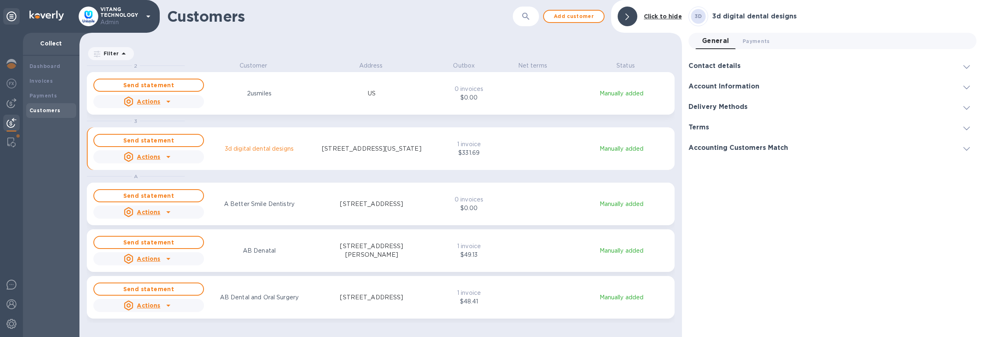
scroll to position [267, 599]
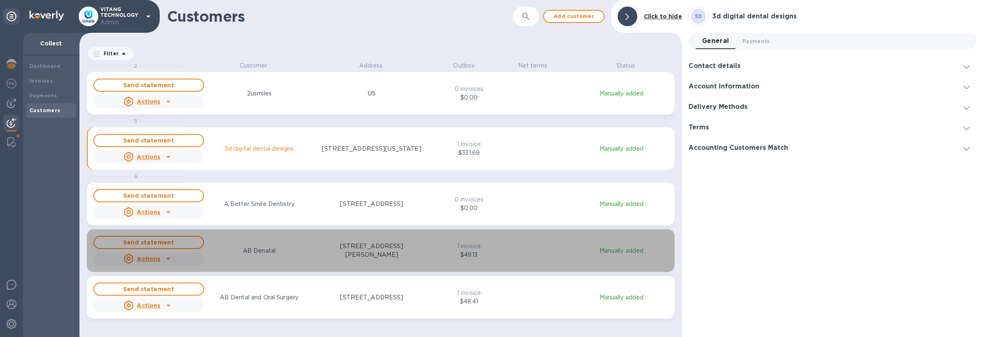
click at [423, 271] on button "Send statement Actions AB Denatal [STREET_ADDRESS][PERSON_NAME] 1 invoice $49.1…" at bounding box center [380, 250] width 587 height 43
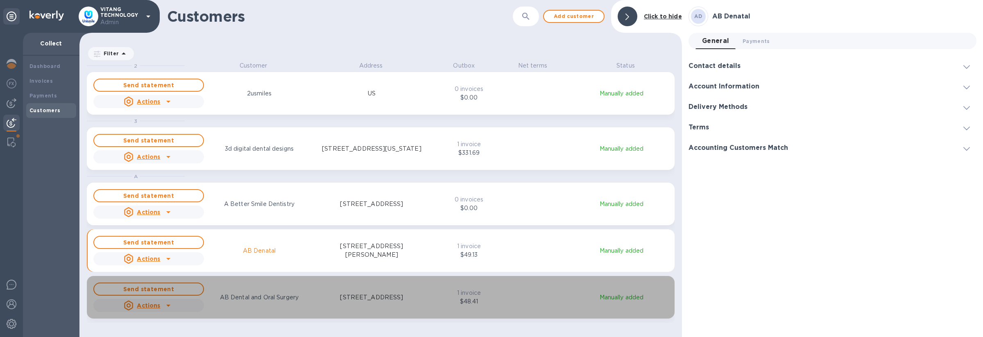
click at [427, 285] on div "Send statement Actions AB Dental and Oral Surgery [STREET_ADDRESS] 1 invoice $4…" at bounding box center [381, 297] width 578 height 33
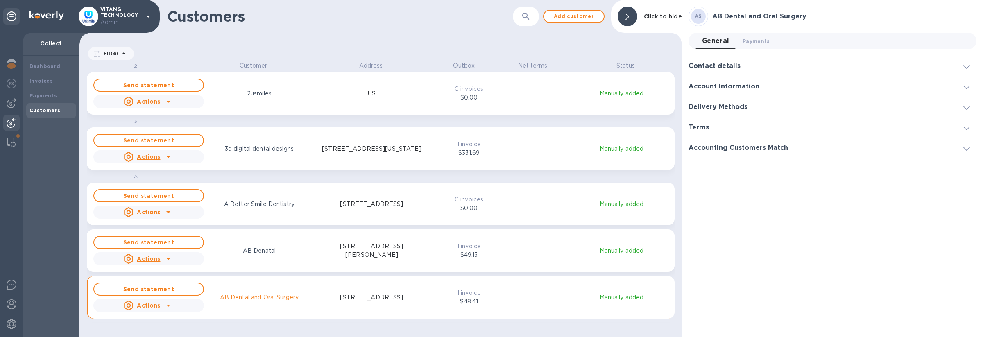
click at [427, 217] on div "Send statement Actions A Better Smile Dentistry [STREET_ADDRESS] 0 invoices $0.…" at bounding box center [381, 204] width 578 height 33
click at [437, 163] on div "Send statement Actions 3d digital dental designs [STREET_ADDRESS][US_STATE] 1 i…" at bounding box center [381, 148] width 578 height 33
click at [422, 107] on div "Send statement Actions 2usmiles US" at bounding box center [260, 93] width 337 height 33
click at [526, 21] on button "button" at bounding box center [526, 17] width 20 height 20
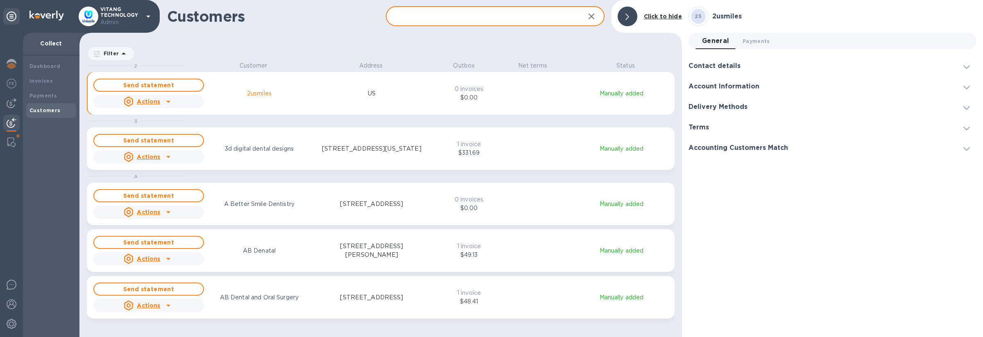
paste input "Butte Dental Care Group"
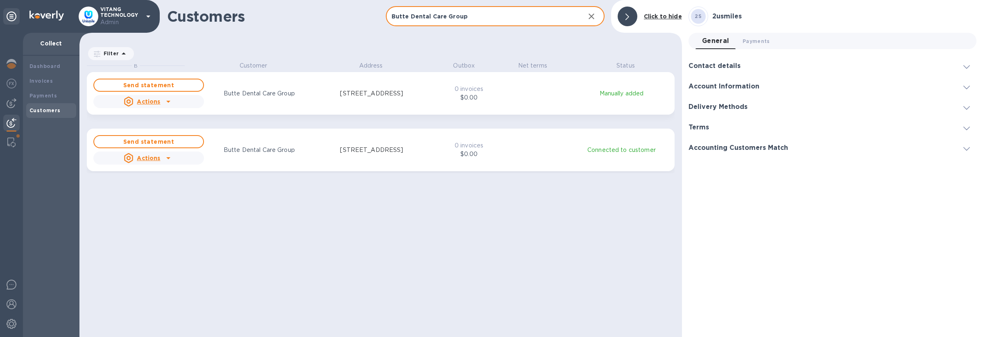
scroll to position [267, 599]
type input "Butte Dental Care Group"
click at [340, 98] on p "[STREET_ADDRESS]" at bounding box center [371, 93] width 63 height 9
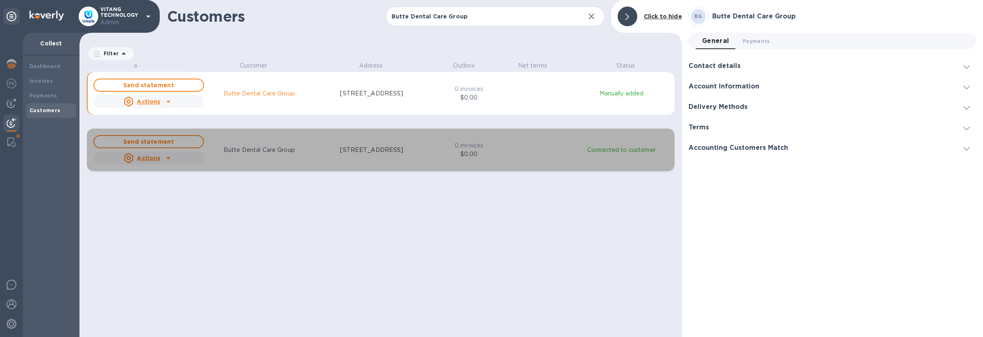
click at [371, 152] on p "[STREET_ADDRESS]" at bounding box center [371, 150] width 63 height 9
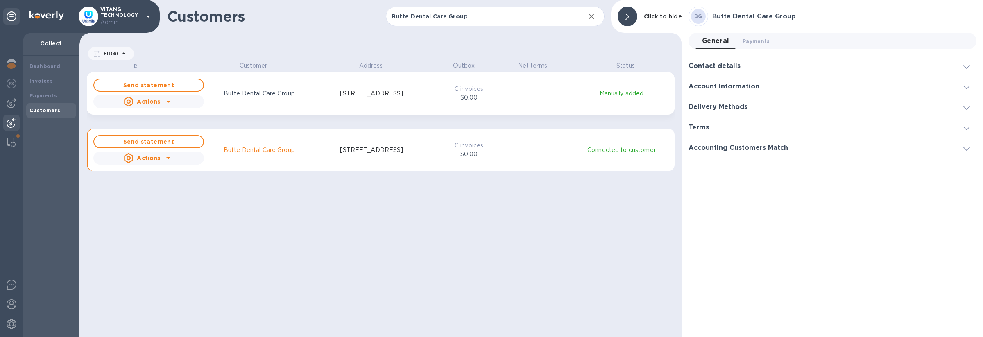
radio input "true"
click at [566, 17] on input "Butte Dental Care Group" at bounding box center [482, 17] width 192 height 20
paste input "[PERSON_NAME]"
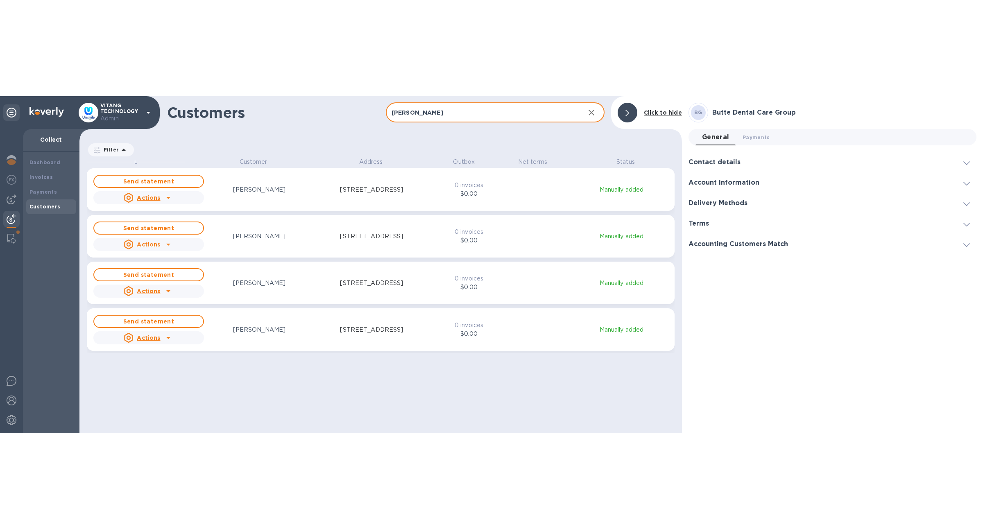
scroll to position [267, 599]
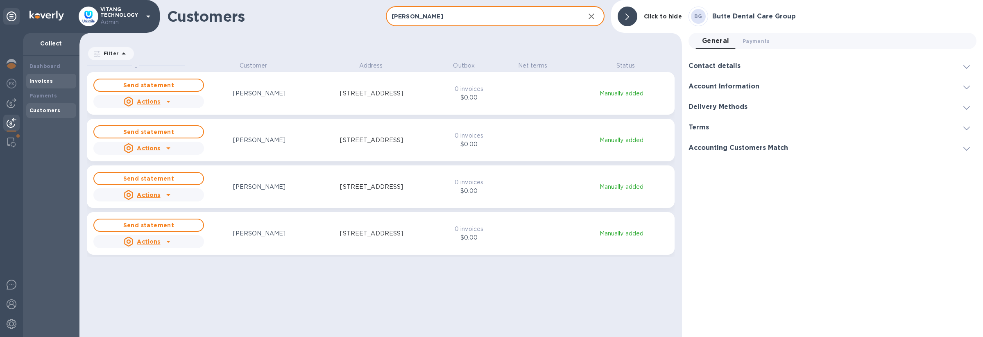
type input "[PERSON_NAME]"
click at [45, 75] on div "Invoices" at bounding box center [51, 81] width 50 height 15
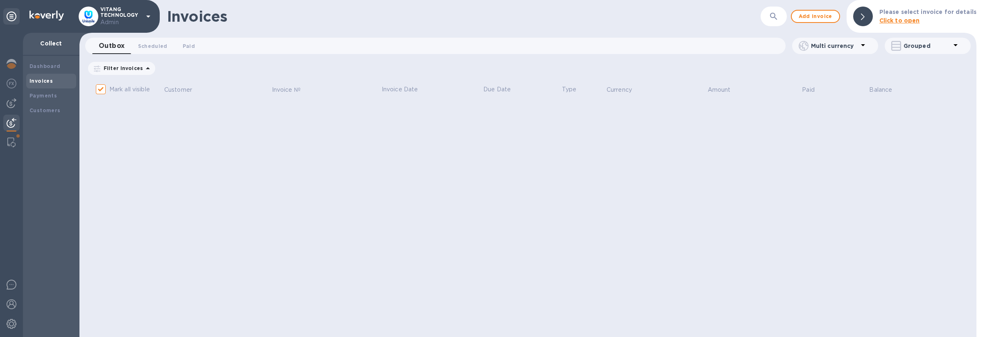
click at [908, 18] on b "Click to open" at bounding box center [899, 20] width 41 height 7
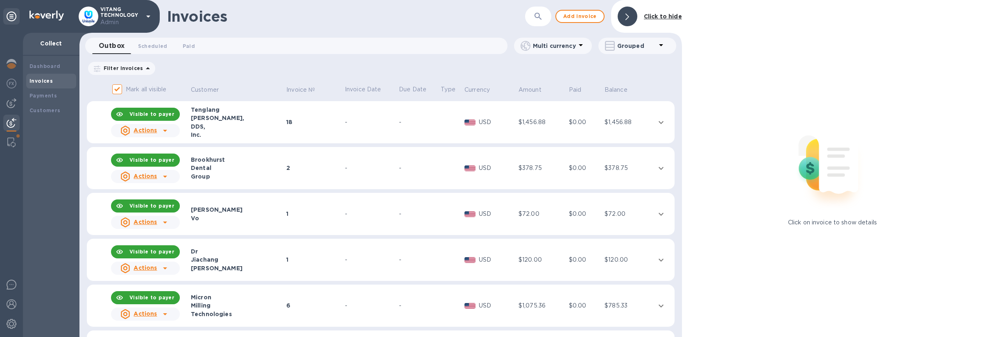
click at [404, 108] on td "-" at bounding box center [419, 122] width 42 height 43
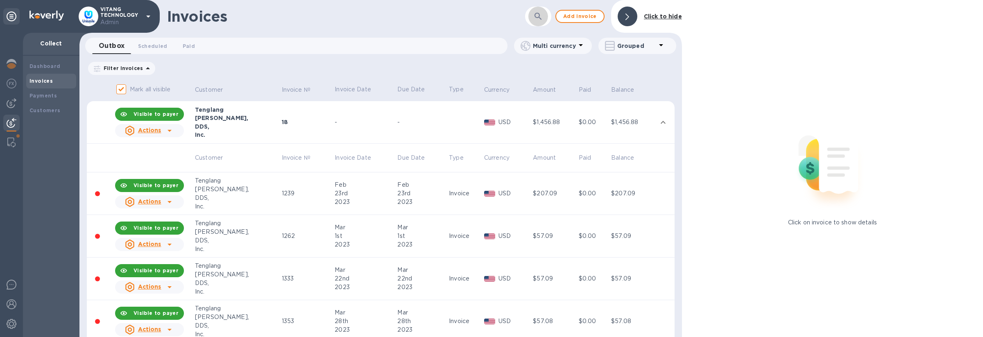
click at [541, 17] on icon "button" at bounding box center [538, 16] width 10 height 10
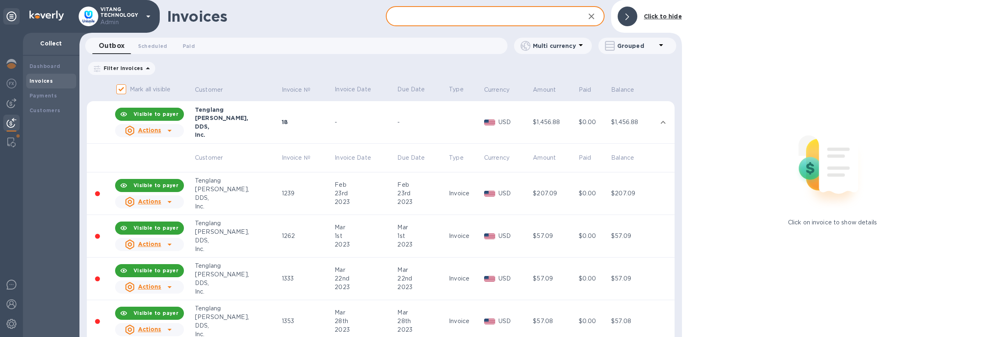
paste input "[PERSON_NAME]"
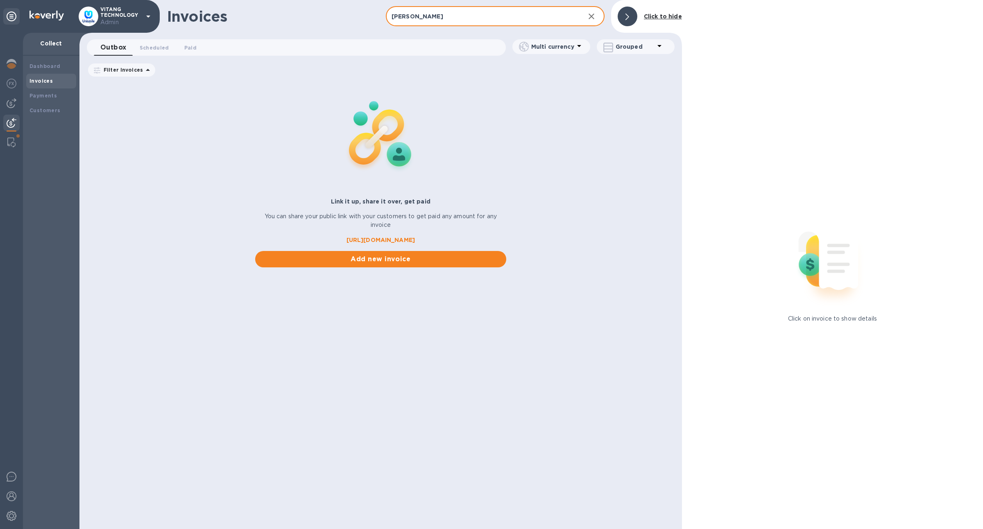
click at [437, 14] on input "[PERSON_NAME]" at bounding box center [482, 17] width 192 height 20
click at [436, 14] on input "[PERSON_NAME]" at bounding box center [482, 17] width 192 height 20
click at [478, 18] on input "[PERSON_NAME]" at bounding box center [482, 17] width 192 height 20
type input "[PERSON_NAME]"
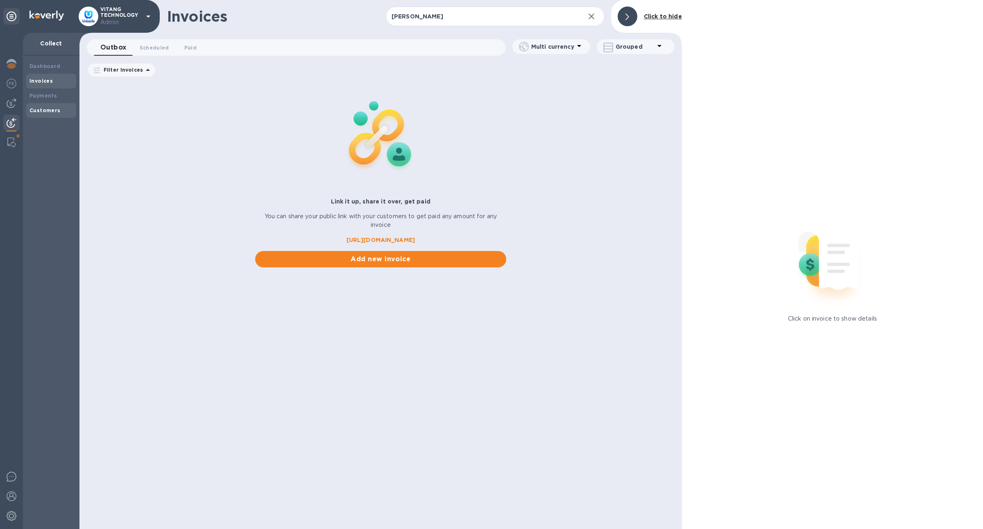
click at [45, 106] on div "Customers" at bounding box center [50, 110] width 43 height 8
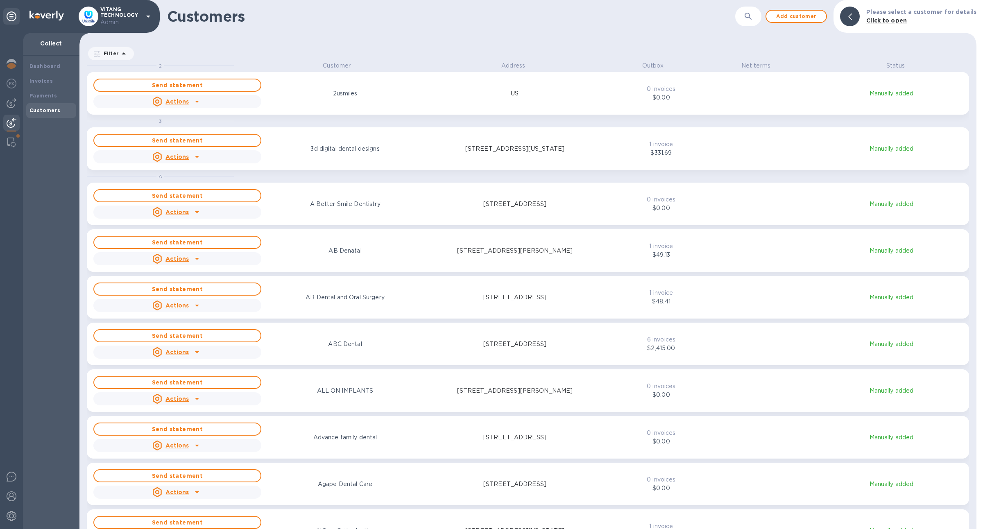
scroll to position [459, 893]
click at [757, 24] on button "button" at bounding box center [748, 17] width 20 height 20
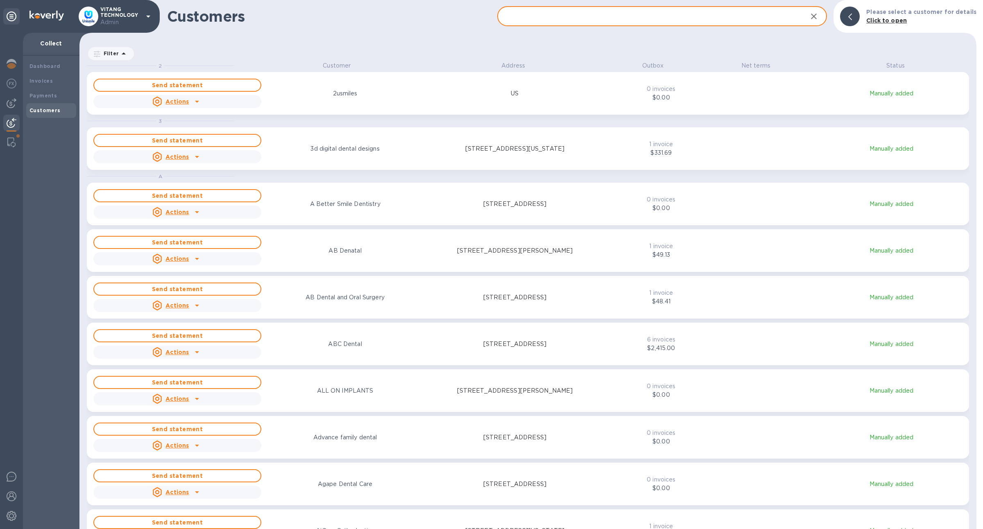
paste input "[PERSON_NAME]"
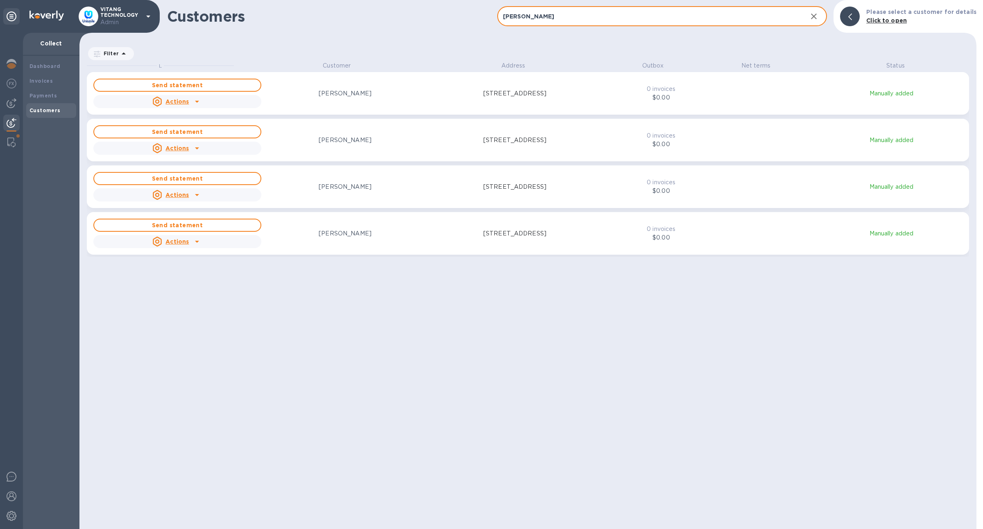
type input "[PERSON_NAME]"
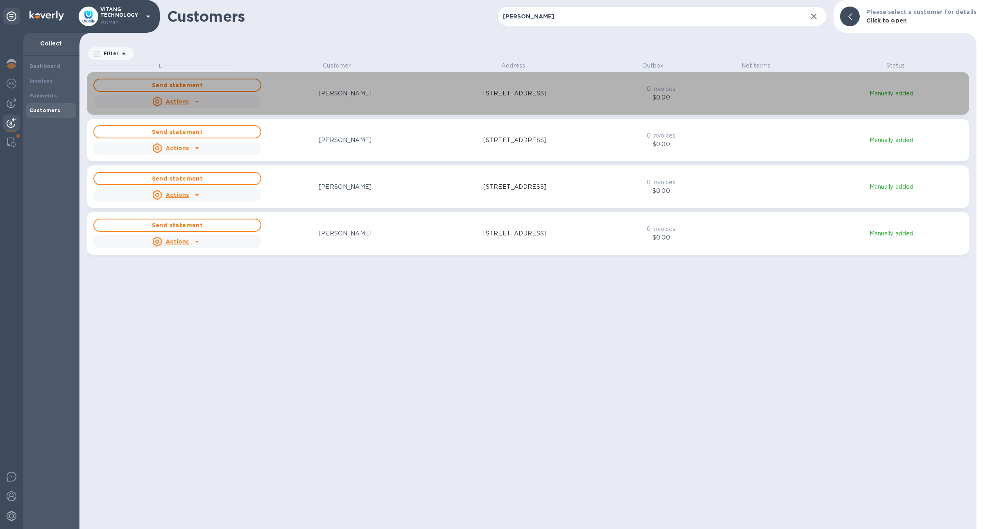
click at [877, 111] on button "Send statement Actions [PERSON_NAME] [STREET_ADDRESS] 0 invoices $0.00 Manually…" at bounding box center [528, 93] width 882 height 43
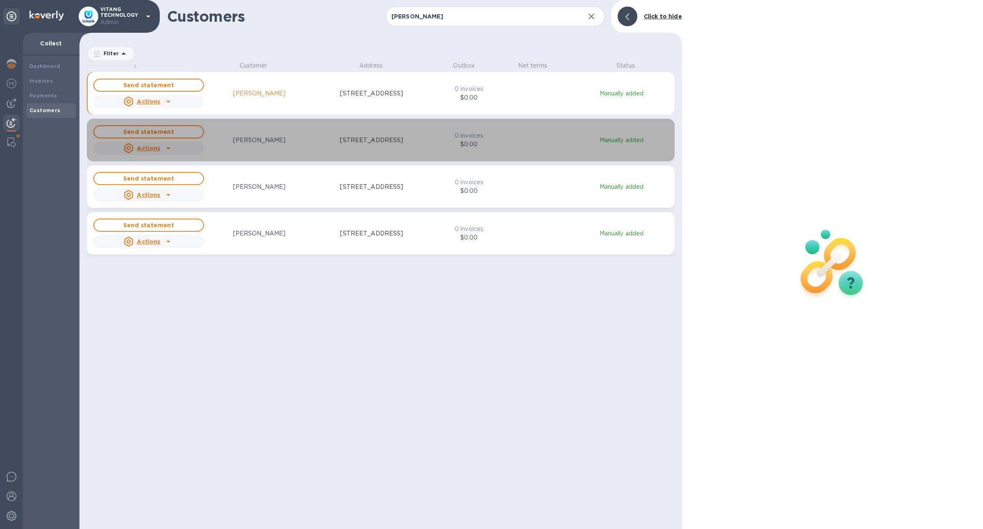
click at [668, 161] on button "Send statement Actions [PERSON_NAME] [STREET_ADDRESS] 0 invoices $0.00 Manually…" at bounding box center [380, 140] width 587 height 43
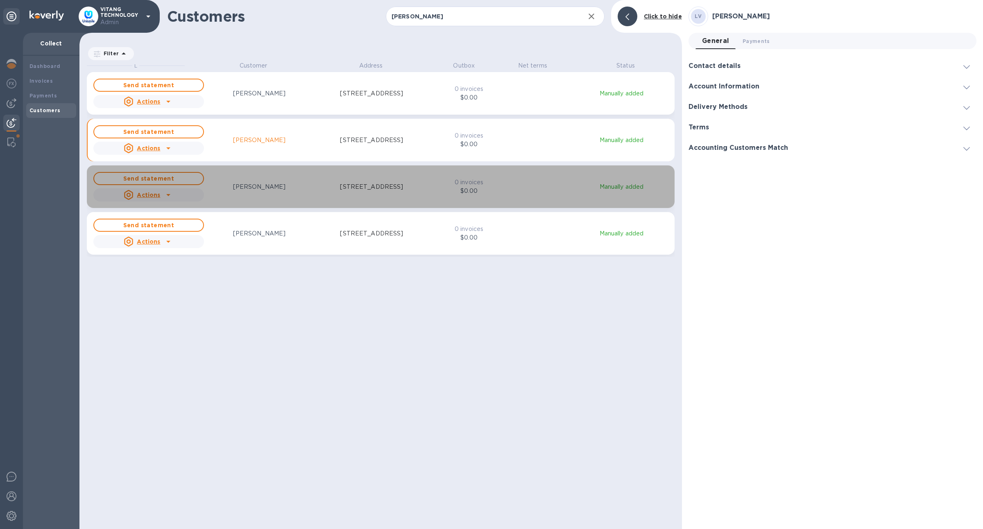
click at [662, 180] on div "Send statement Actions [PERSON_NAME] [STREET_ADDRESS] 0 invoices $0.00 Manually…" at bounding box center [381, 186] width 578 height 33
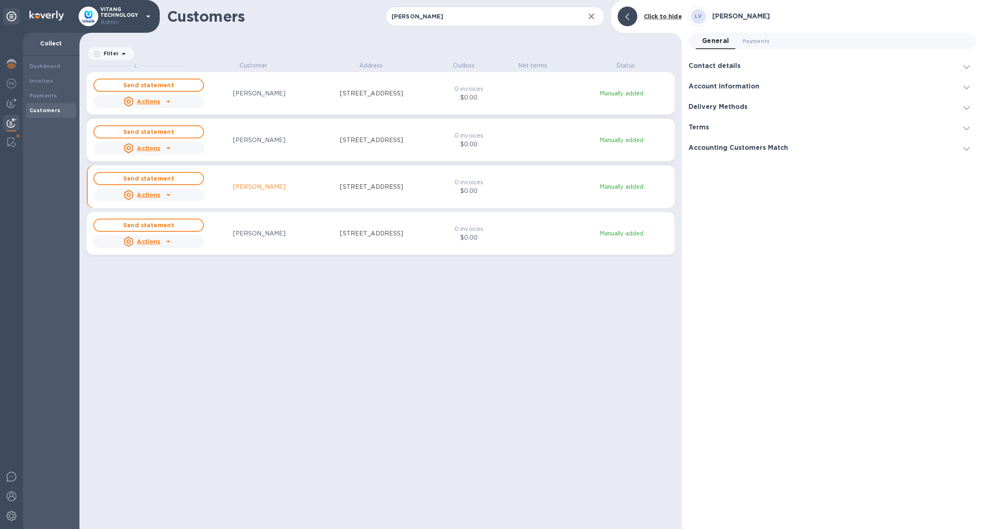
click at [660, 233] on p "Manually added" at bounding box center [621, 233] width 96 height 9
click at [717, 102] on div "Delivery Methods" at bounding box center [832, 107] width 288 height 20
click at [639, 80] on div "Send statement Actions [PERSON_NAME] [STREET_ADDRESS] 0 invoices $0.00 Manually…" at bounding box center [381, 93] width 578 height 33
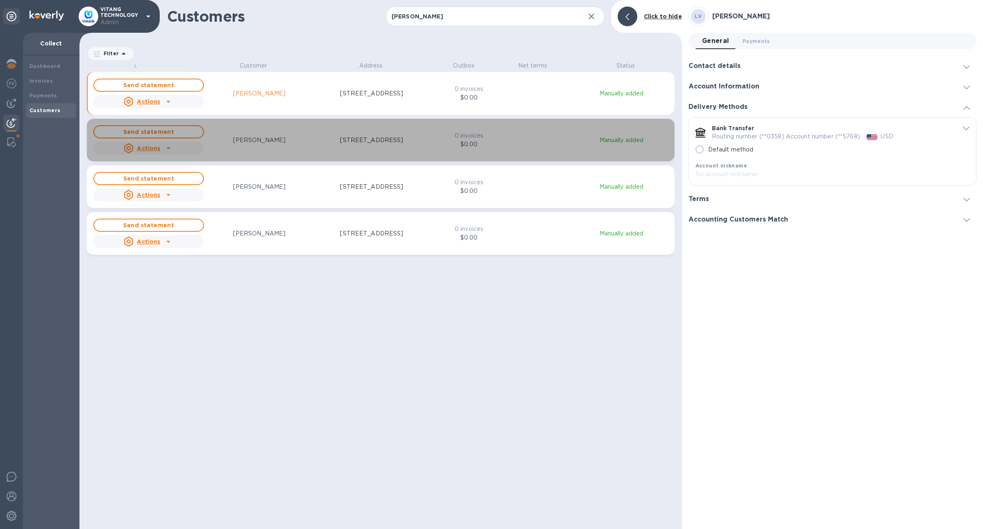
click at [640, 153] on div "Send statement Actions [PERSON_NAME] [STREET_ADDRESS] 0 invoices $0.00 Manually…" at bounding box center [381, 140] width 578 height 33
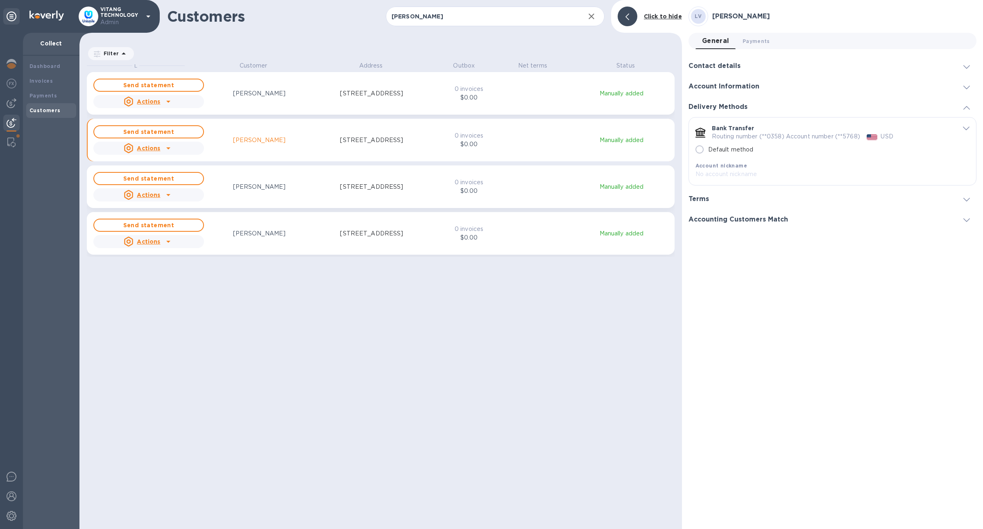
click at [642, 175] on div "Send statement Actions [PERSON_NAME] [STREET_ADDRESS] 0 invoices $0.00 Manually…" at bounding box center [381, 186] width 578 height 33
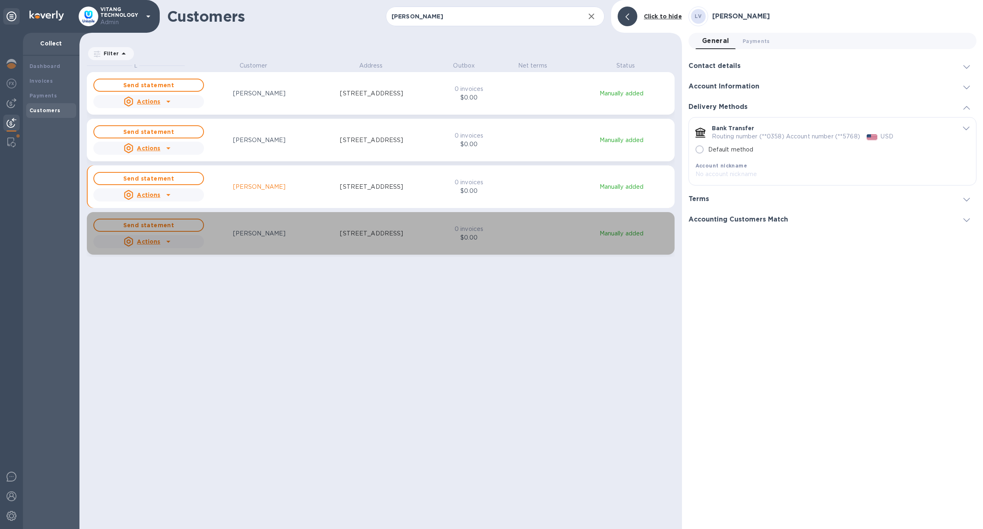
click at [637, 230] on p "Manually added" at bounding box center [621, 233] width 96 height 9
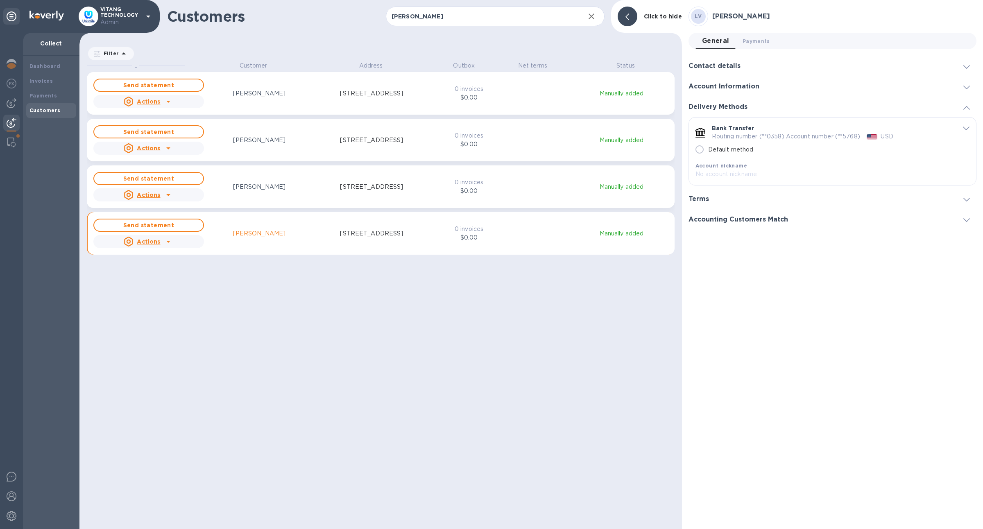
click at [294, 110] on button "Send statement Actions [PERSON_NAME] [STREET_ADDRESS] 0 invoices $0.00 Manually…" at bounding box center [380, 93] width 587 height 43
drag, startPoint x: 473, startPoint y: 20, endPoint x: 379, endPoint y: 15, distance: 94.7
click at [379, 15] on div "Customers [PERSON_NAME] ​ Add customer Click to hide" at bounding box center [380, 16] width 602 height 33
